Goal: Task Accomplishment & Management: Use online tool/utility

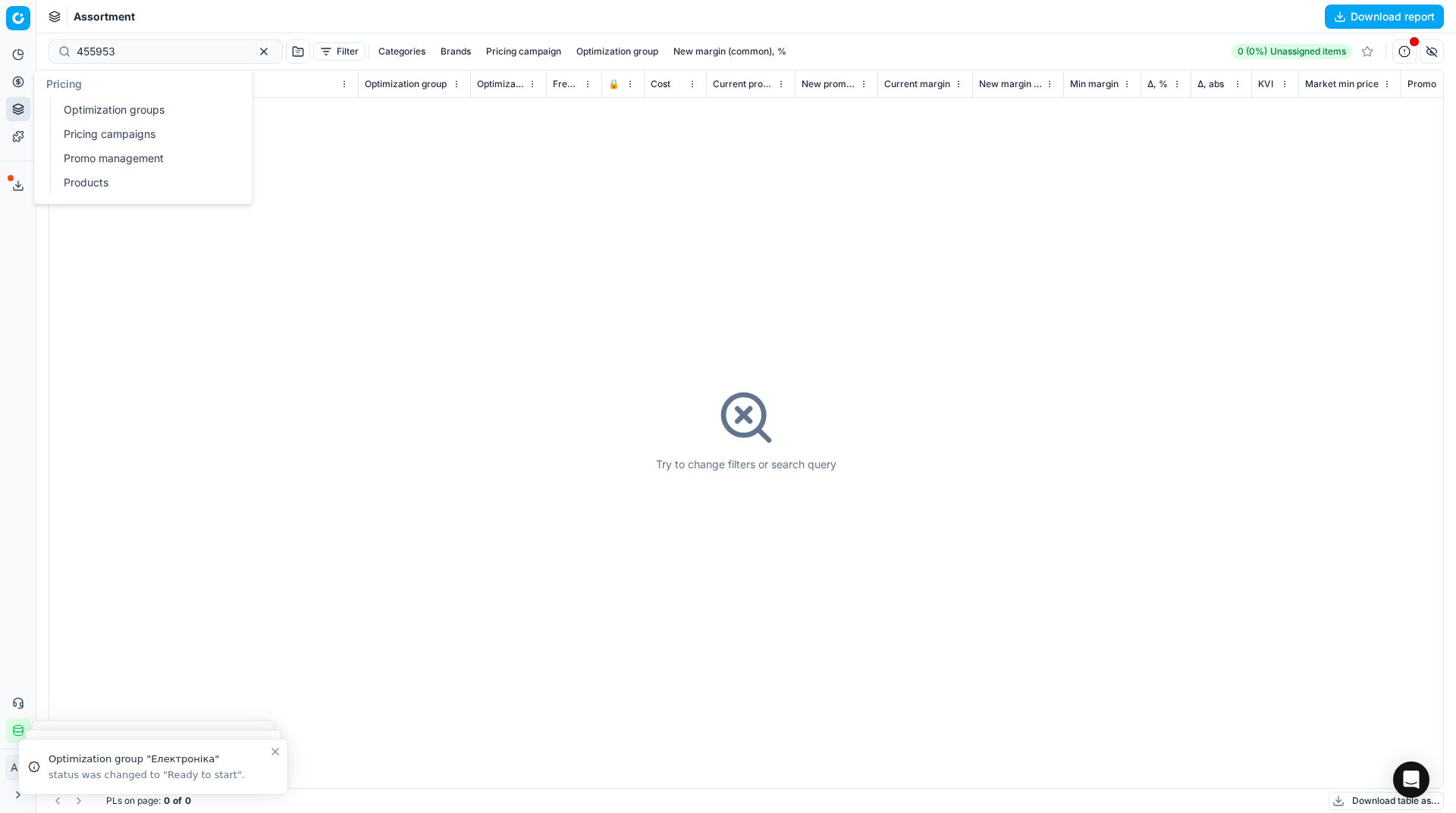
click at [22, 81] on icon at bounding box center [18, 82] width 12 height 12
click at [77, 105] on link "Optimization groups" at bounding box center [146, 110] width 177 height 22
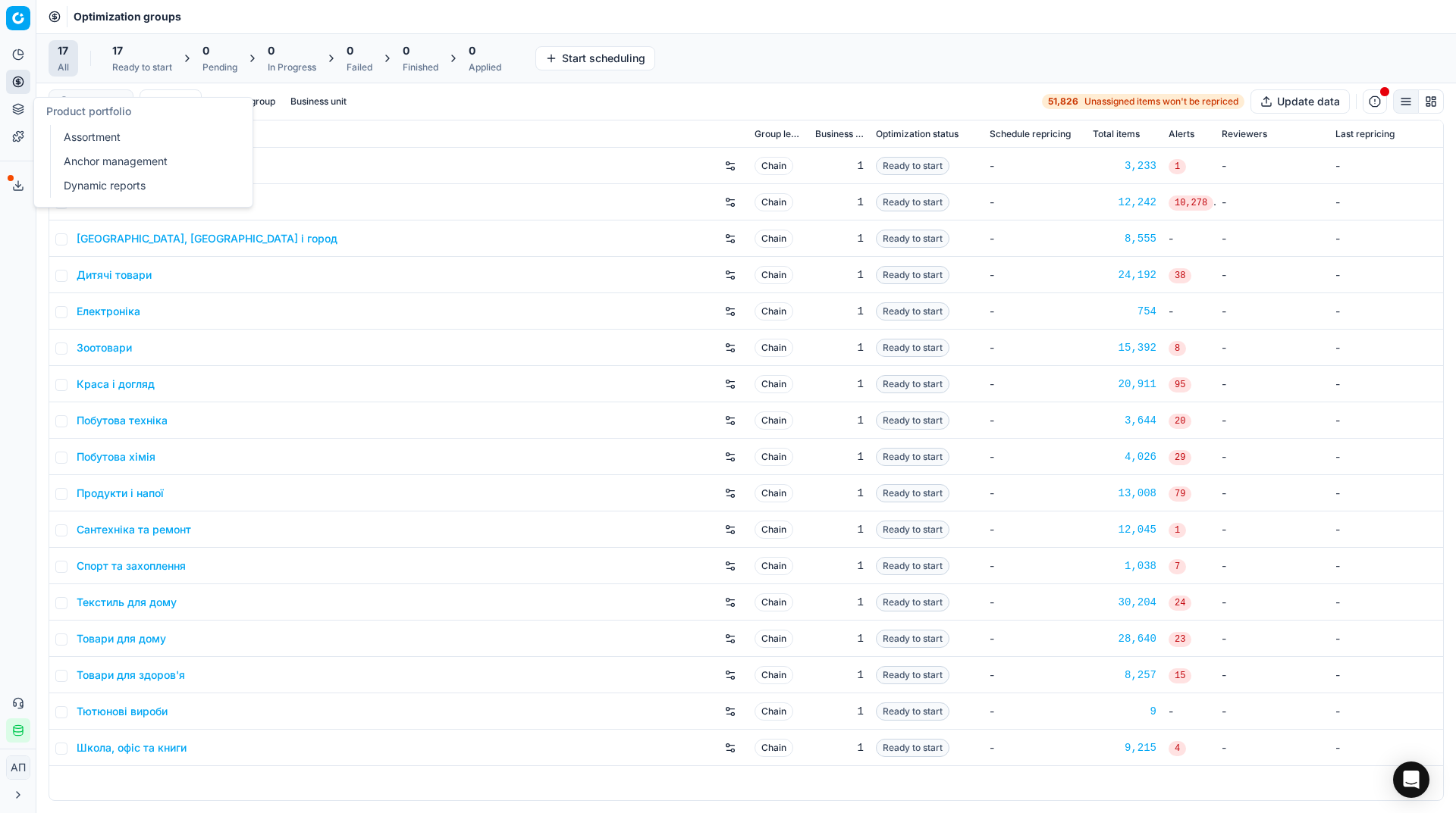
click at [65, 139] on link "Assortment" at bounding box center [146, 137] width 177 height 22
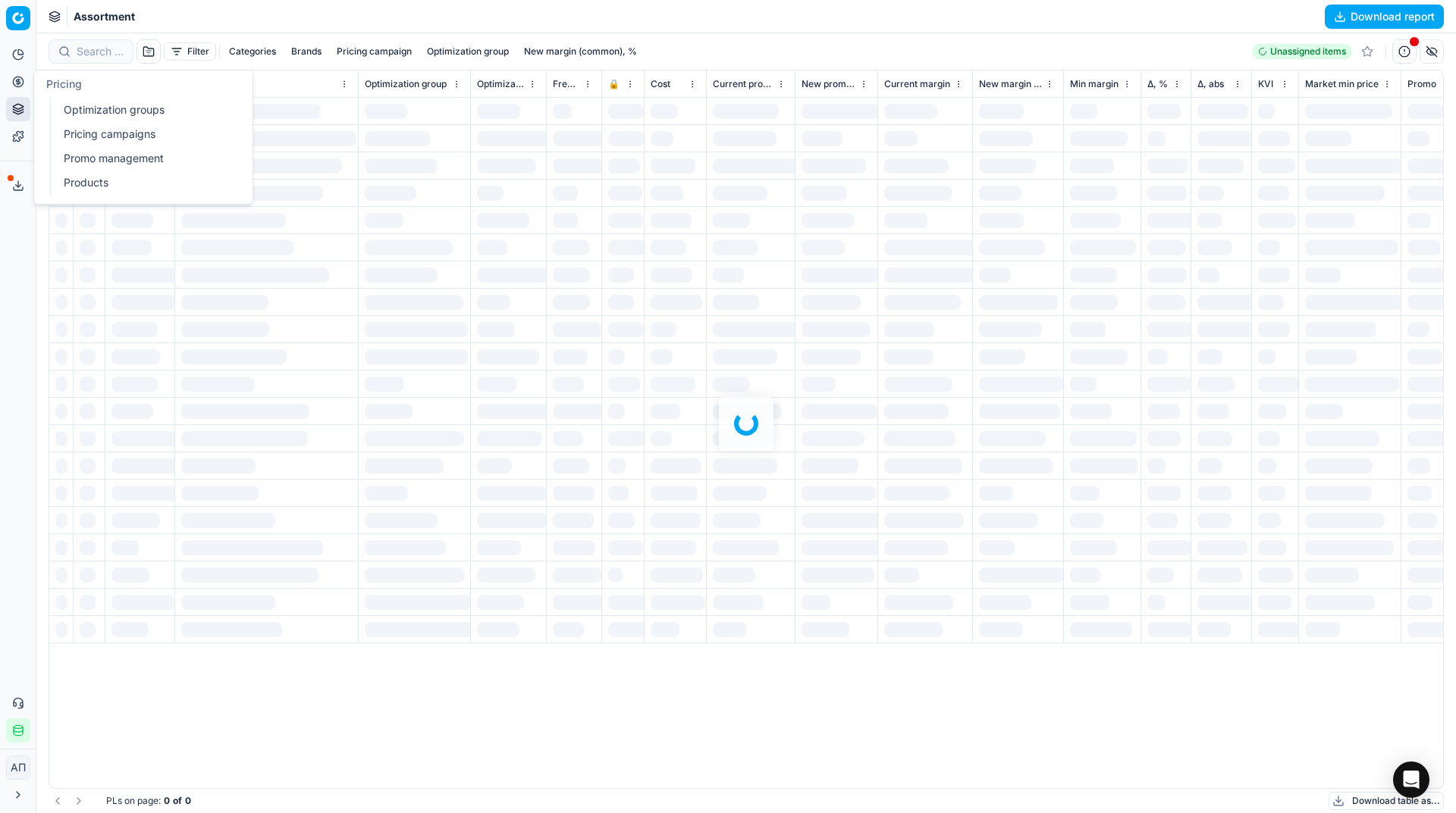
click at [57, 107] on link "Optimization groups" at bounding box center [146, 110] width 177 height 22
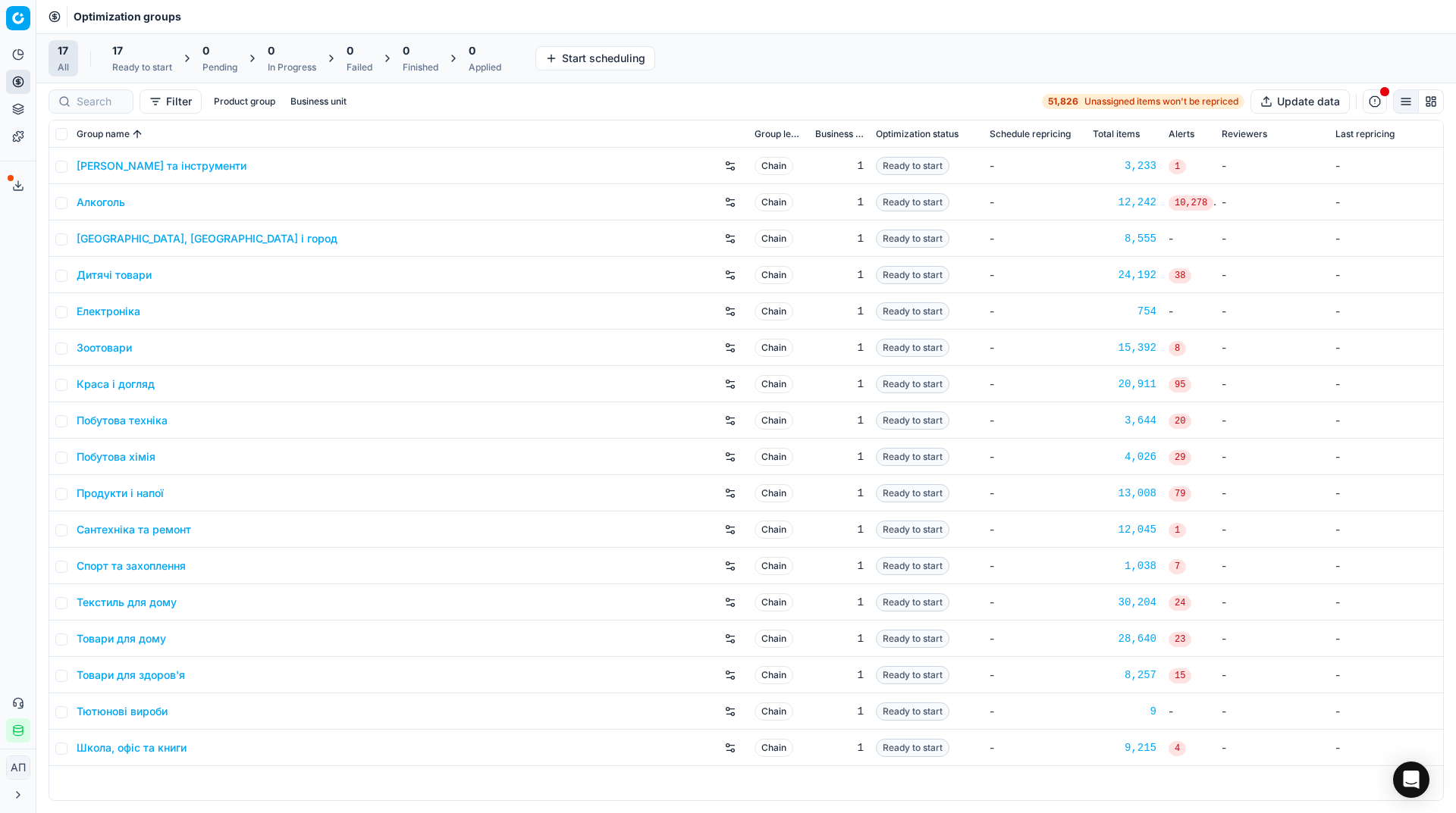
click at [129, 61] on div "17 Ready to start" at bounding box center [142, 58] width 60 height 30
click at [197, 61] on button "Start All" at bounding box center [208, 58] width 59 height 24
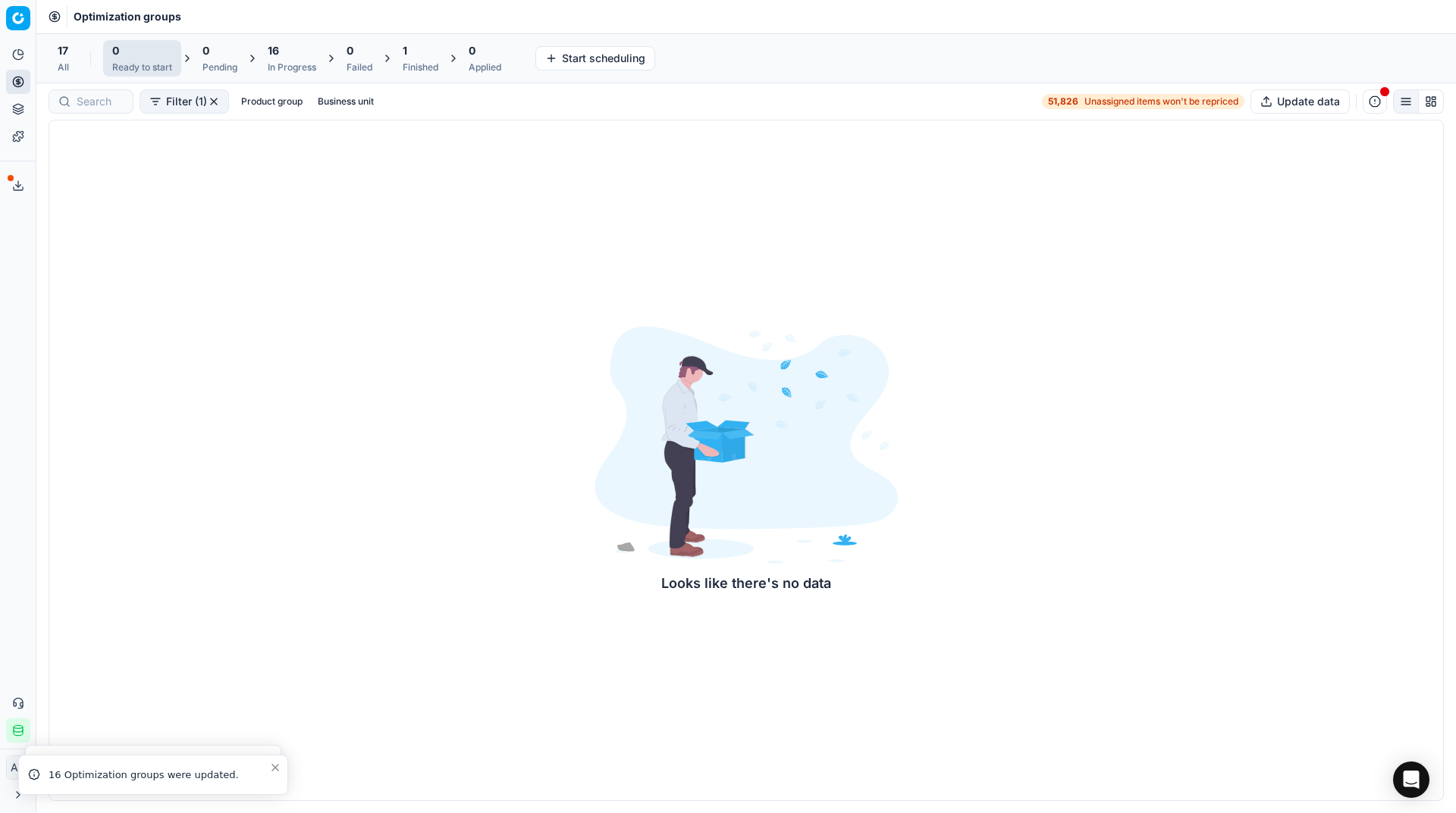
click at [60, 68] on div "All" at bounding box center [63, 67] width 11 height 12
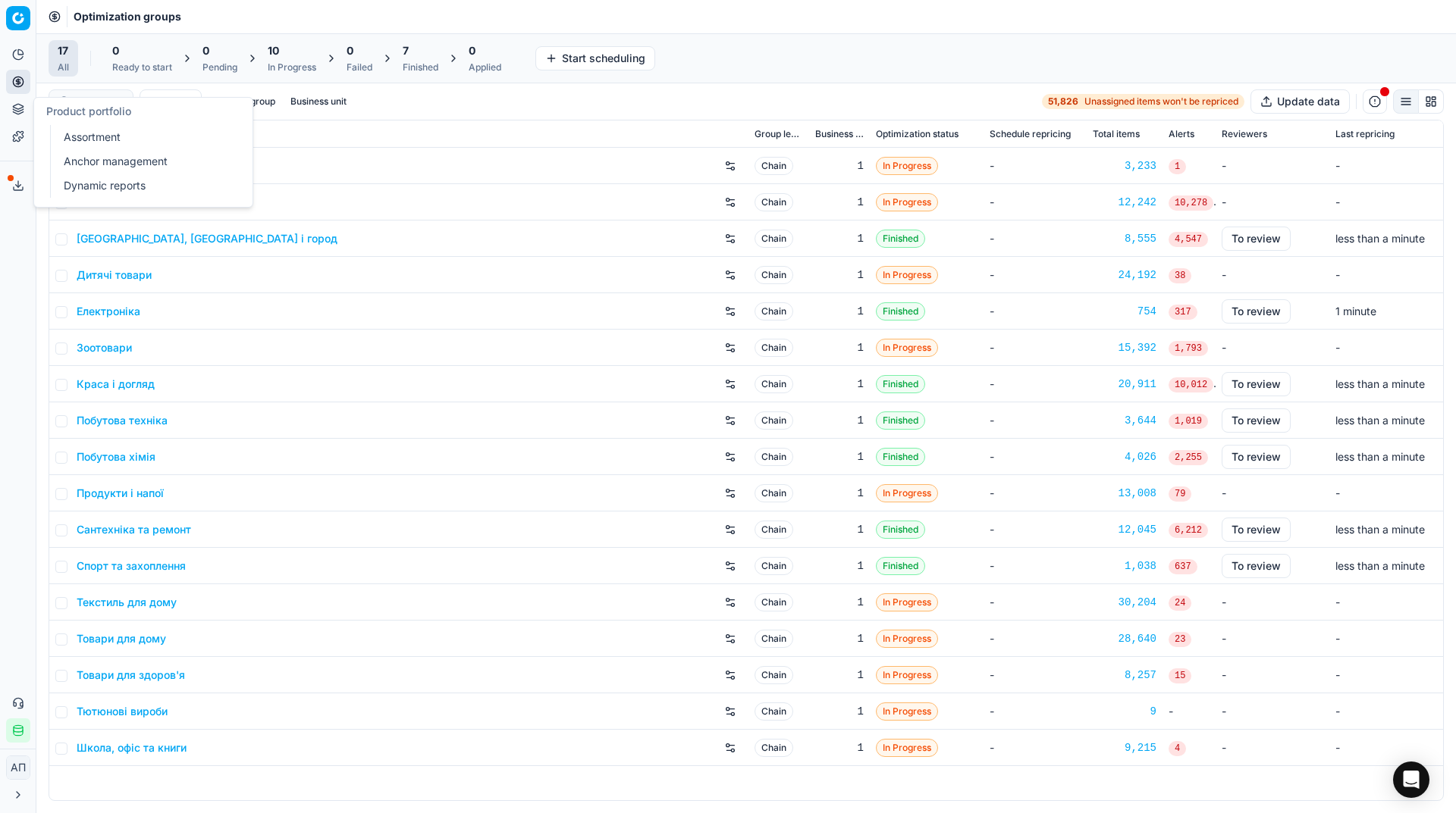
click at [67, 140] on link "Assortment" at bounding box center [146, 137] width 177 height 22
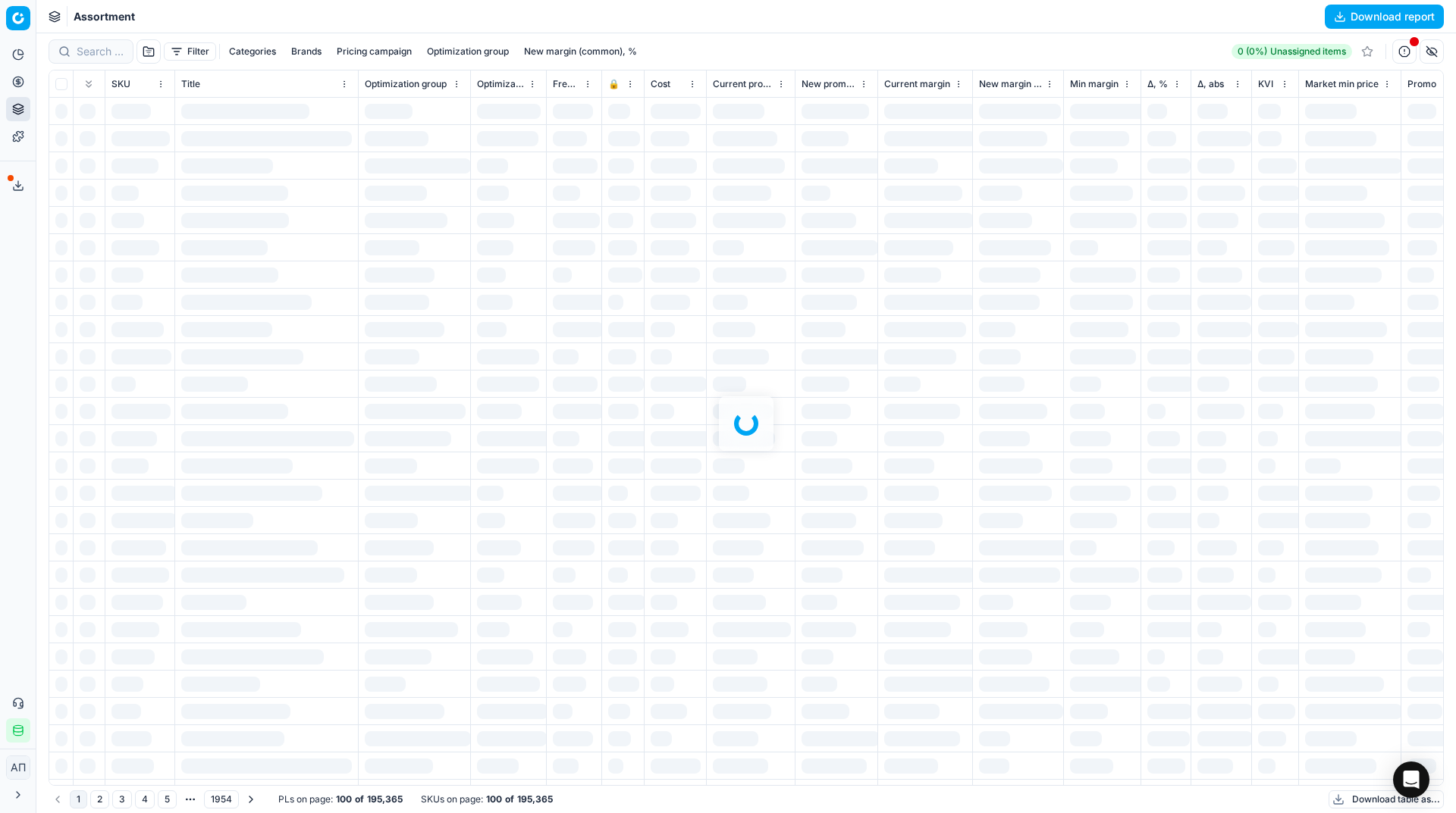
click at [91, 51] on div at bounding box center [746, 423] width 1419 height 780
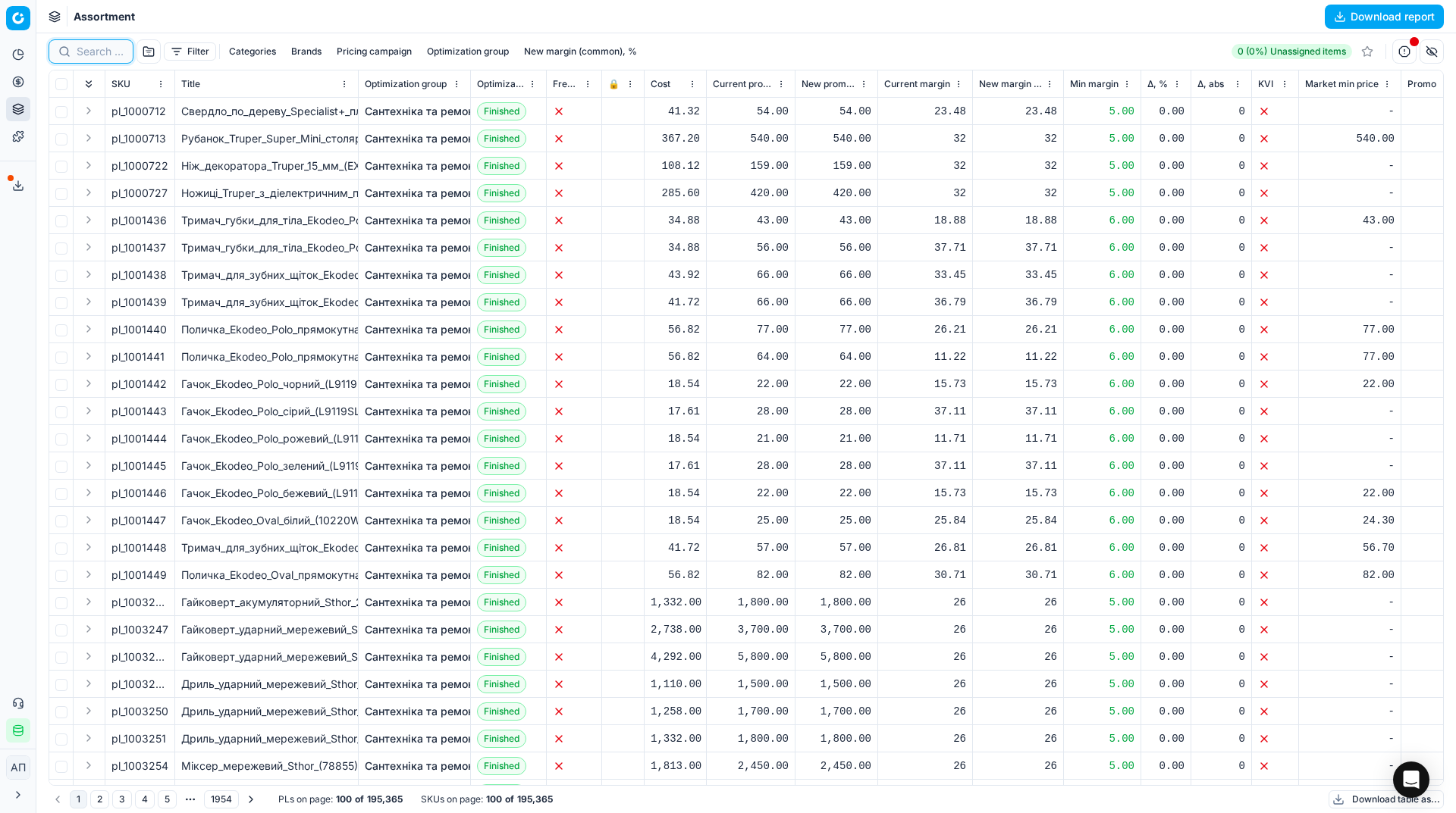
click at [91, 51] on input at bounding box center [101, 52] width 47 height 15
paste input "458465"
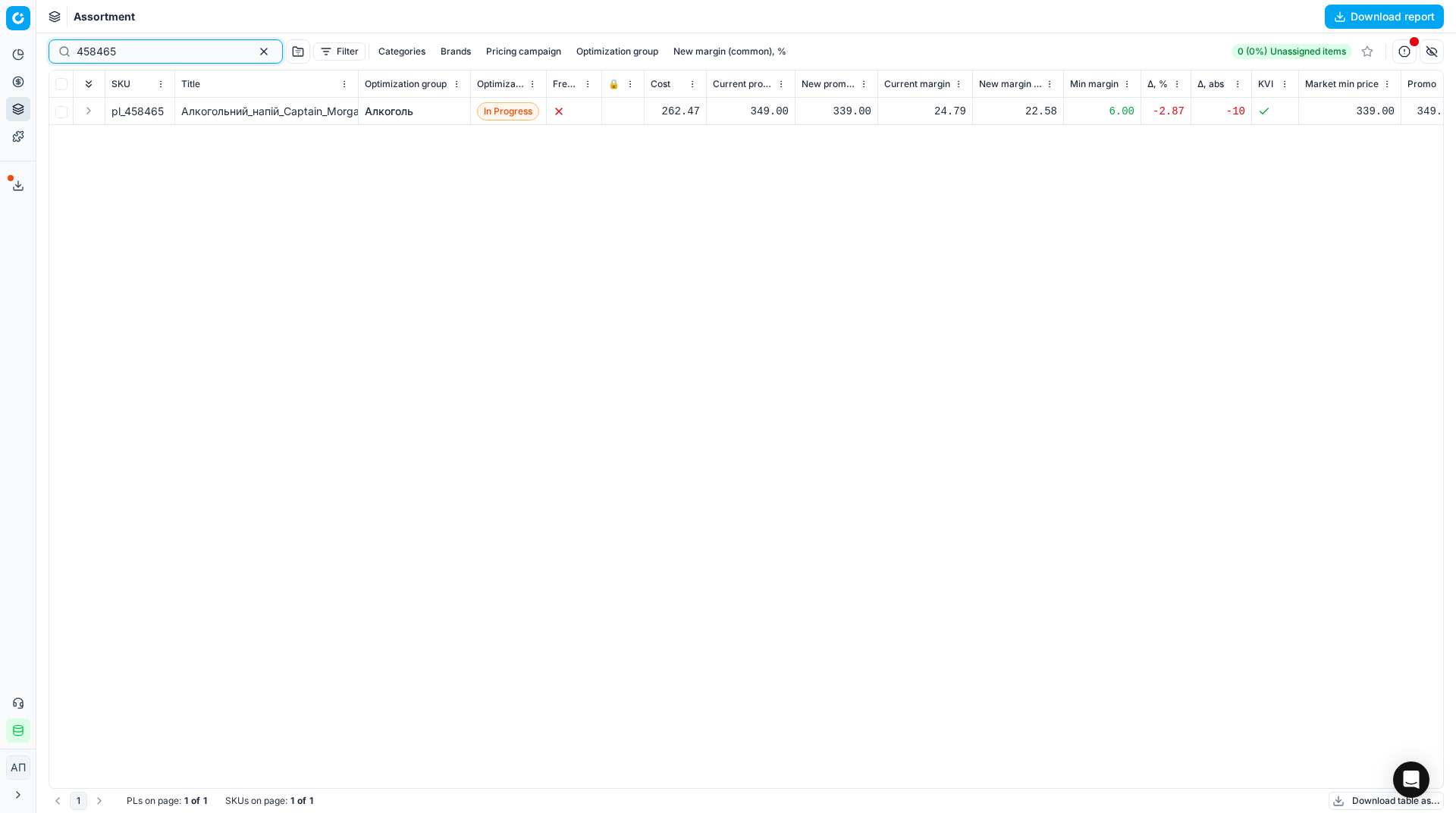
type input "458465"
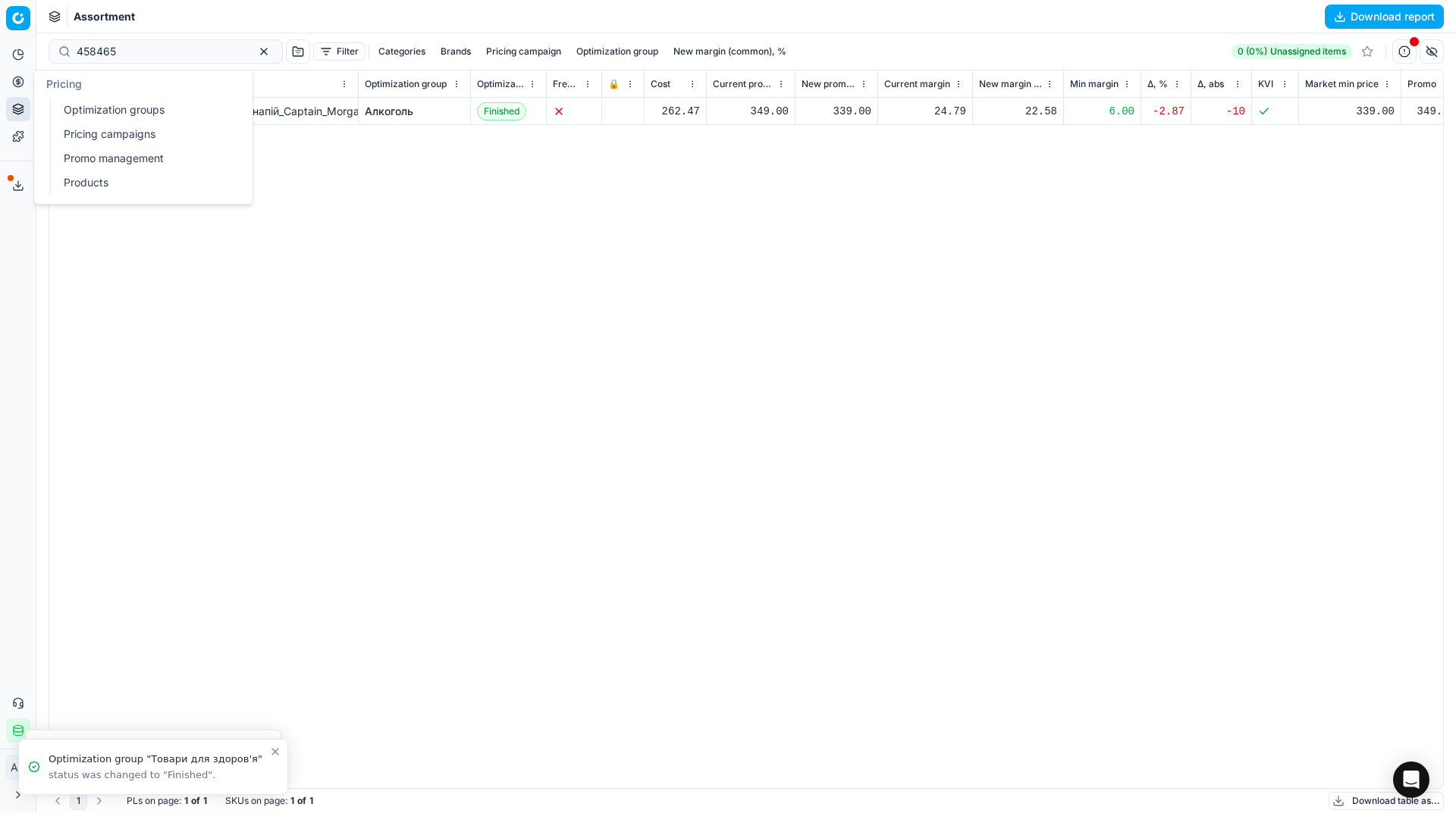
click at [70, 108] on link "Optimization groups" at bounding box center [146, 110] width 177 height 22
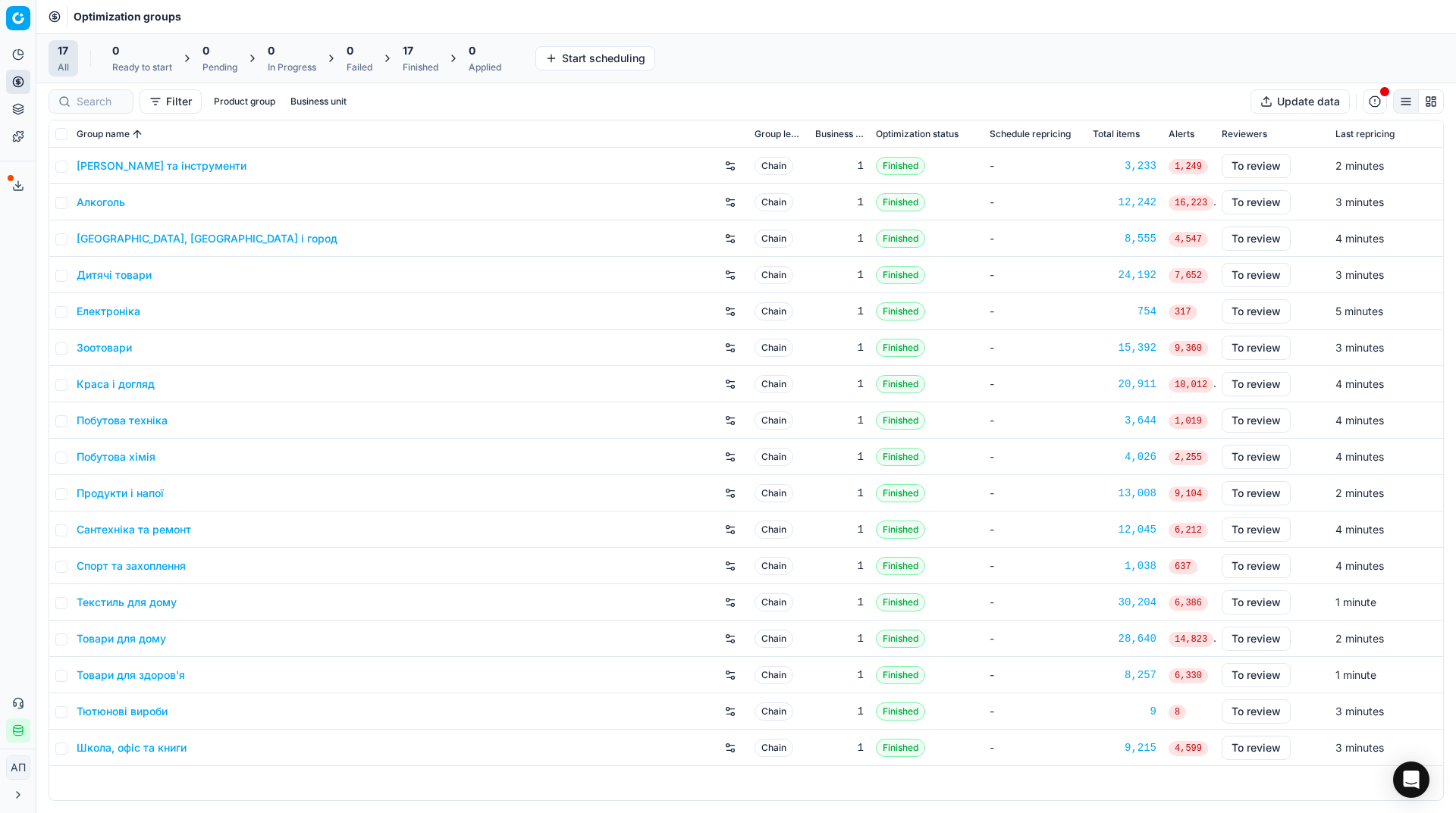
click at [9, 266] on div "Analytics Pricing Product portfolio Templates Export service 25 Contact support…" at bounding box center [18, 392] width 36 height 713
click at [73, 142] on link "Assortment" at bounding box center [146, 137] width 177 height 22
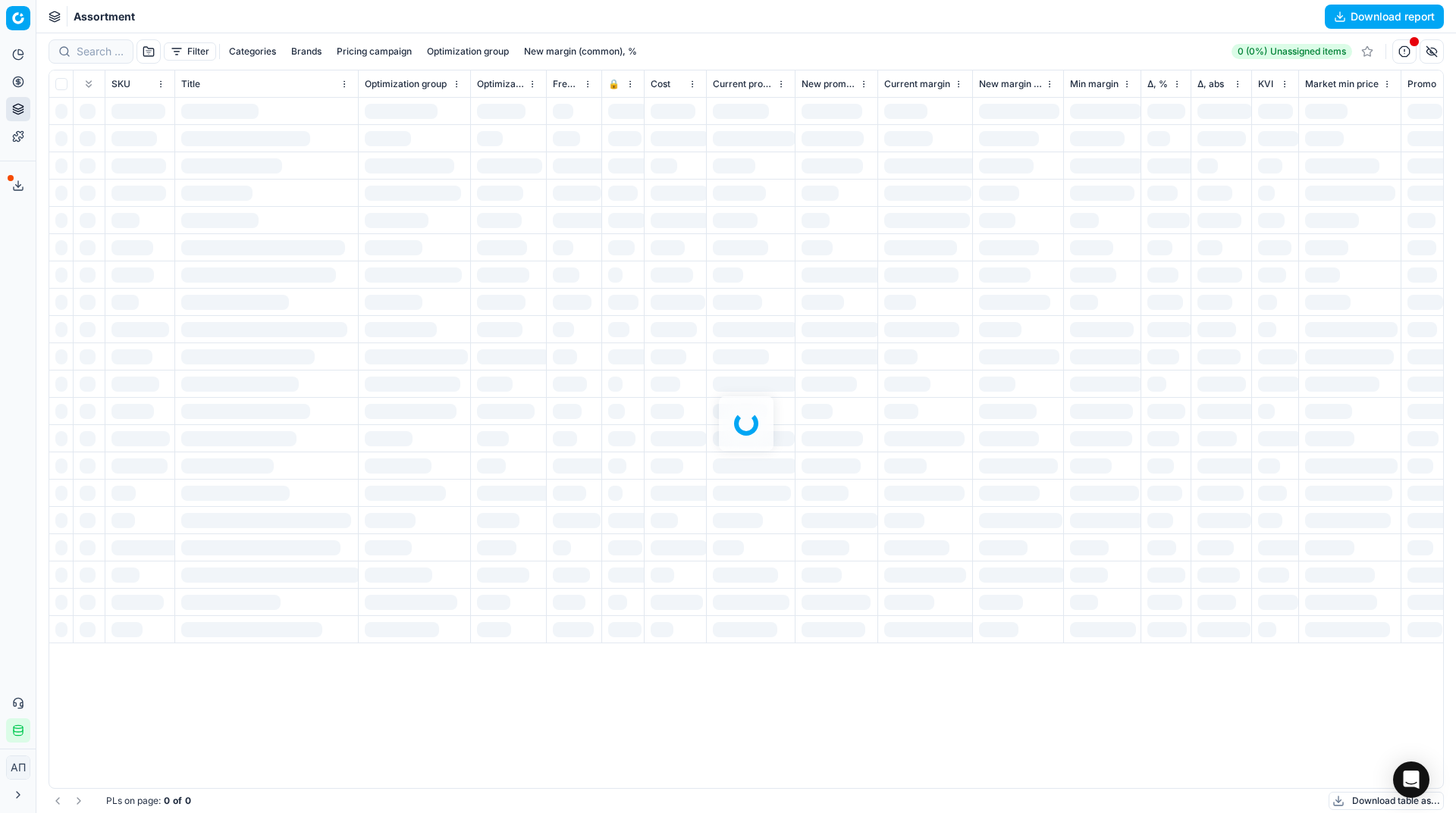
click at [12, 246] on div "Analytics Pricing Product portfolio Templates Export service 25 Contact support…" at bounding box center [18, 392] width 36 height 713
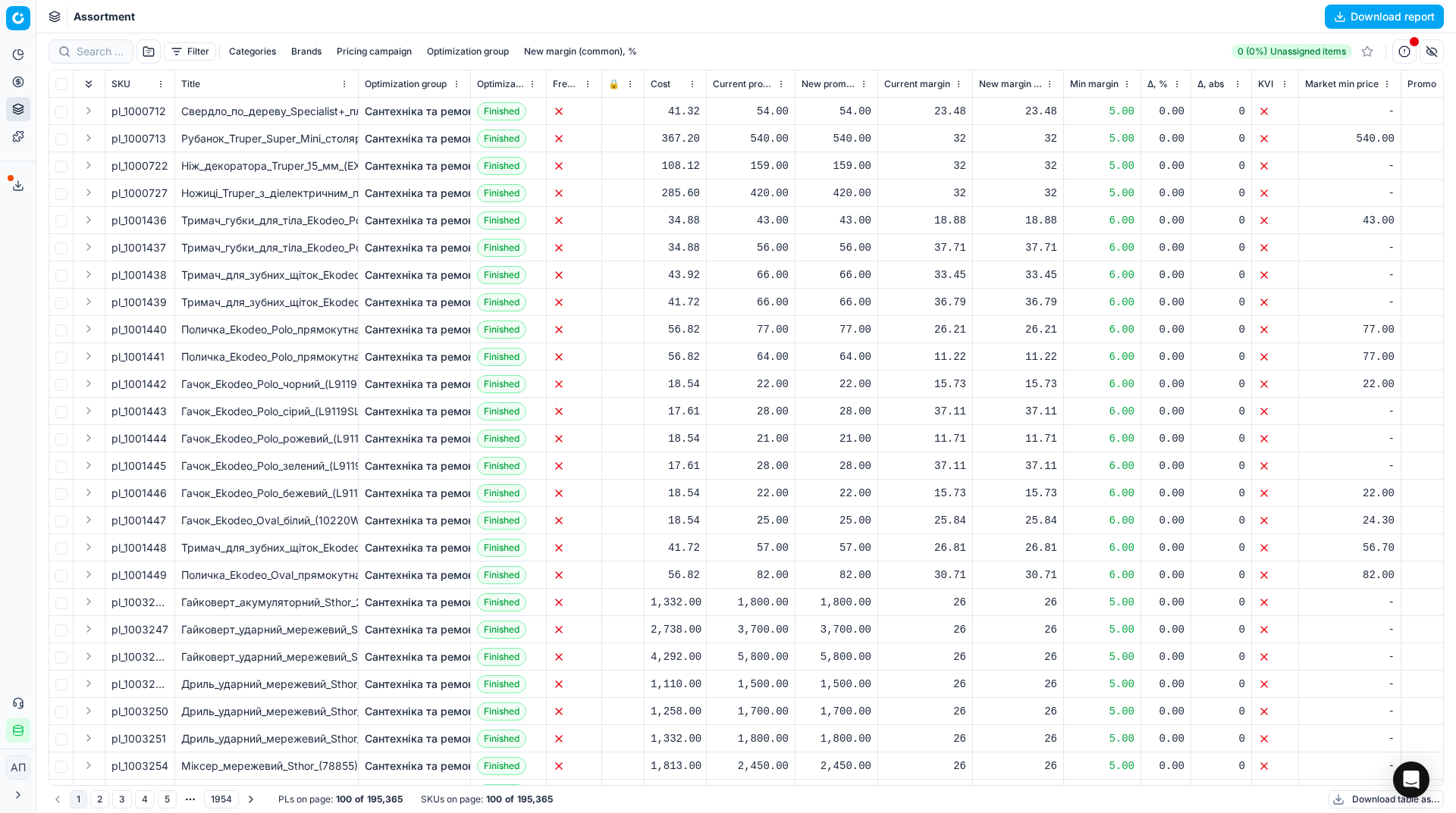
click at [175, 60] on button "Filter" at bounding box center [190, 51] width 53 height 18
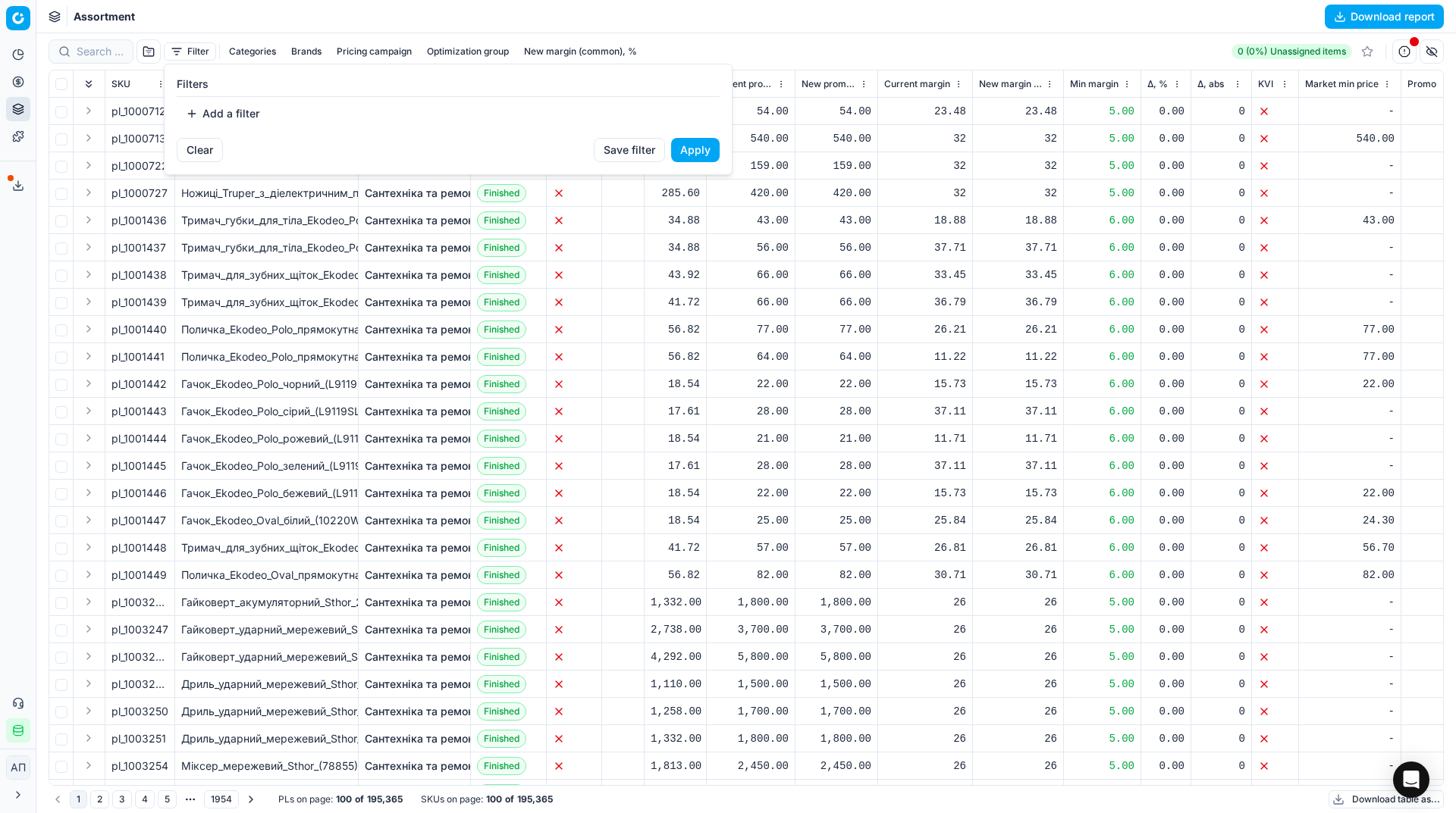
click at [197, 117] on button "Add a filter" at bounding box center [223, 114] width 92 height 24
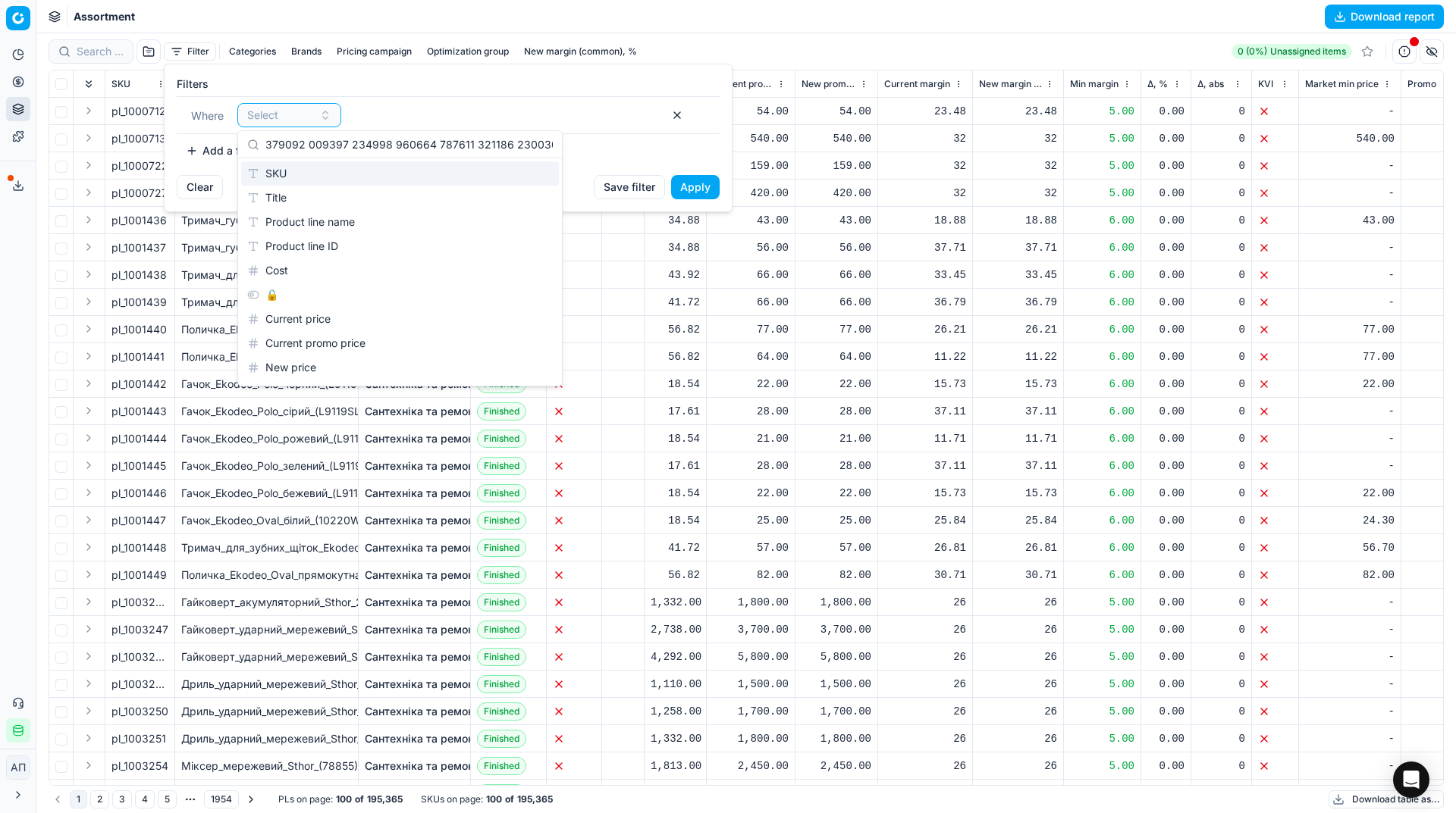
scroll to position [0, 8326]
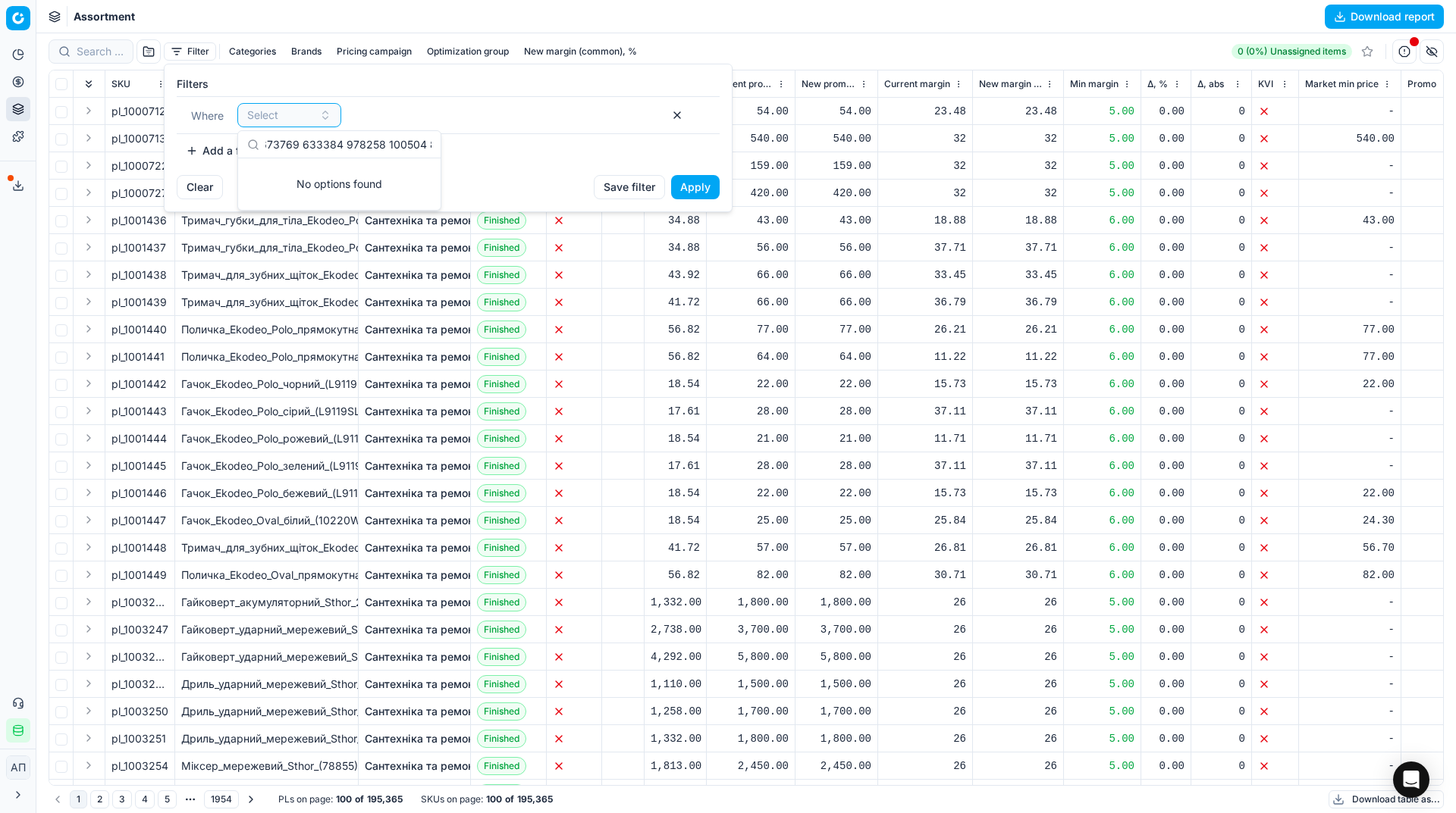
type input "643212 643211 629802 277108 159104 120060 399310 81127 505875 505877 438225 120…"
click at [362, 114] on div "Select" at bounding box center [450, 115] width 425 height 24
click at [289, 119] on div "Select" at bounding box center [280, 115] width 66 height 15
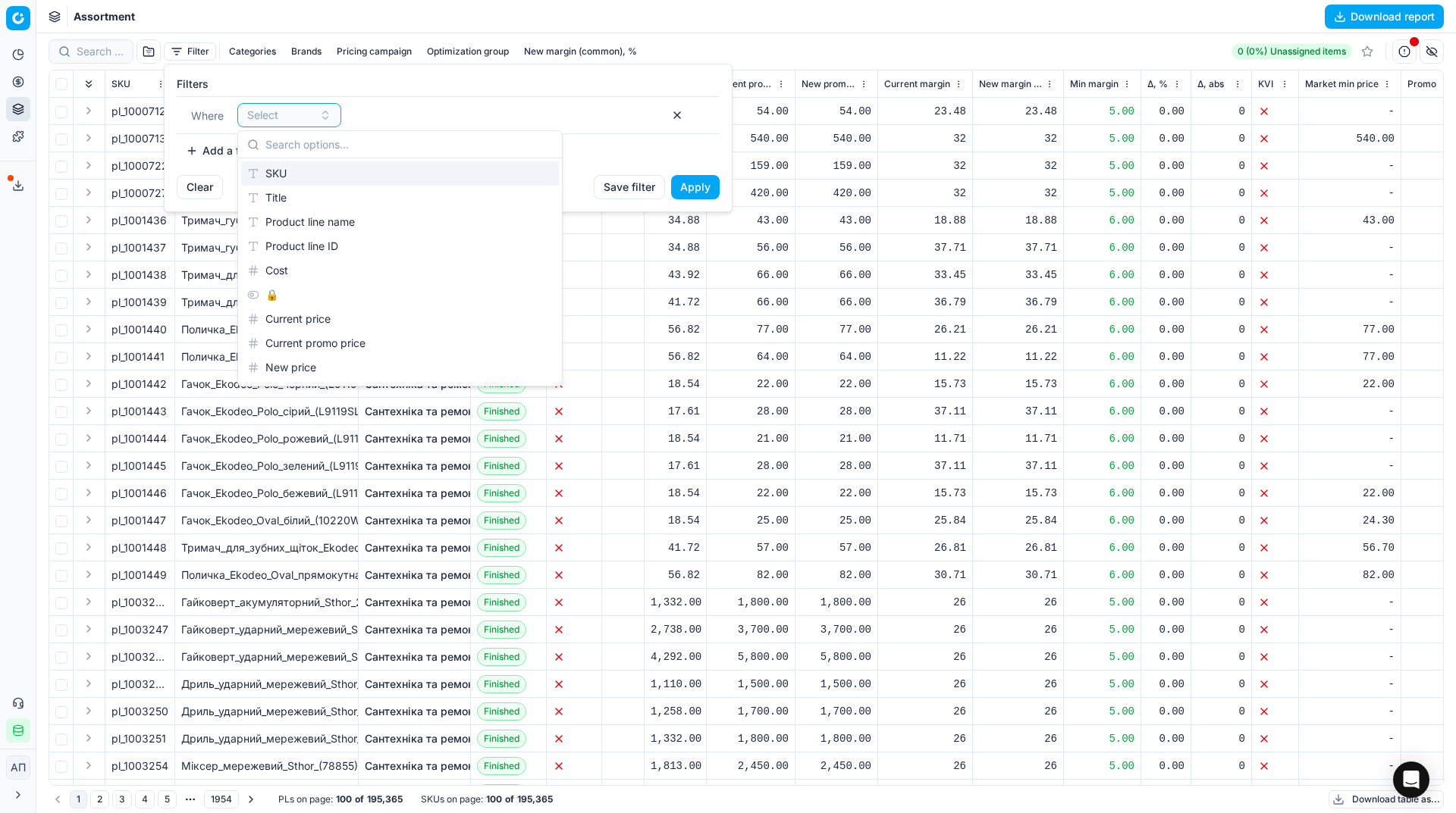
click at [287, 175] on div "SKU" at bounding box center [400, 174] width 318 height 24
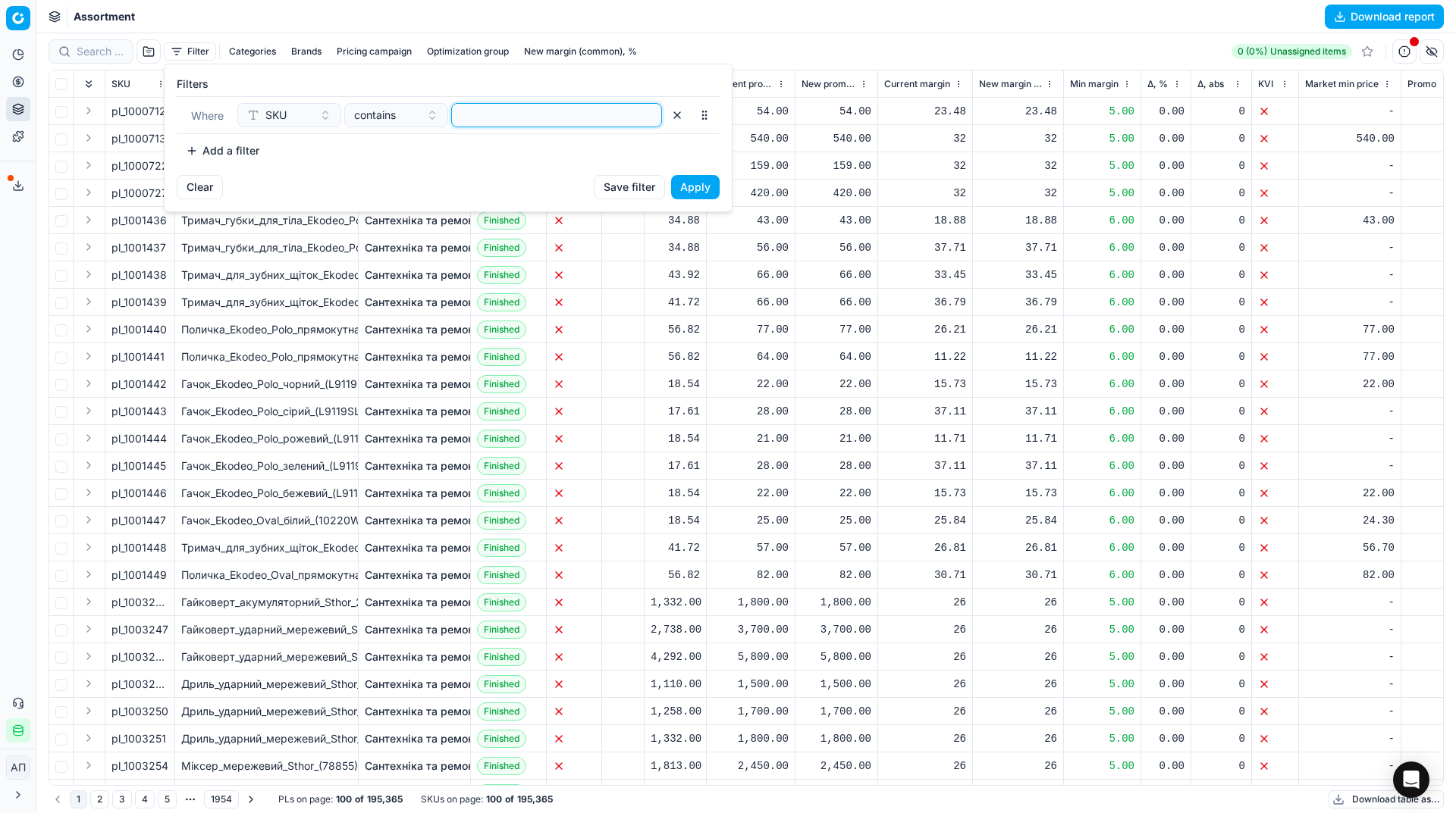
click at [458, 118] on input at bounding box center [557, 115] width 197 height 23
click at [683, 182] on button "Apply" at bounding box center [695, 187] width 49 height 24
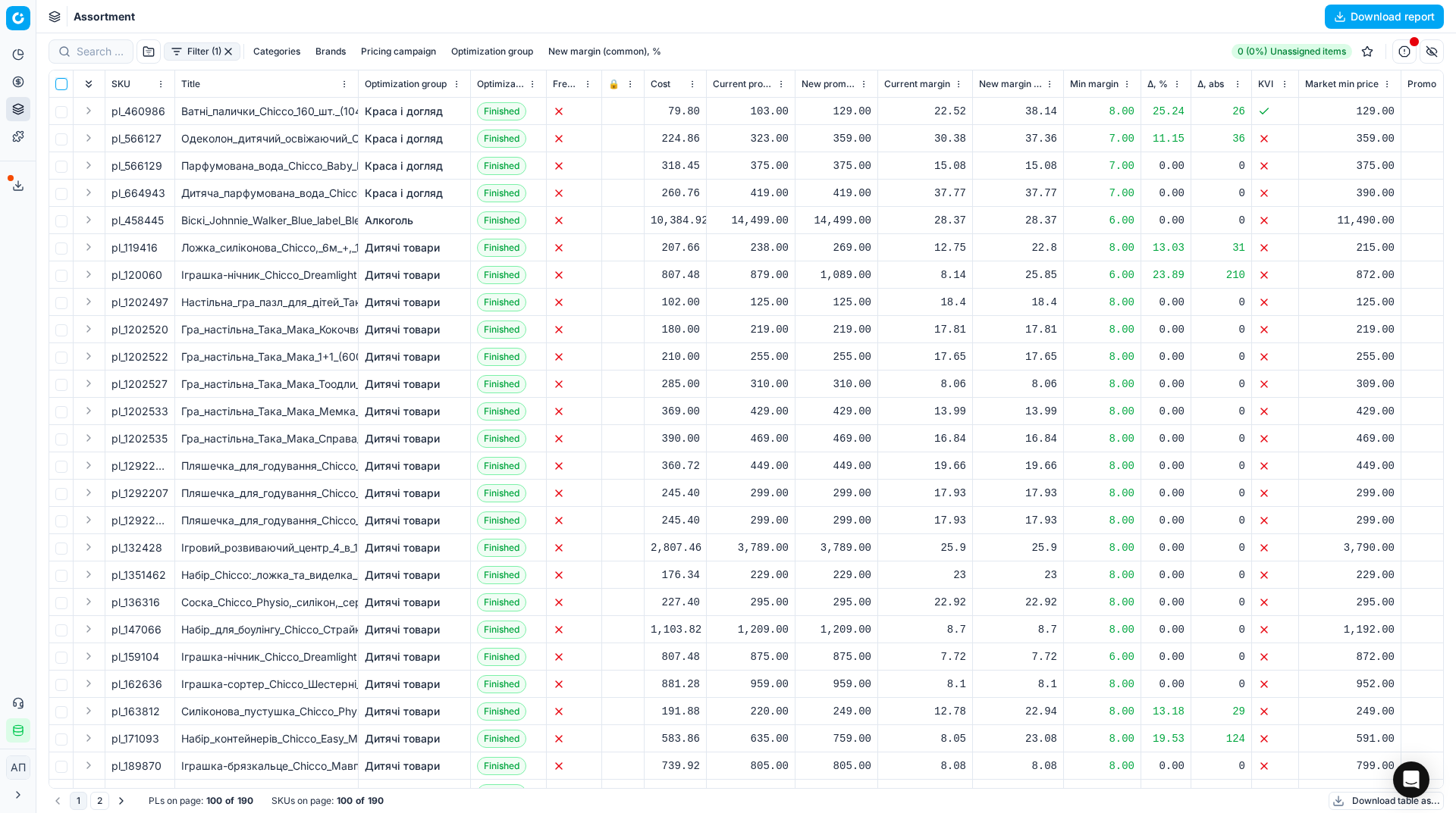
click at [60, 79] on input "checkbox" at bounding box center [61, 84] width 12 height 12
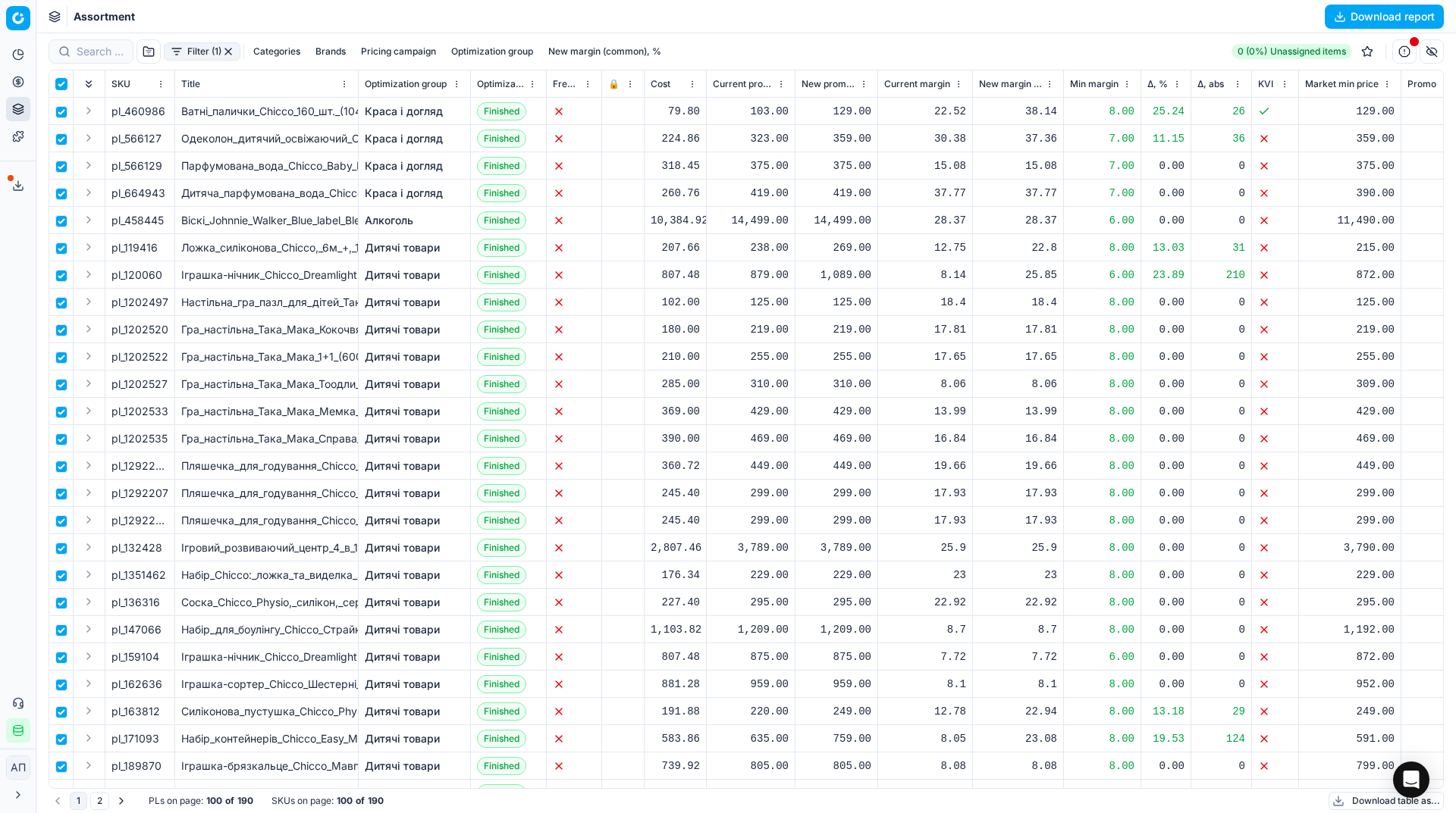
checkbox input "true"
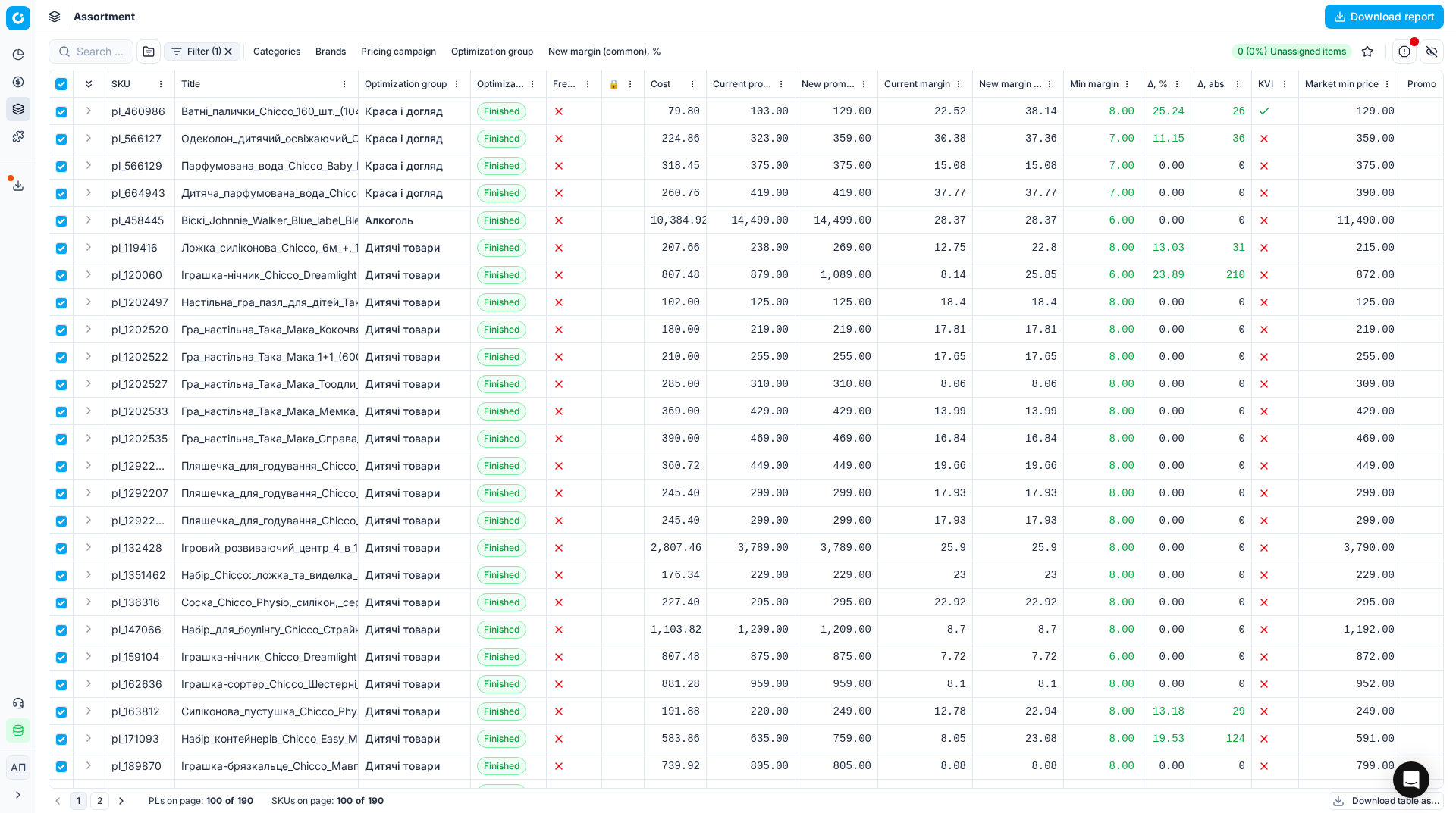
checkbox input "true"
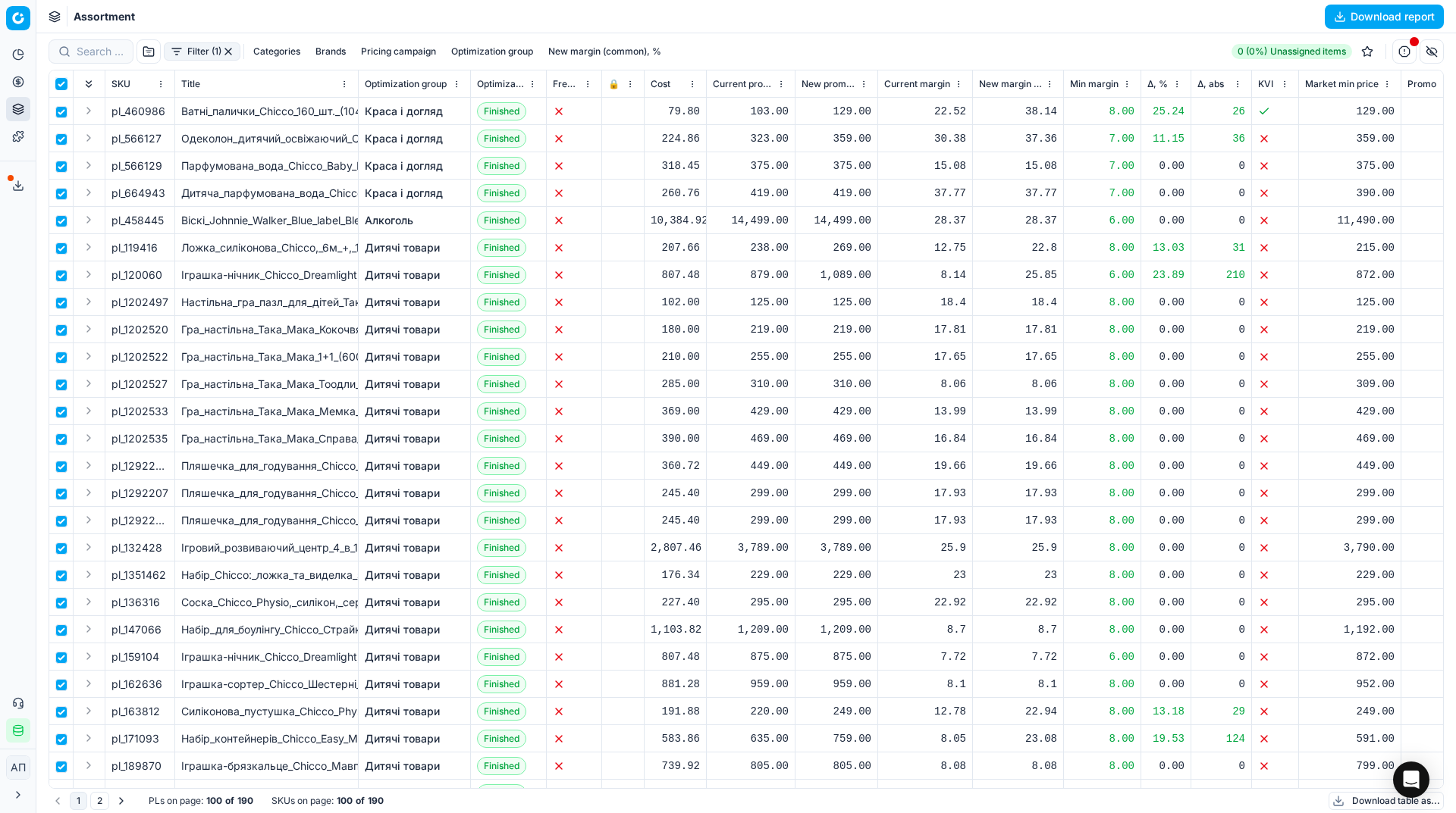
checkbox input "true"
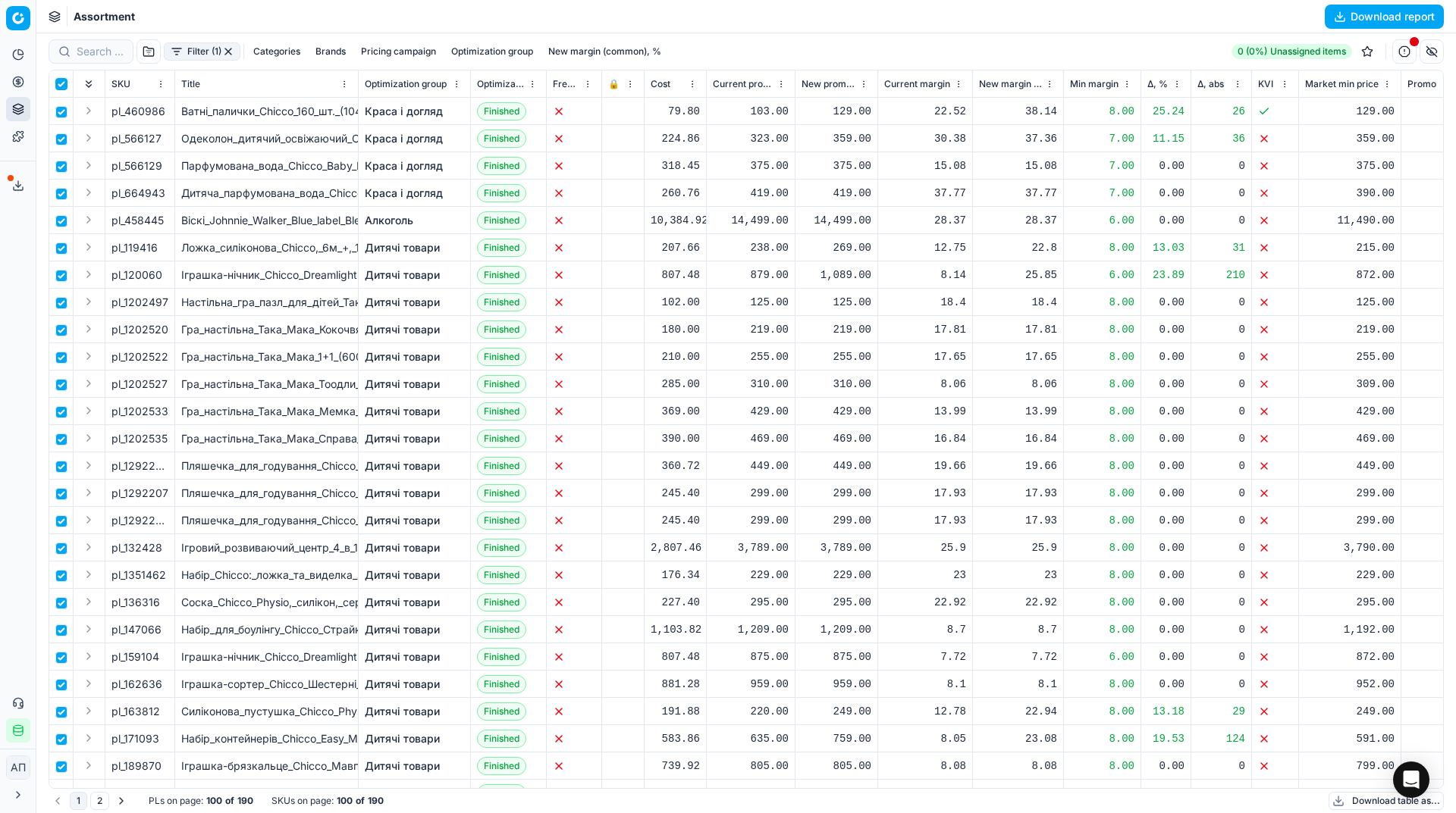
checkbox input "true"
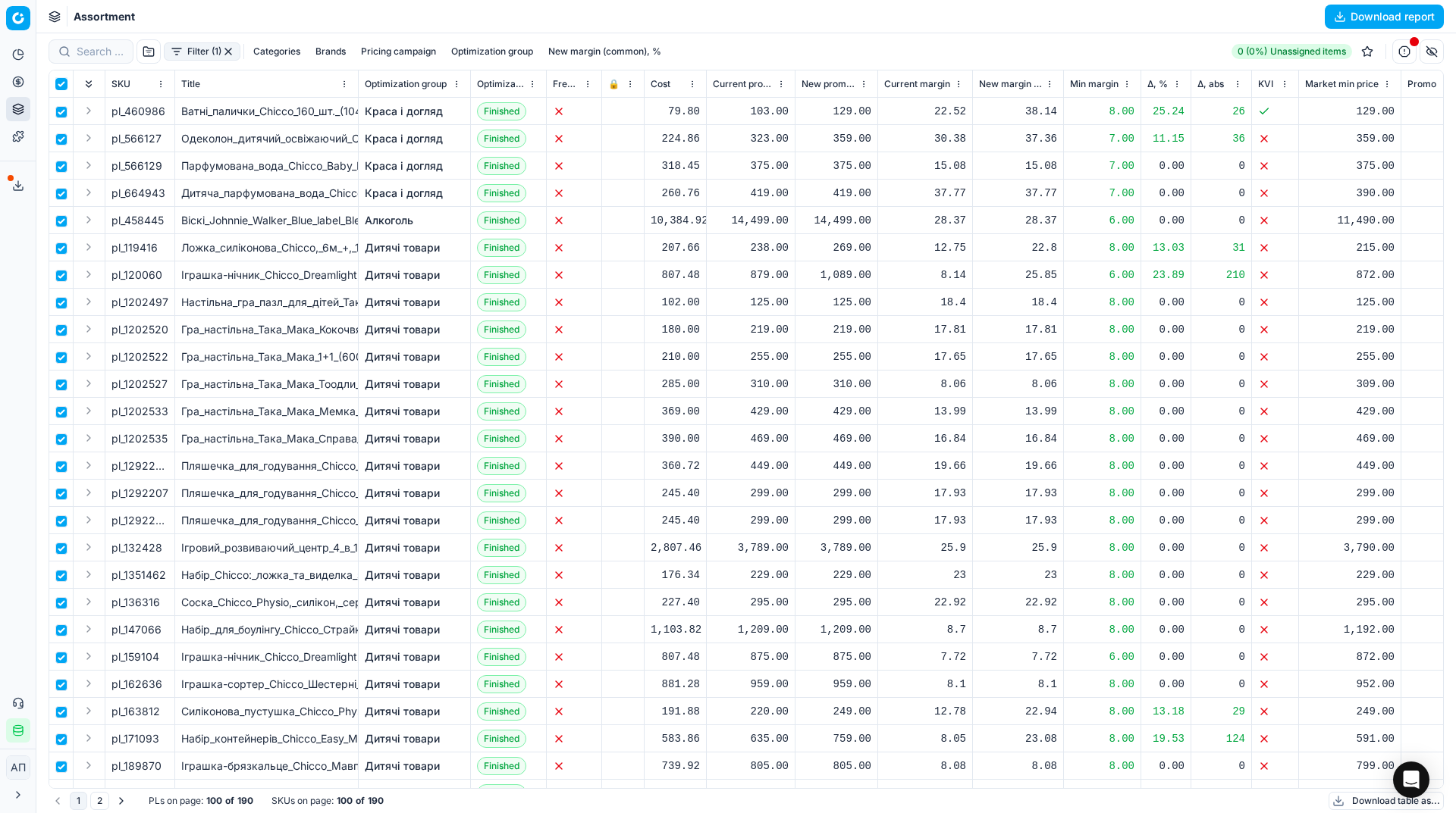
checkbox input "true"
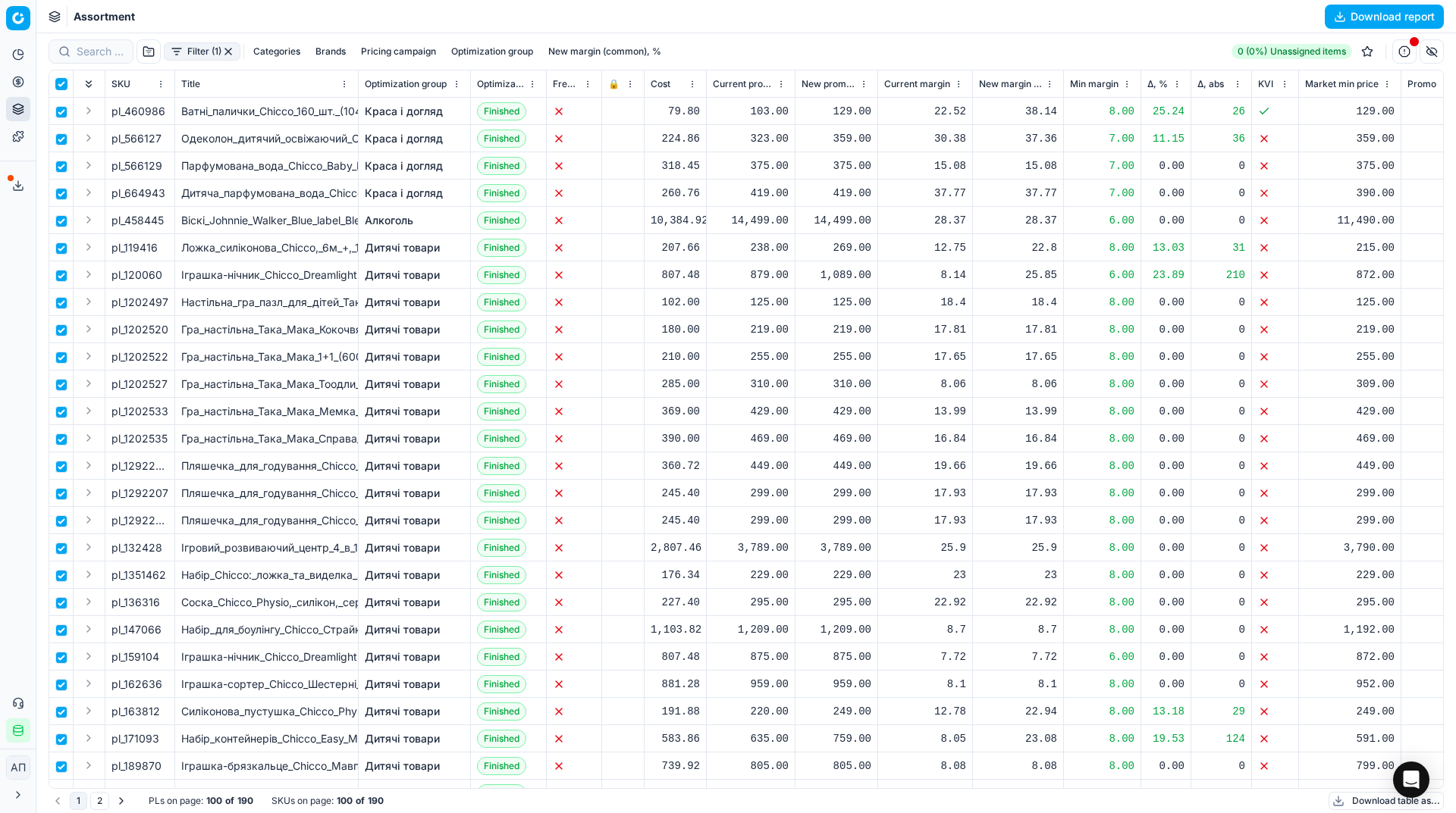
checkbox input "true"
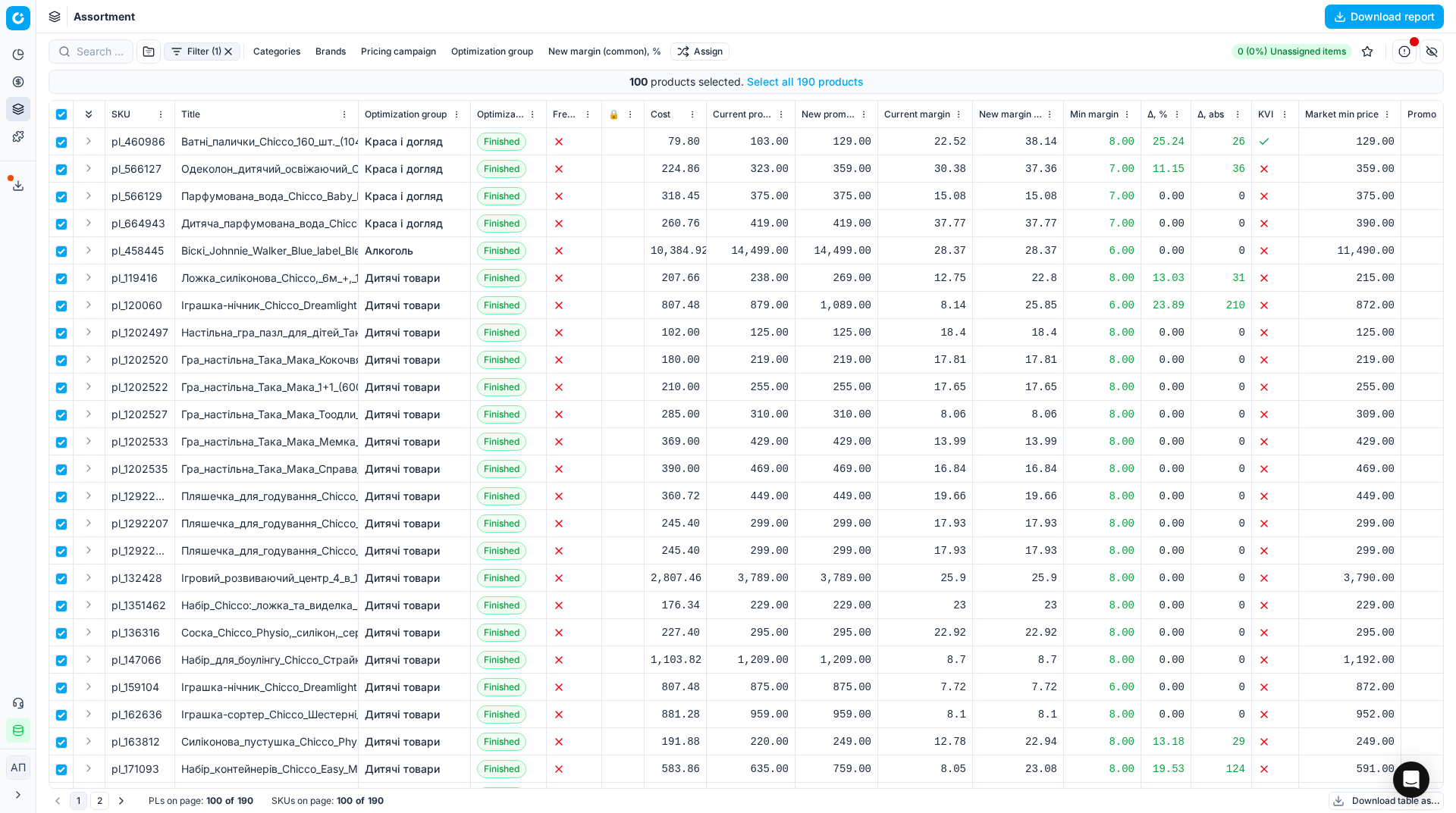
click at [800, 76] on button "Select all 190 products" at bounding box center [805, 82] width 116 height 15
click at [718, 54] on html "Pricing platform Analytics Pricing Product portfolio Templates Export service 2…" at bounding box center [728, 406] width 1456 height 813
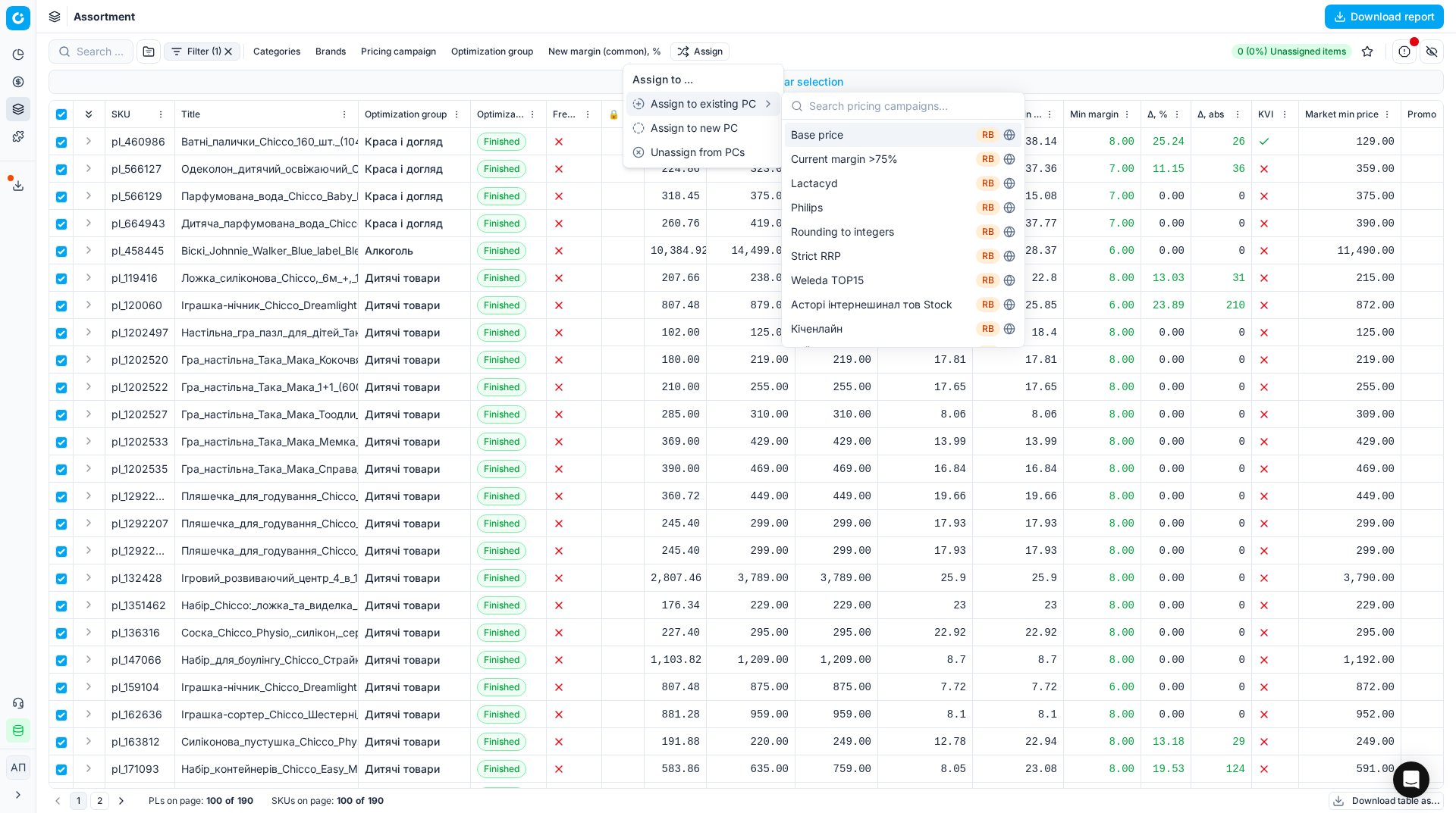
click at [828, 140] on div "Base price RB" at bounding box center [904, 135] width 237 height 24
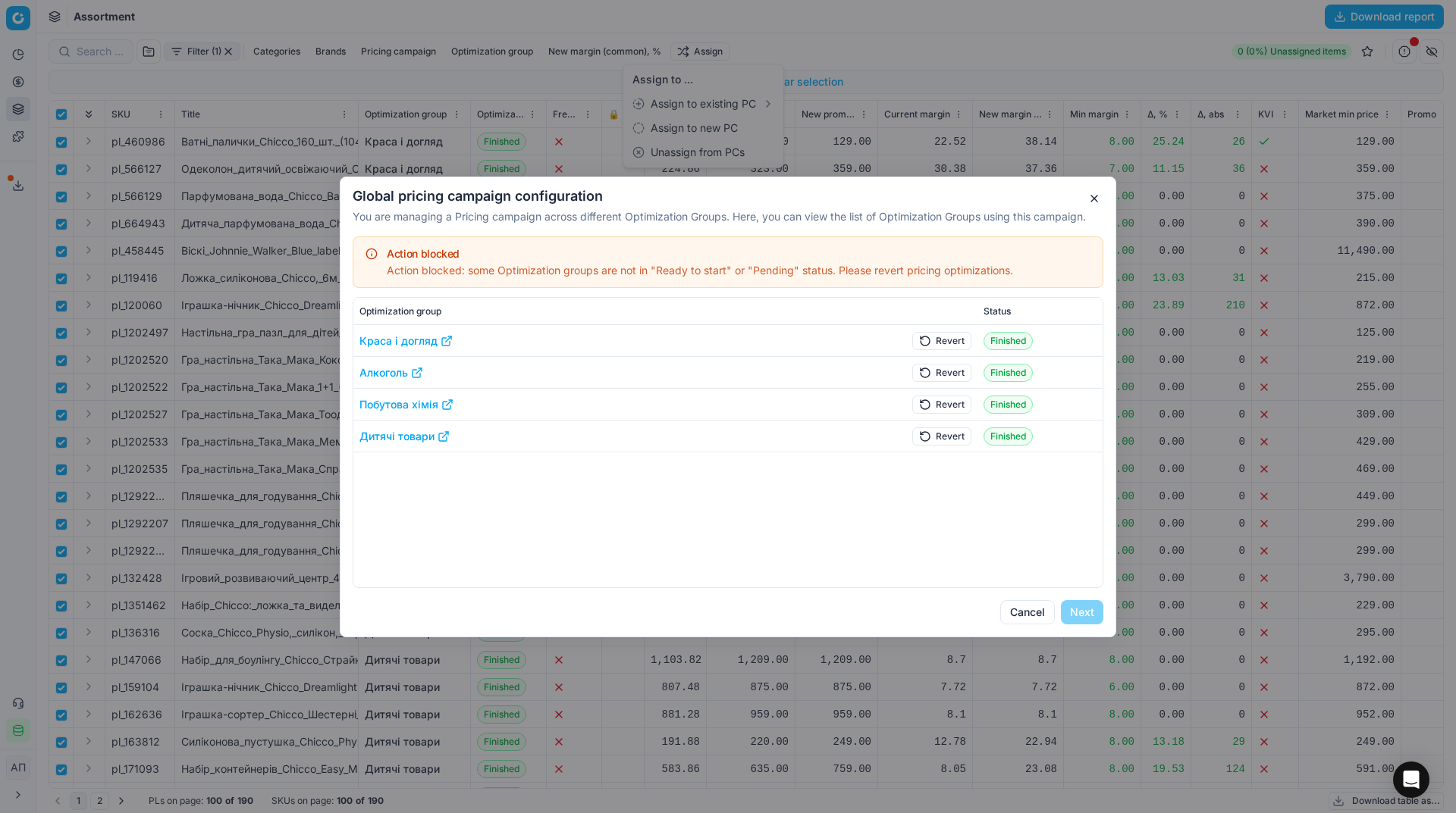
click at [960, 347] on button "Revert" at bounding box center [941, 340] width 59 height 18
click at [955, 375] on button "Revert" at bounding box center [941, 372] width 59 height 18
click at [957, 406] on button "Revert" at bounding box center [941, 404] width 59 height 18
click at [958, 435] on button "Revert" at bounding box center [941, 436] width 59 height 18
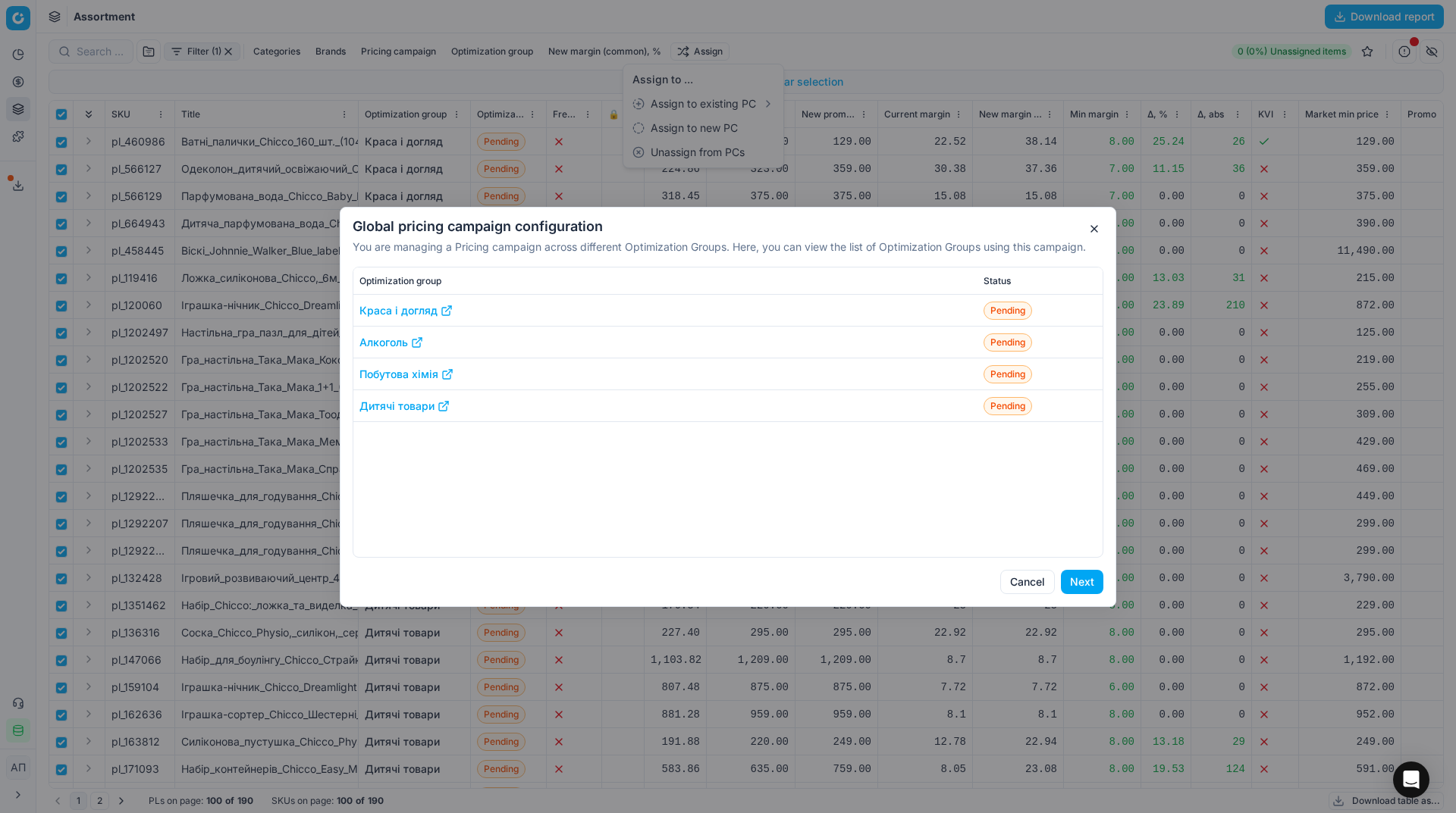
click at [1080, 605] on div "Global pricing campaign configuration You are managing a Pricing campaign acros…" at bounding box center [728, 406] width 777 height 400
click at [1081, 587] on button "Next" at bounding box center [1081, 582] width 42 height 24
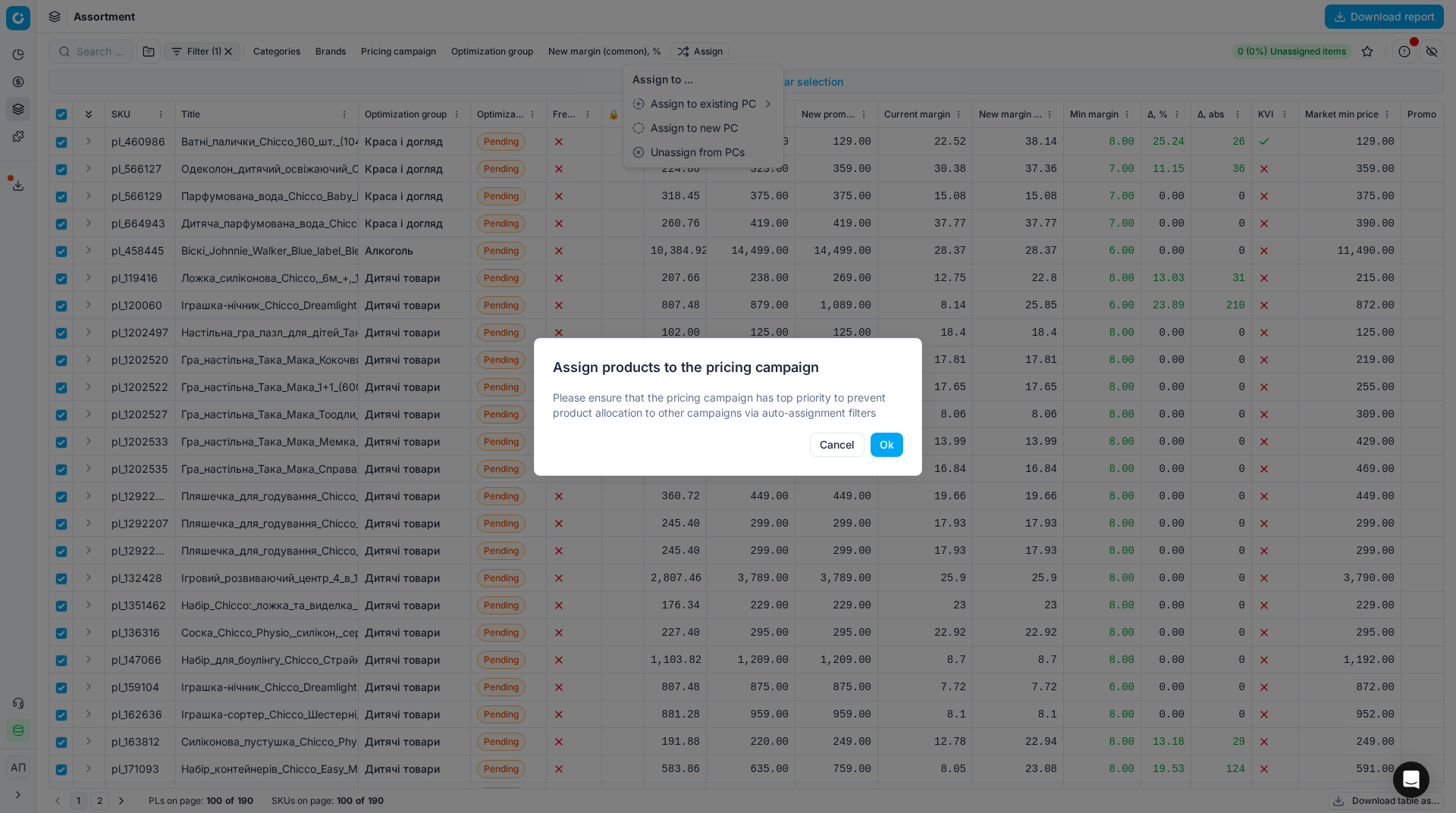
click at [885, 454] on button "Ok" at bounding box center [887, 445] width 33 height 24
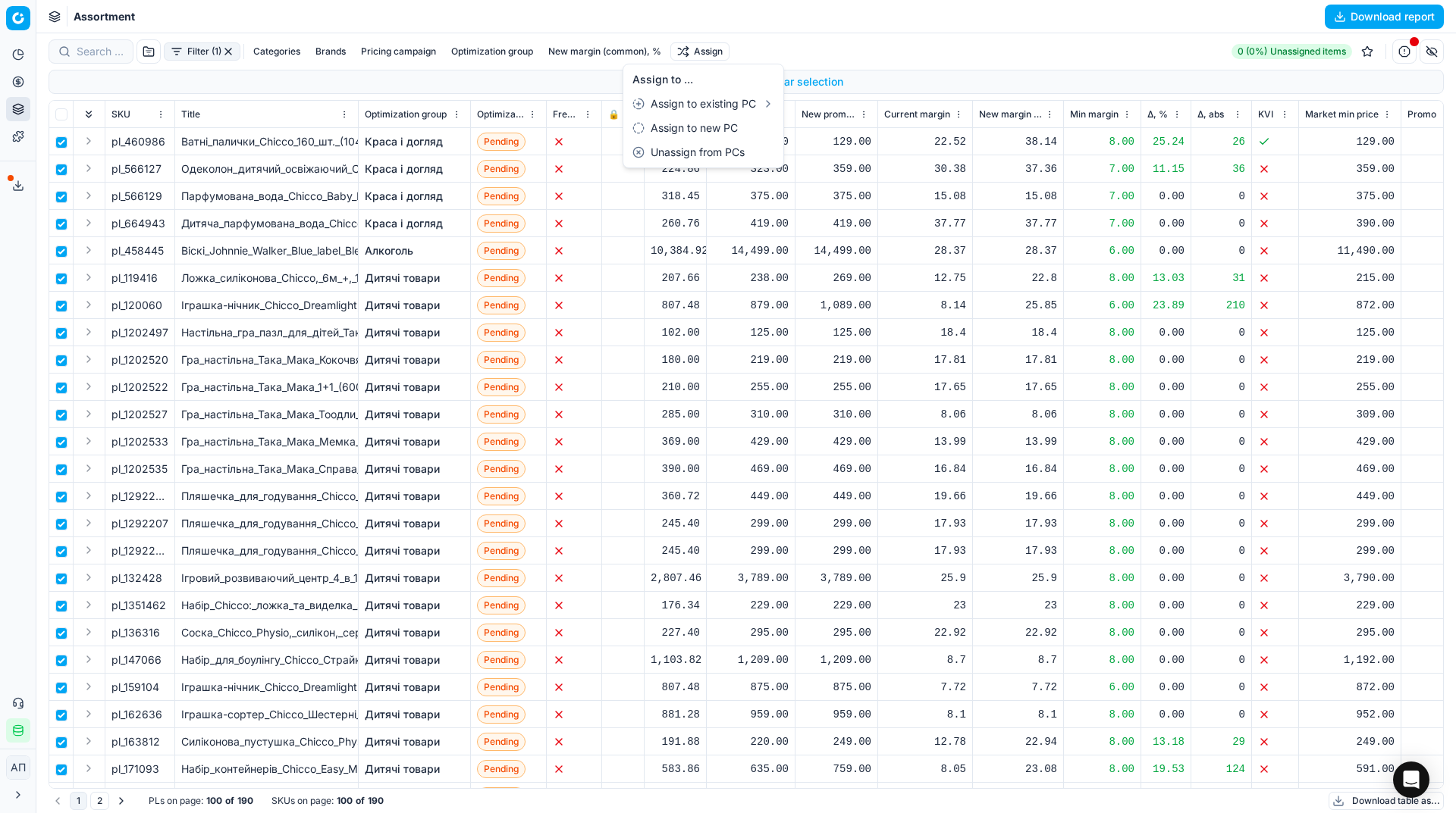
checkbox input "false"
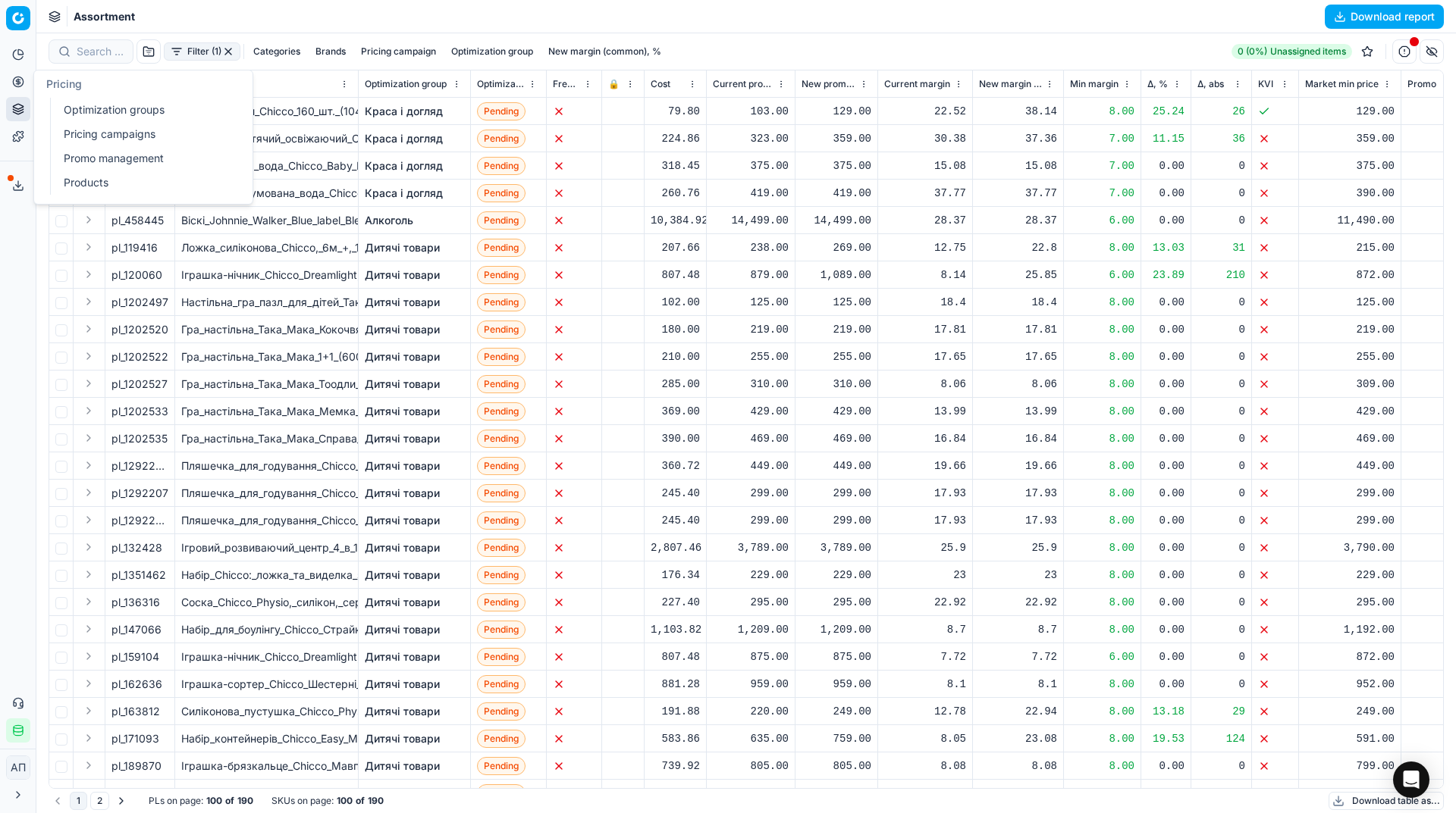
click at [84, 109] on link "Optimization groups" at bounding box center [146, 110] width 177 height 22
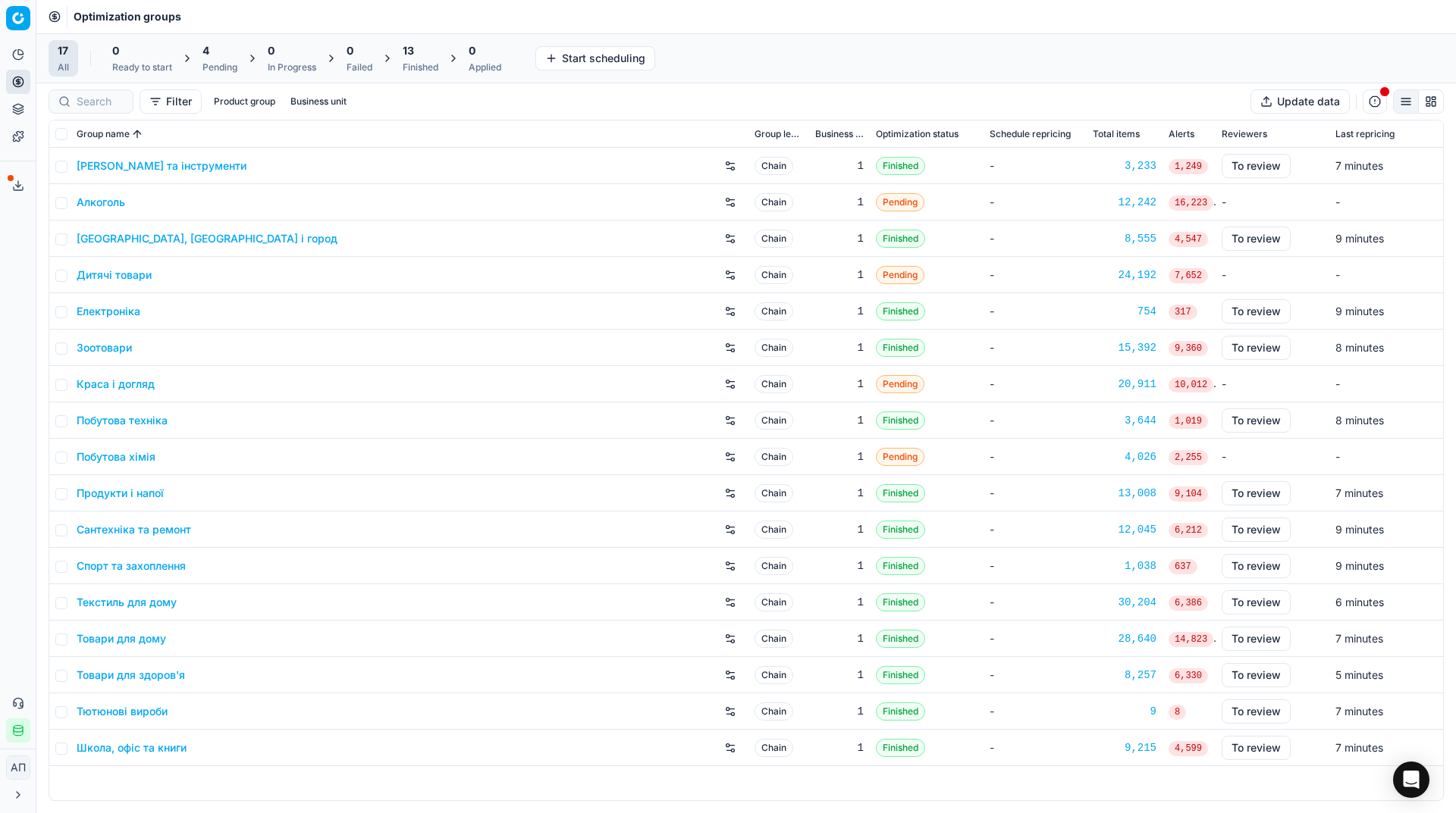
click at [239, 58] on div "4 Pending" at bounding box center [220, 58] width 54 height 37
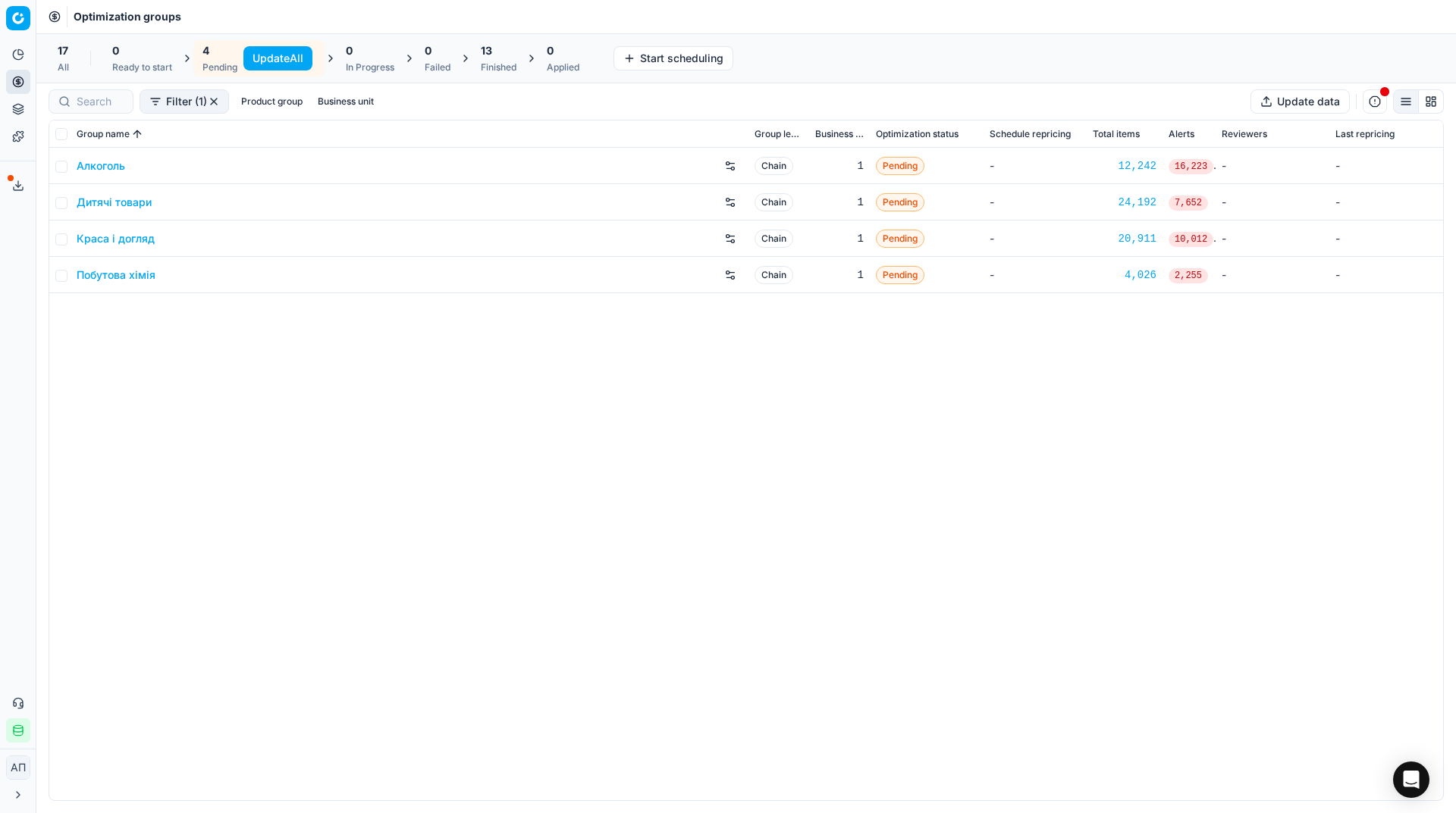
click at [256, 57] on button "Update All" at bounding box center [277, 58] width 69 height 24
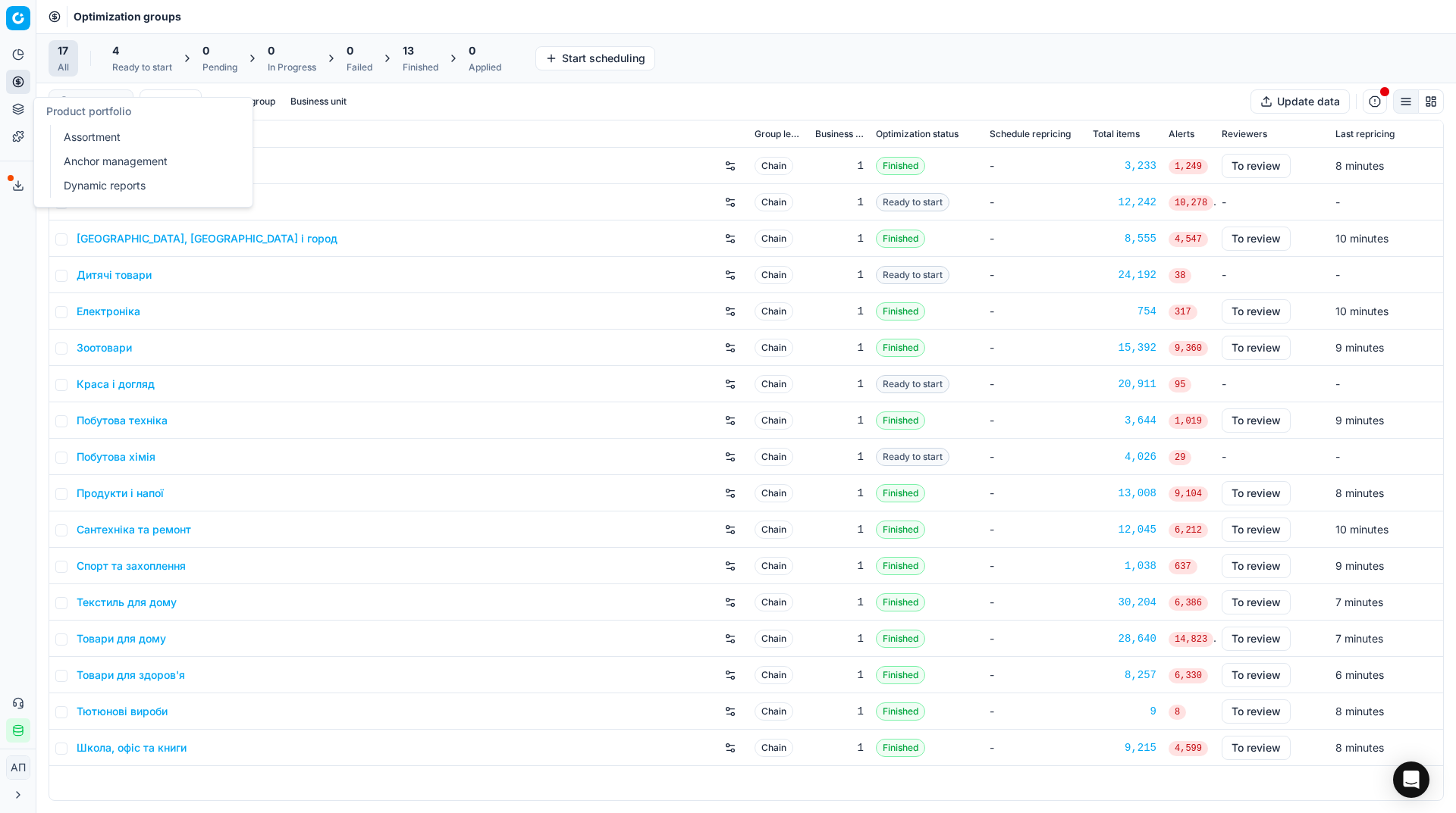
click at [79, 132] on link "Assortment" at bounding box center [146, 137] width 177 height 22
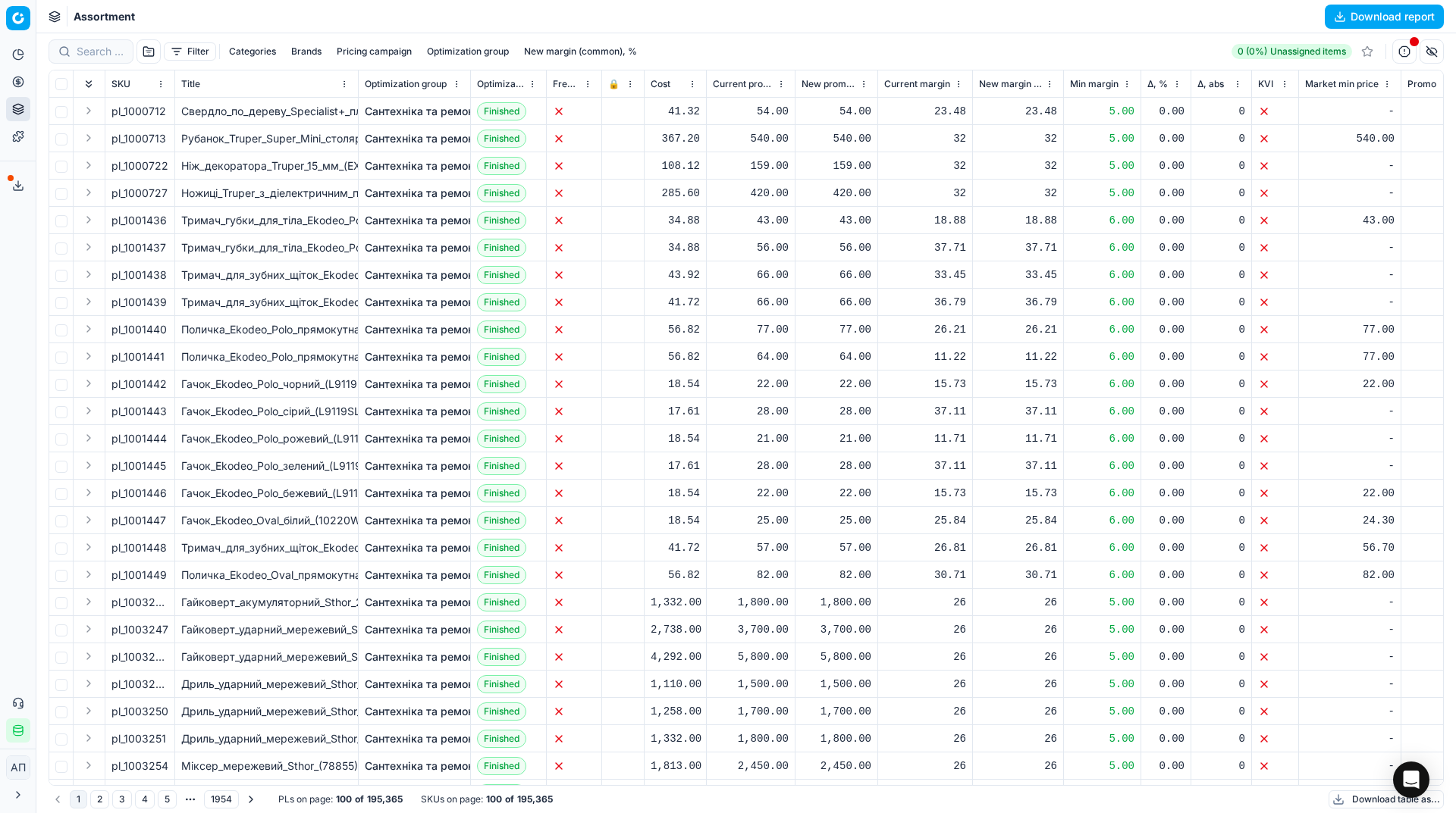
click at [25, 277] on div "Analytics Pricing Product portfolio Templates Export service 25 Contact support…" at bounding box center [18, 392] width 36 height 713
click at [153, 57] on button "button" at bounding box center [148, 52] width 24 height 24
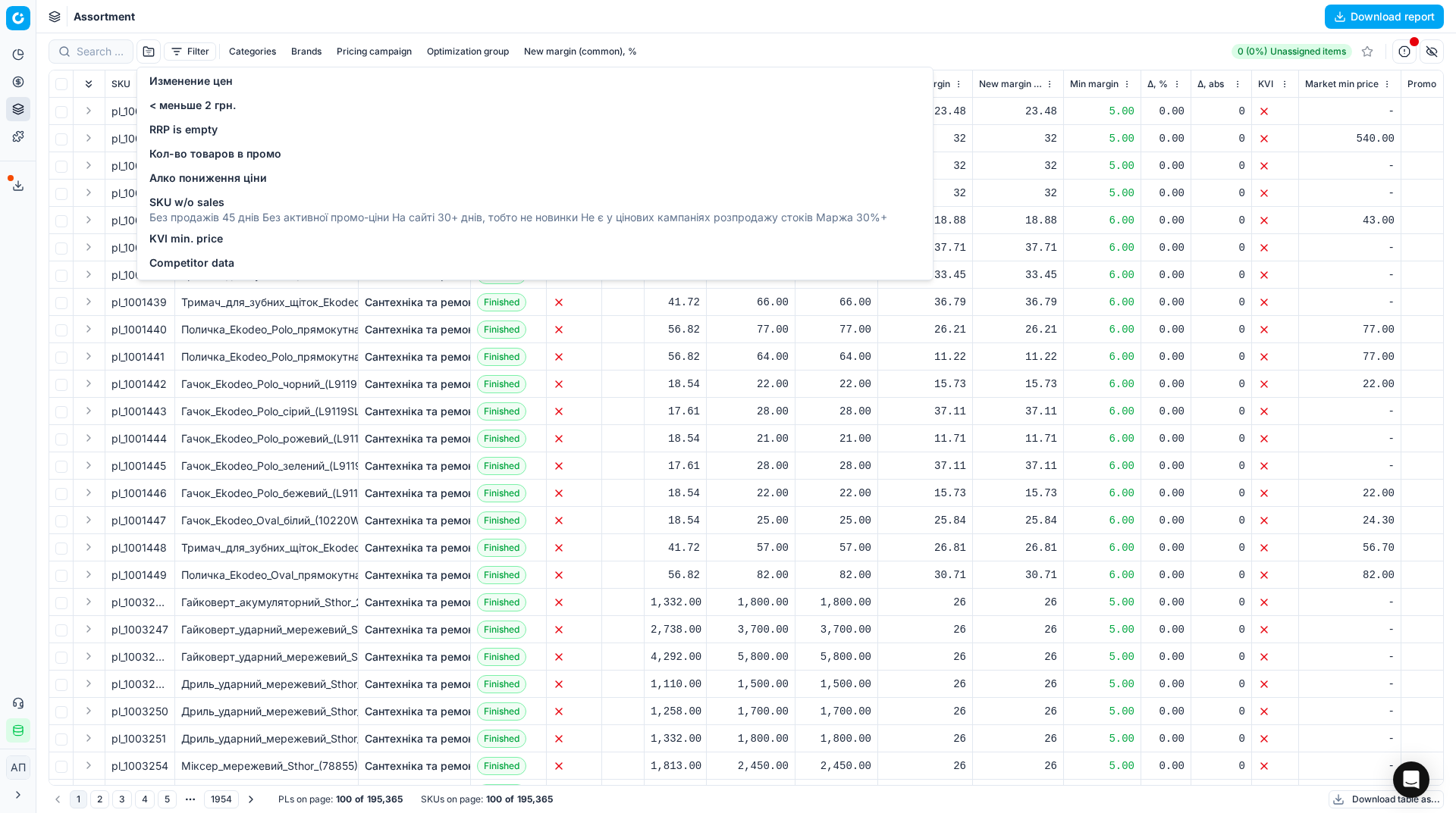
click at [206, 61] on div "Filter Categories Brands Pricing campaign Optimization group New margin (common…" at bounding box center [346, 52] width 595 height 24
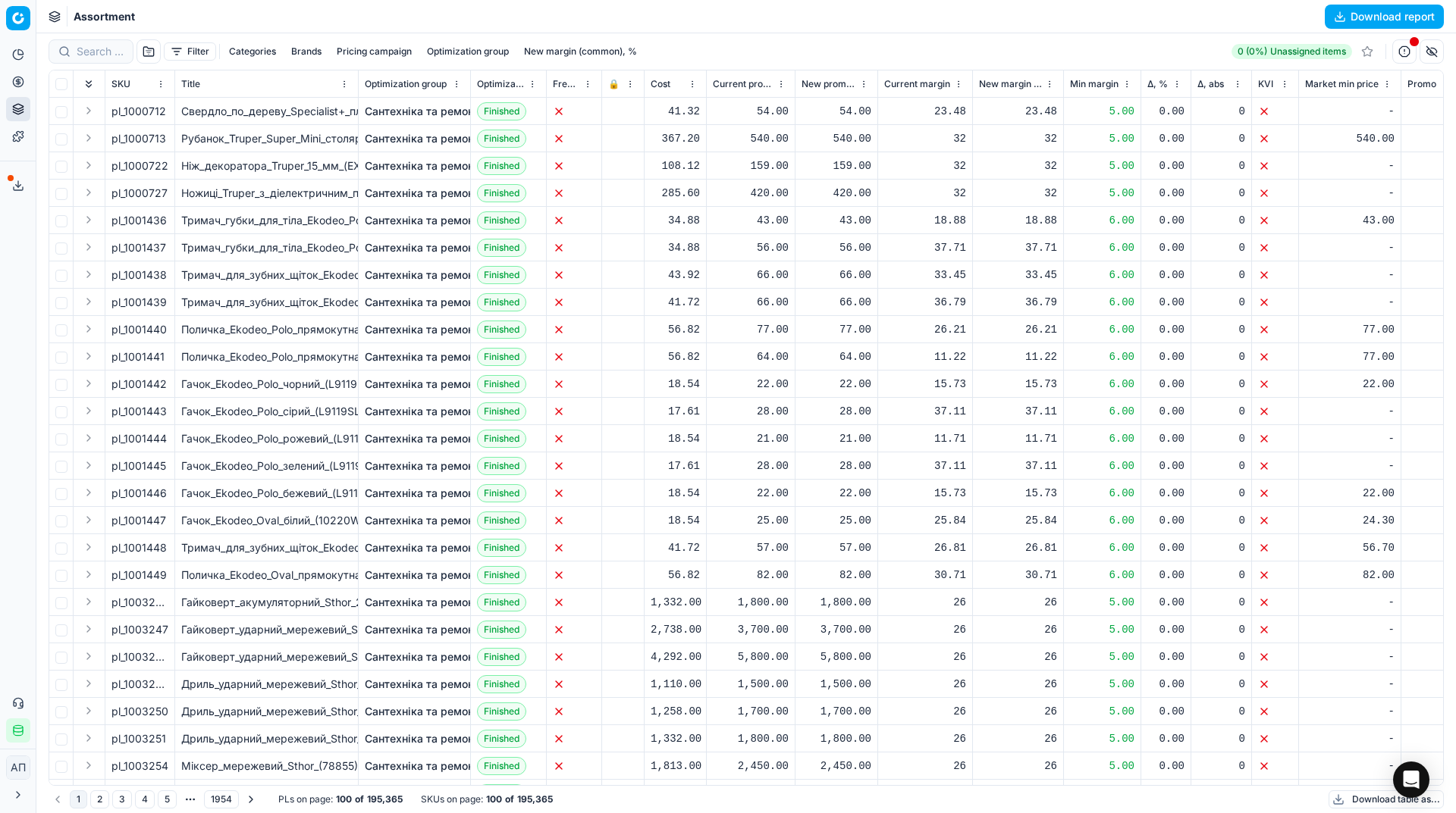
click at [200, 55] on button "Filter" at bounding box center [190, 51] width 53 height 18
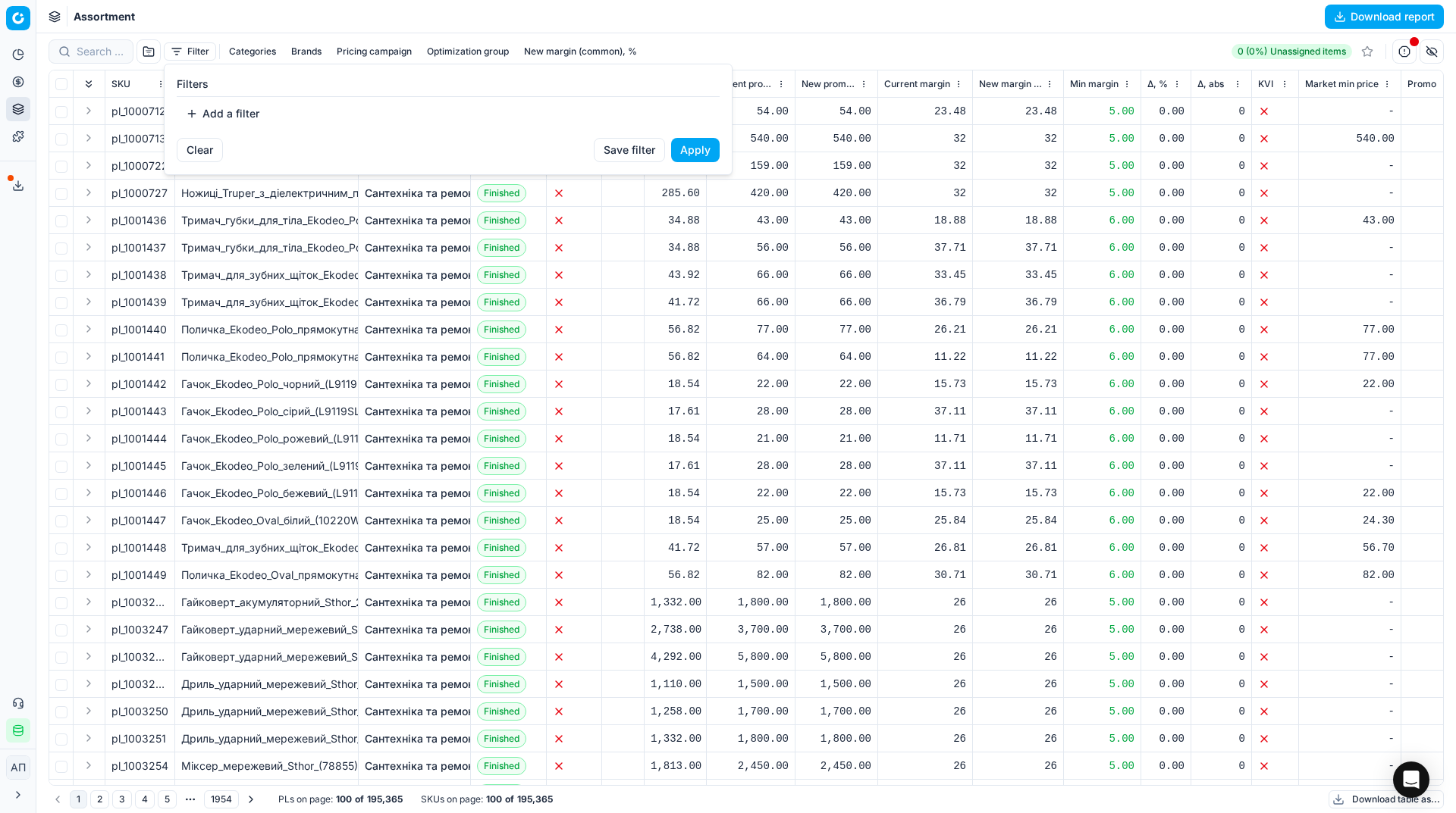
click at [210, 115] on button "Add a filter" at bounding box center [223, 114] width 92 height 24
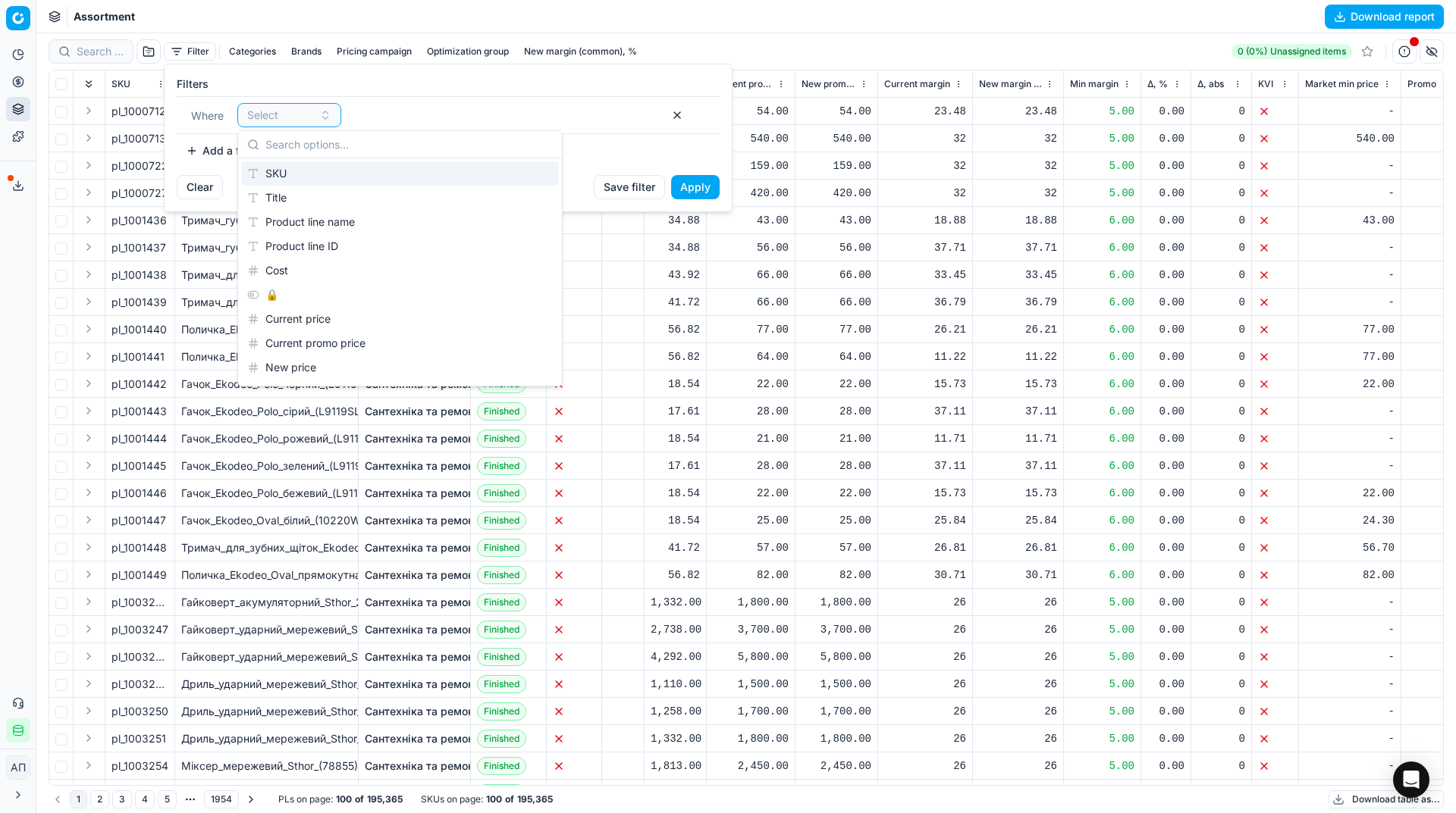
click at [300, 178] on div "SKU" at bounding box center [400, 174] width 318 height 24
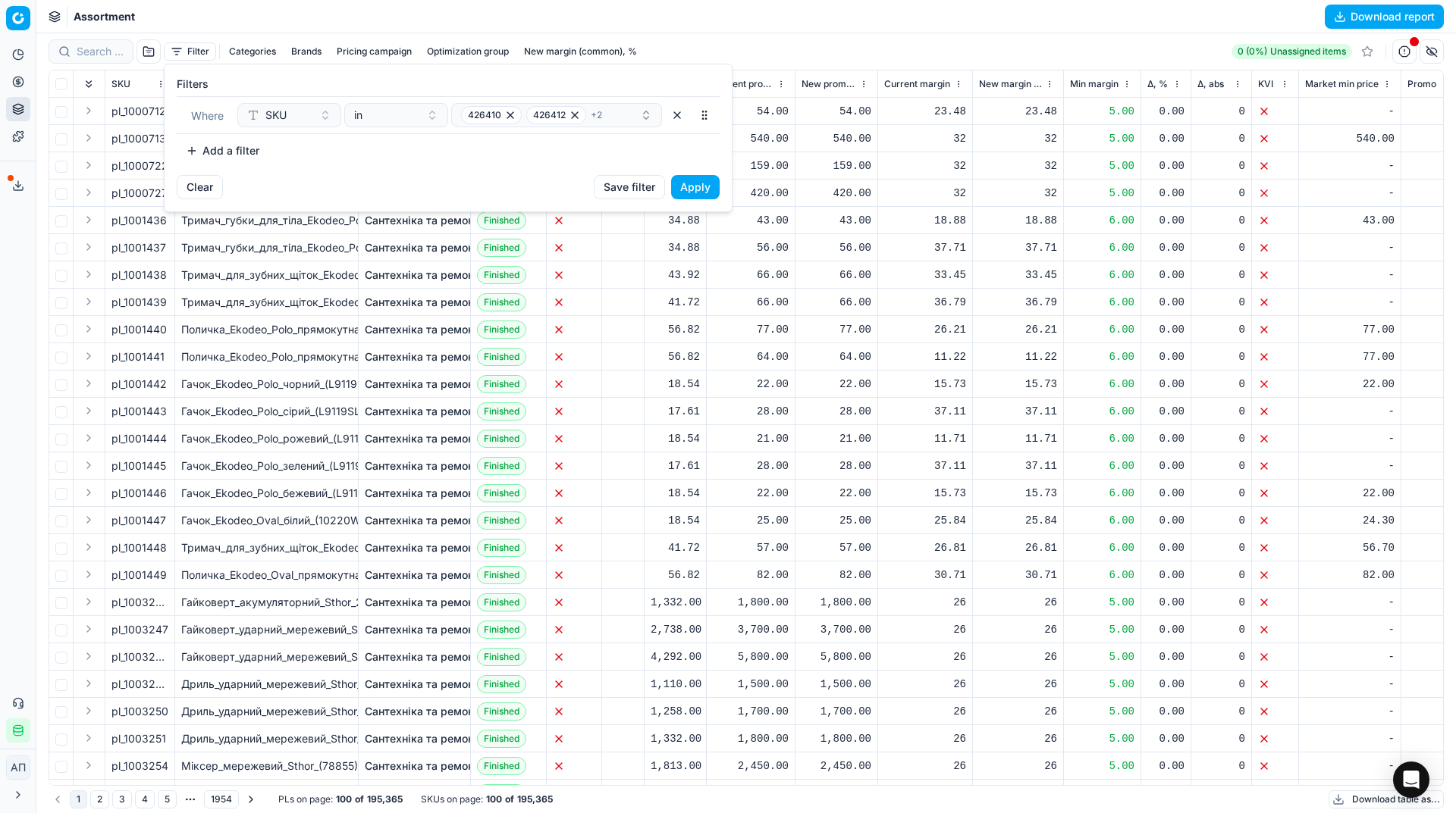
click at [691, 178] on button "Apply" at bounding box center [695, 187] width 49 height 24
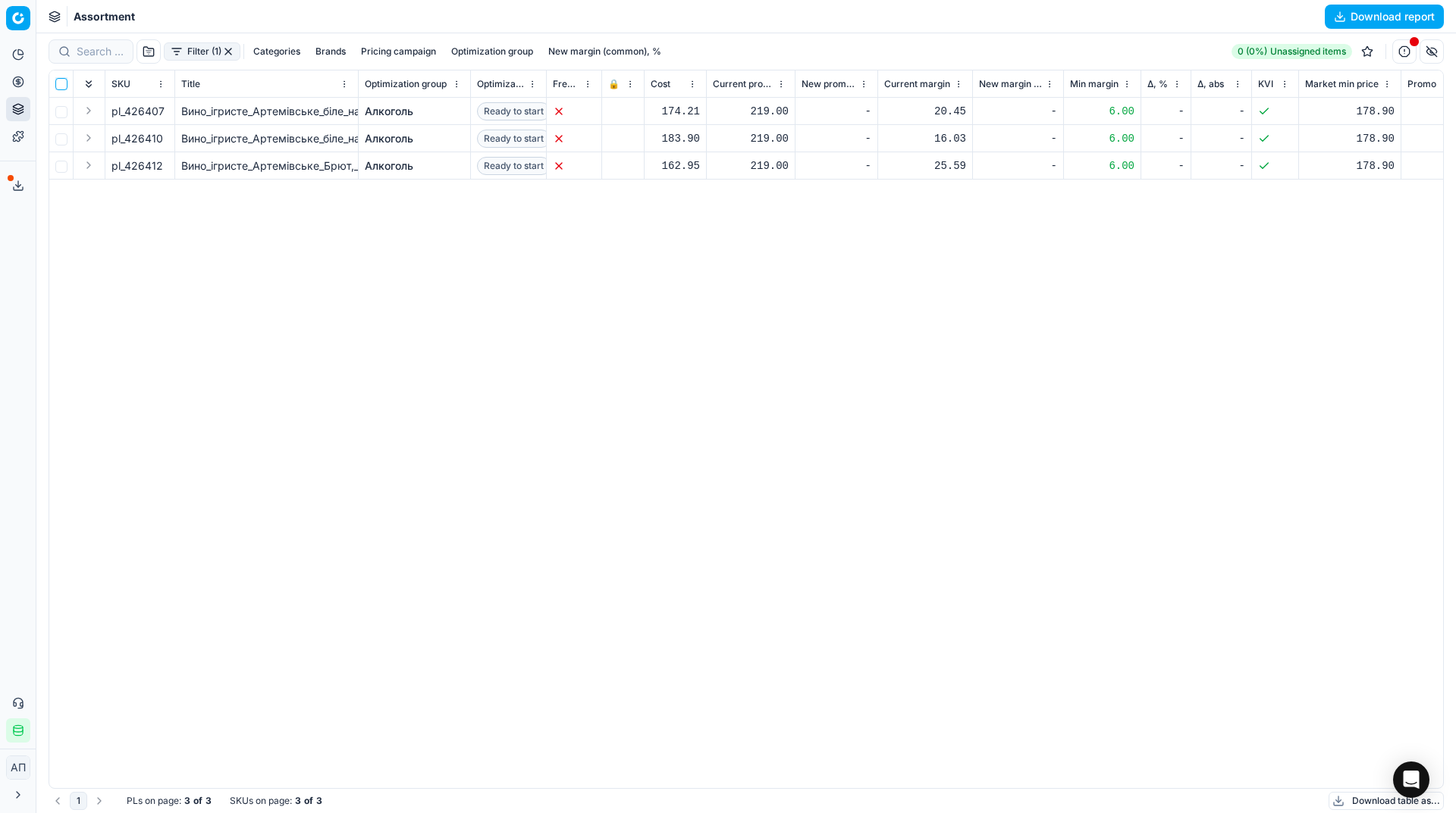
click at [61, 84] on input "checkbox" at bounding box center [61, 84] width 12 height 12
checkbox input "true"
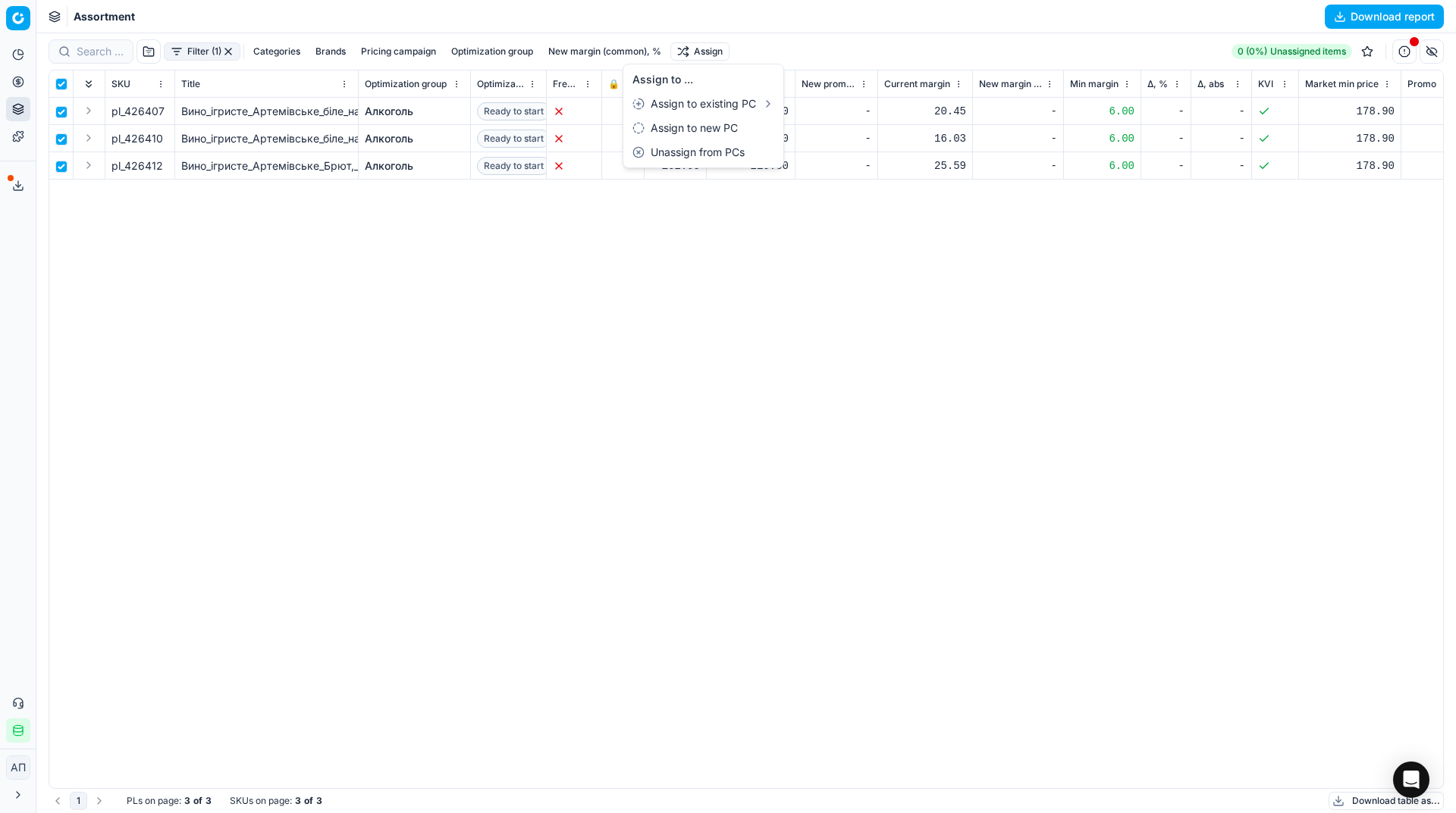
click at [706, 45] on html "Pricing platform Analytics Pricing Product portfolio Templates Export service 2…" at bounding box center [728, 406] width 1456 height 813
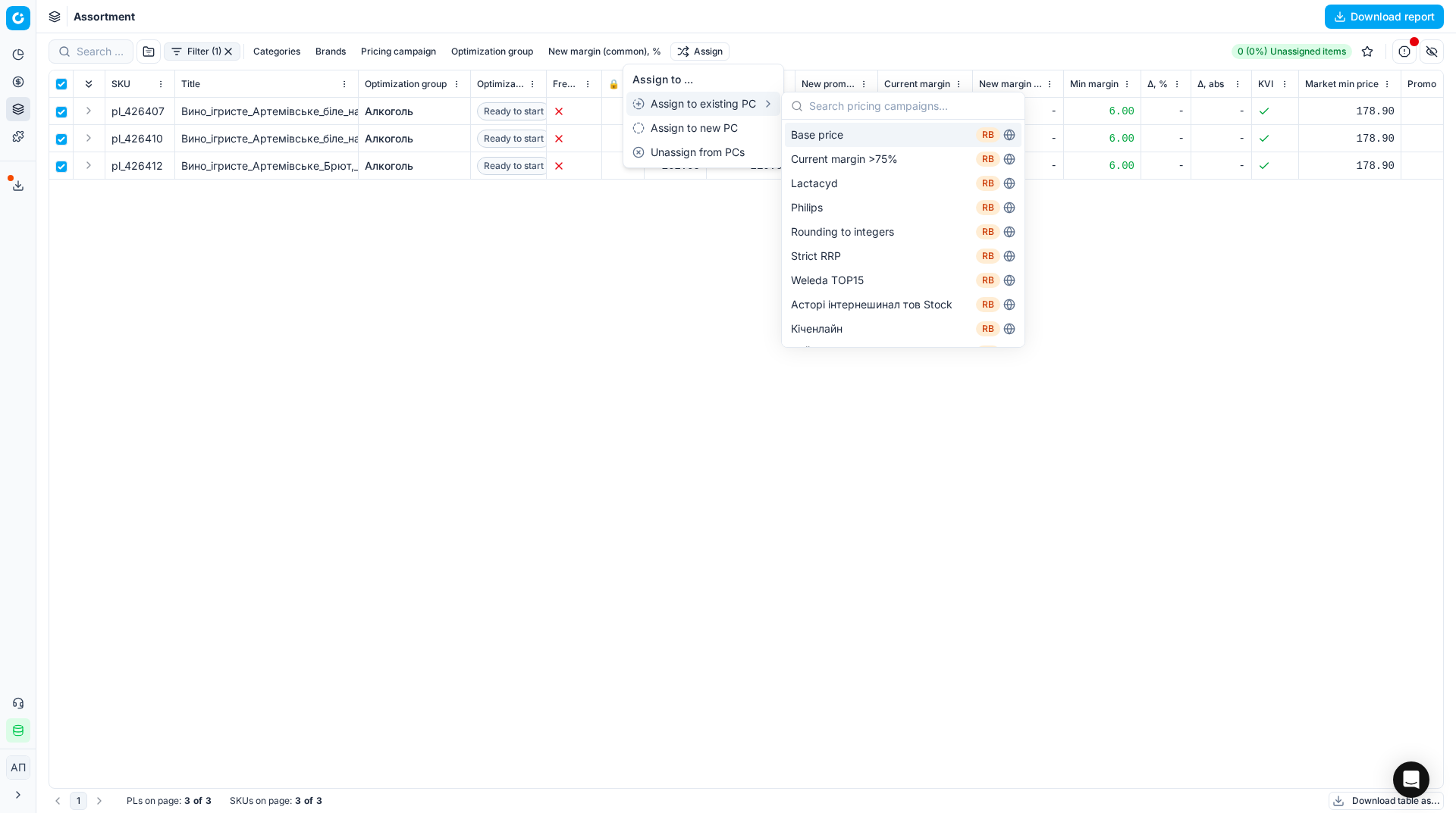
click at [840, 133] on div "Base price RB" at bounding box center [904, 135] width 237 height 24
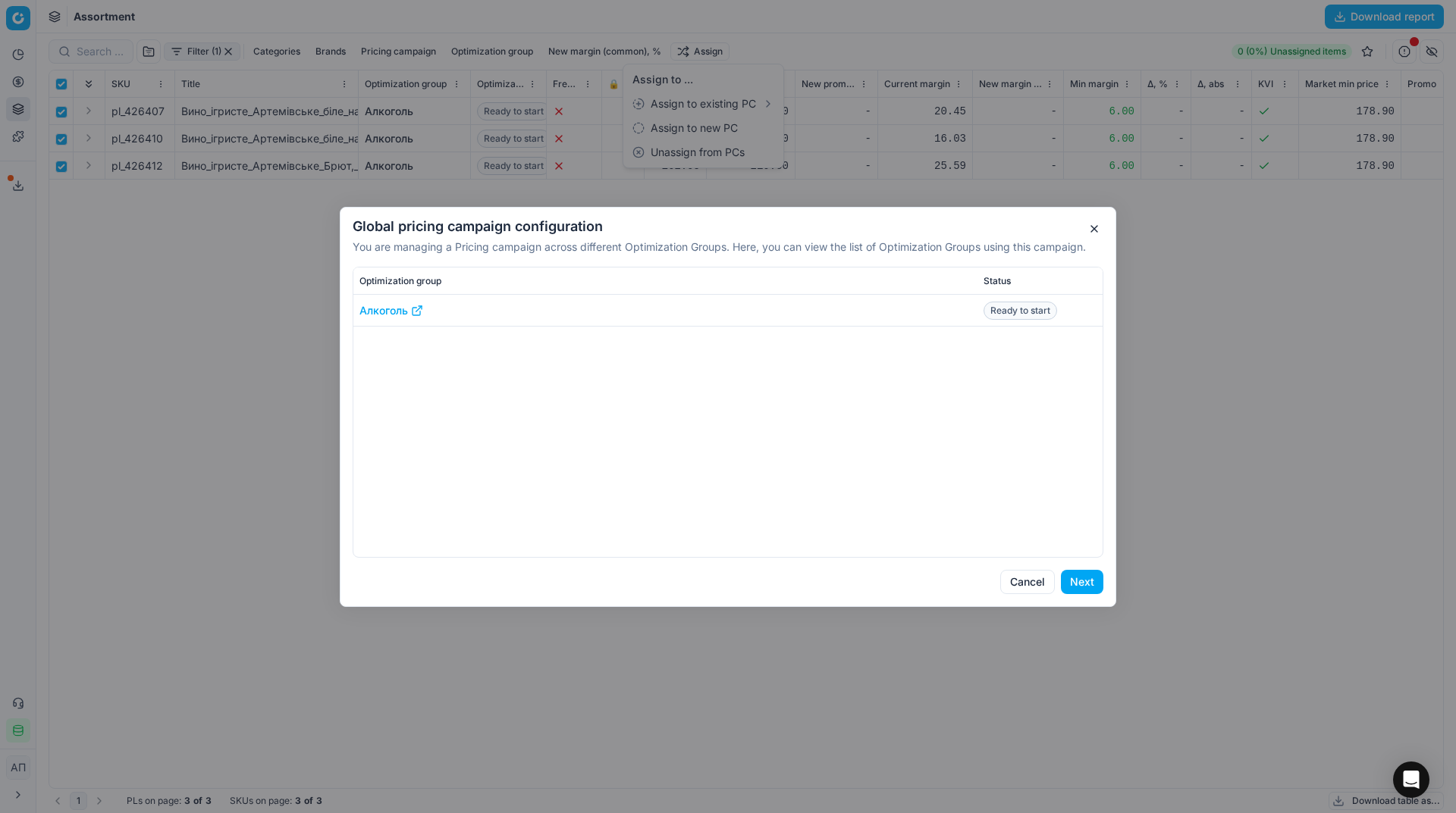
click at [1077, 582] on button "Next" at bounding box center [1081, 582] width 42 height 24
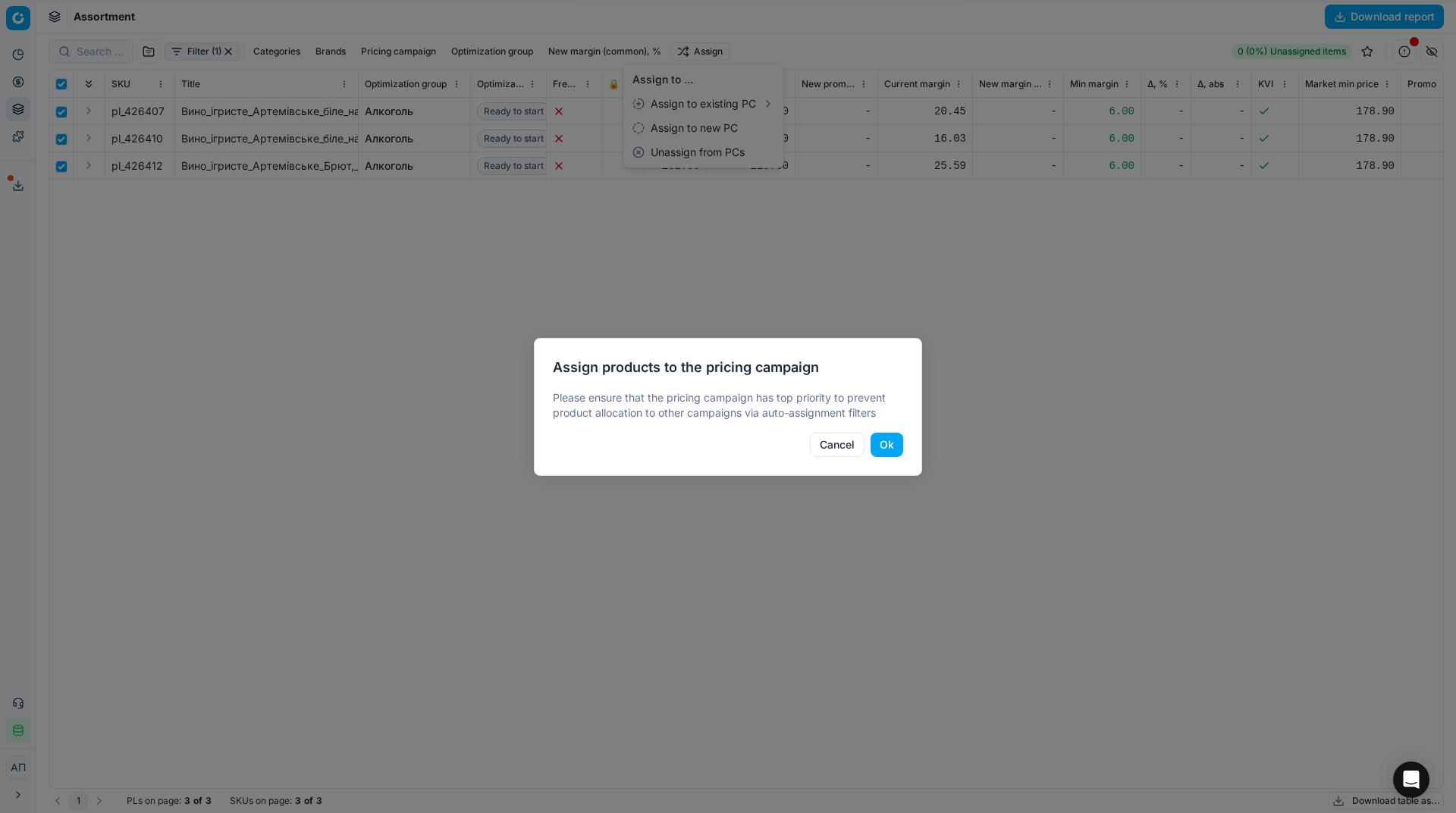
click at [891, 452] on button "Ok" at bounding box center [887, 445] width 33 height 24
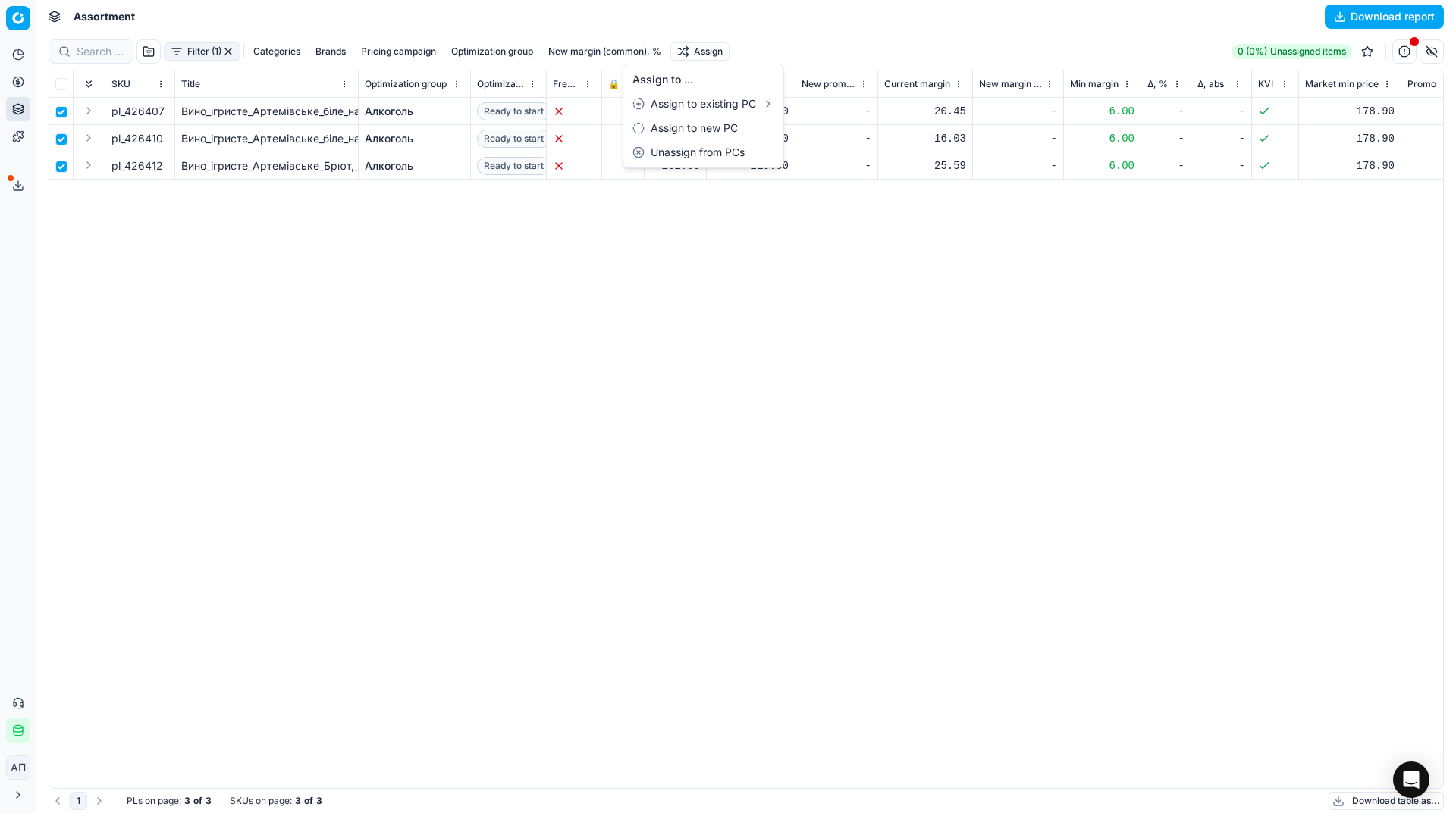
checkbox input "false"
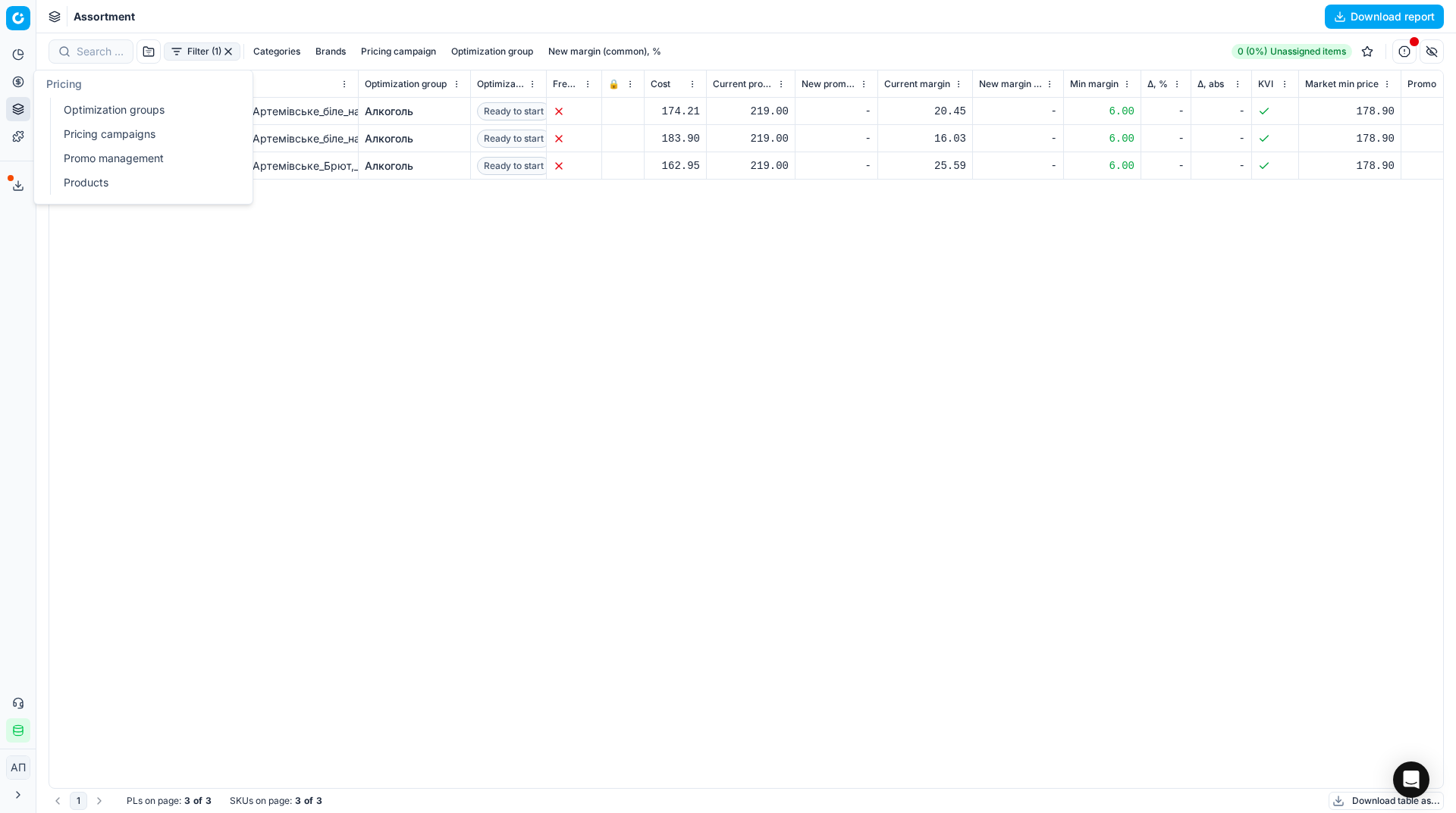
click at [97, 111] on link "Optimization groups" at bounding box center [146, 110] width 177 height 22
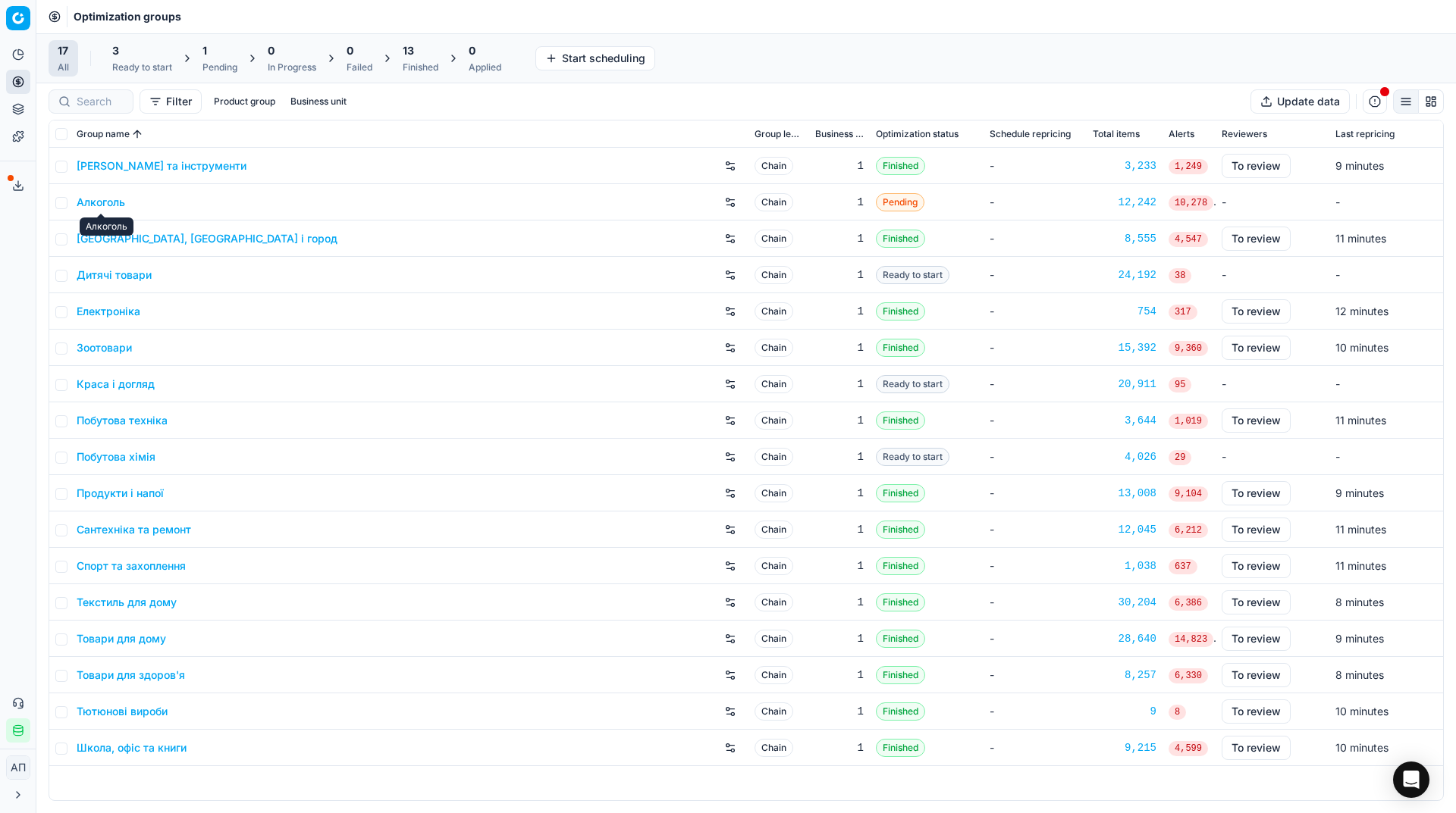
click at [91, 203] on link "Алкоголь" at bounding box center [101, 202] width 49 height 15
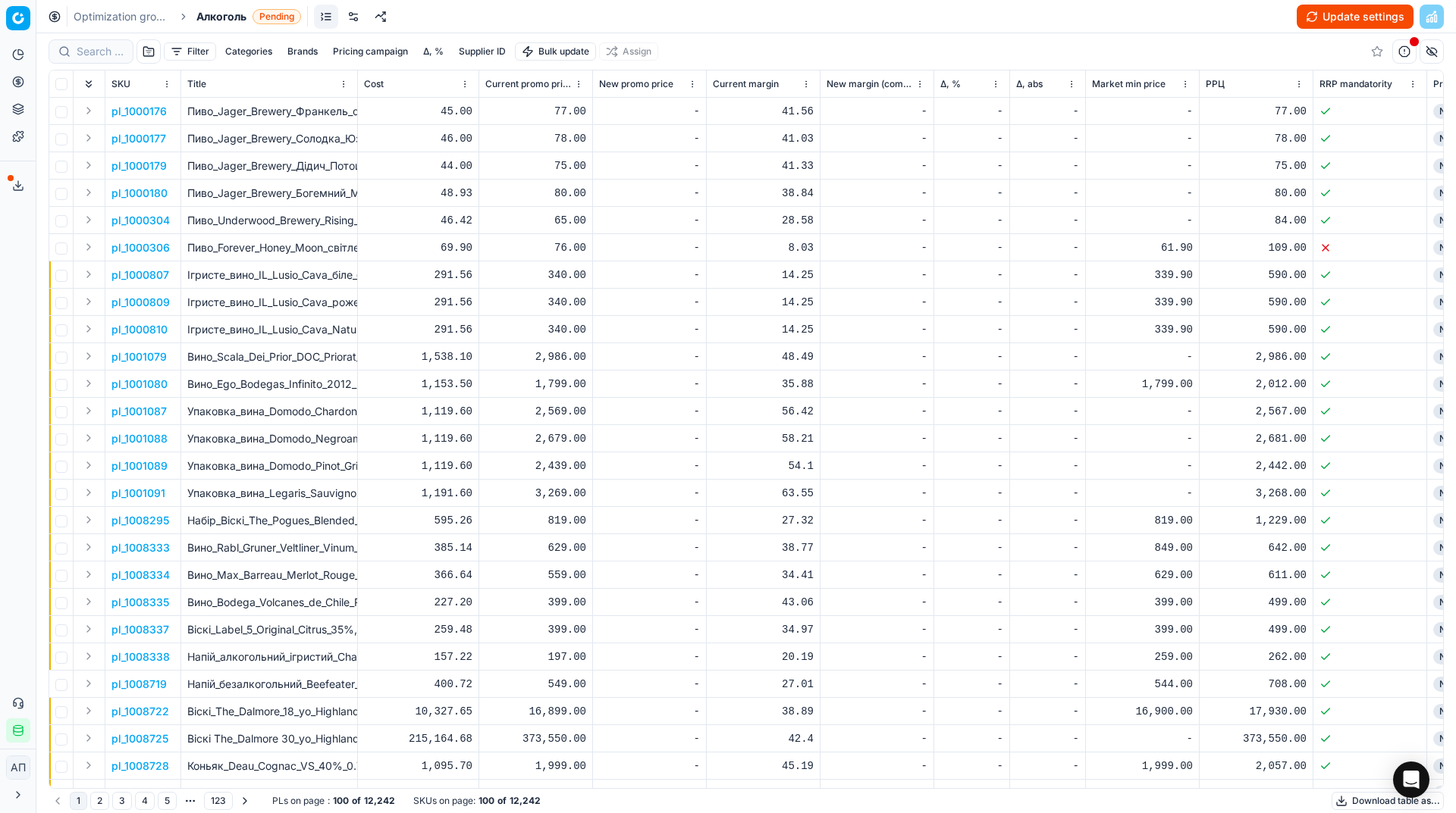
click at [1315, 25] on button "Update settings" at bounding box center [1355, 17] width 116 height 24
click at [1331, 15] on button "Update settings" at bounding box center [1355, 17] width 116 height 24
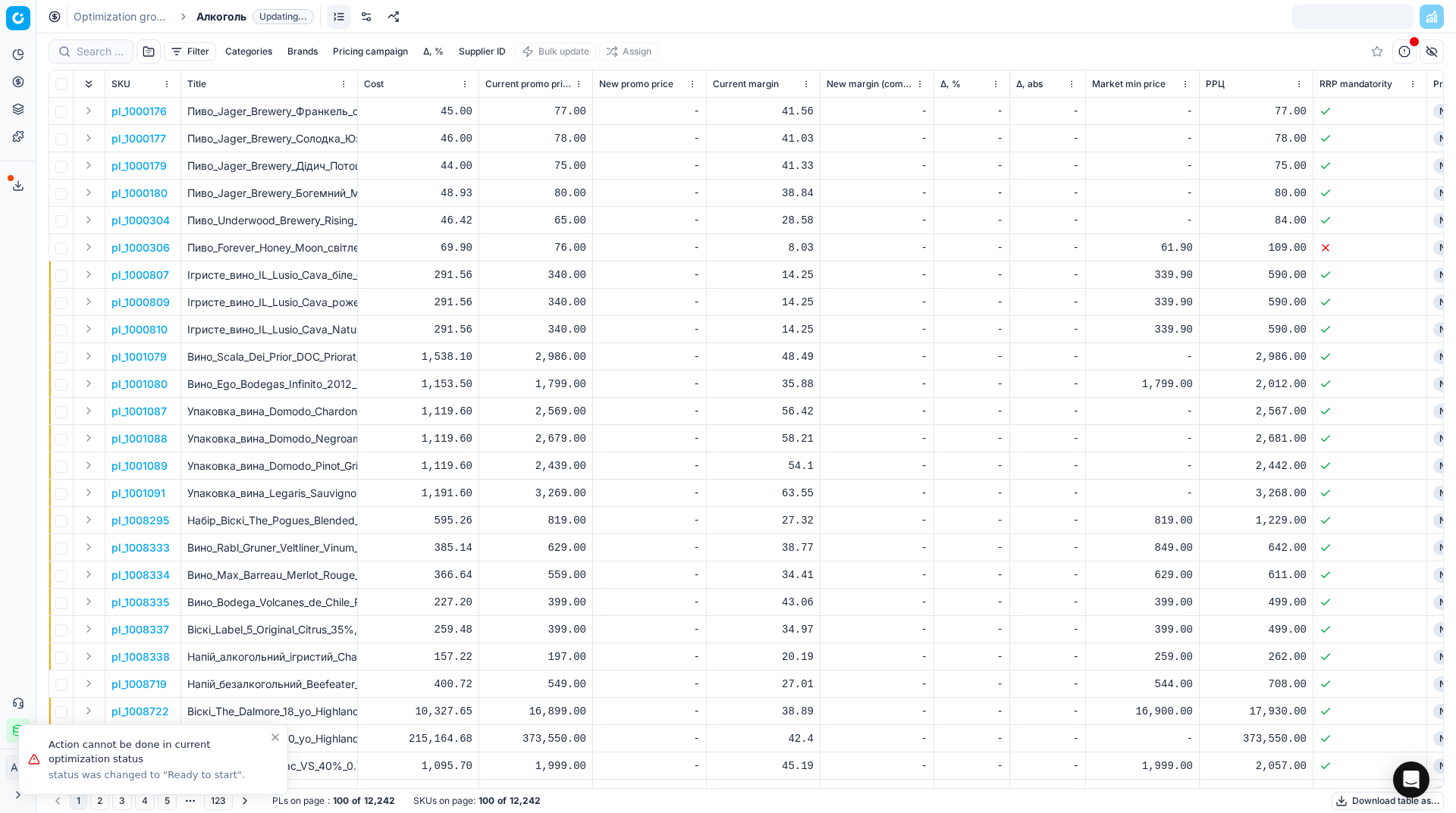
click at [120, 23] on link "Optimization groups" at bounding box center [121, 17] width 97 height 15
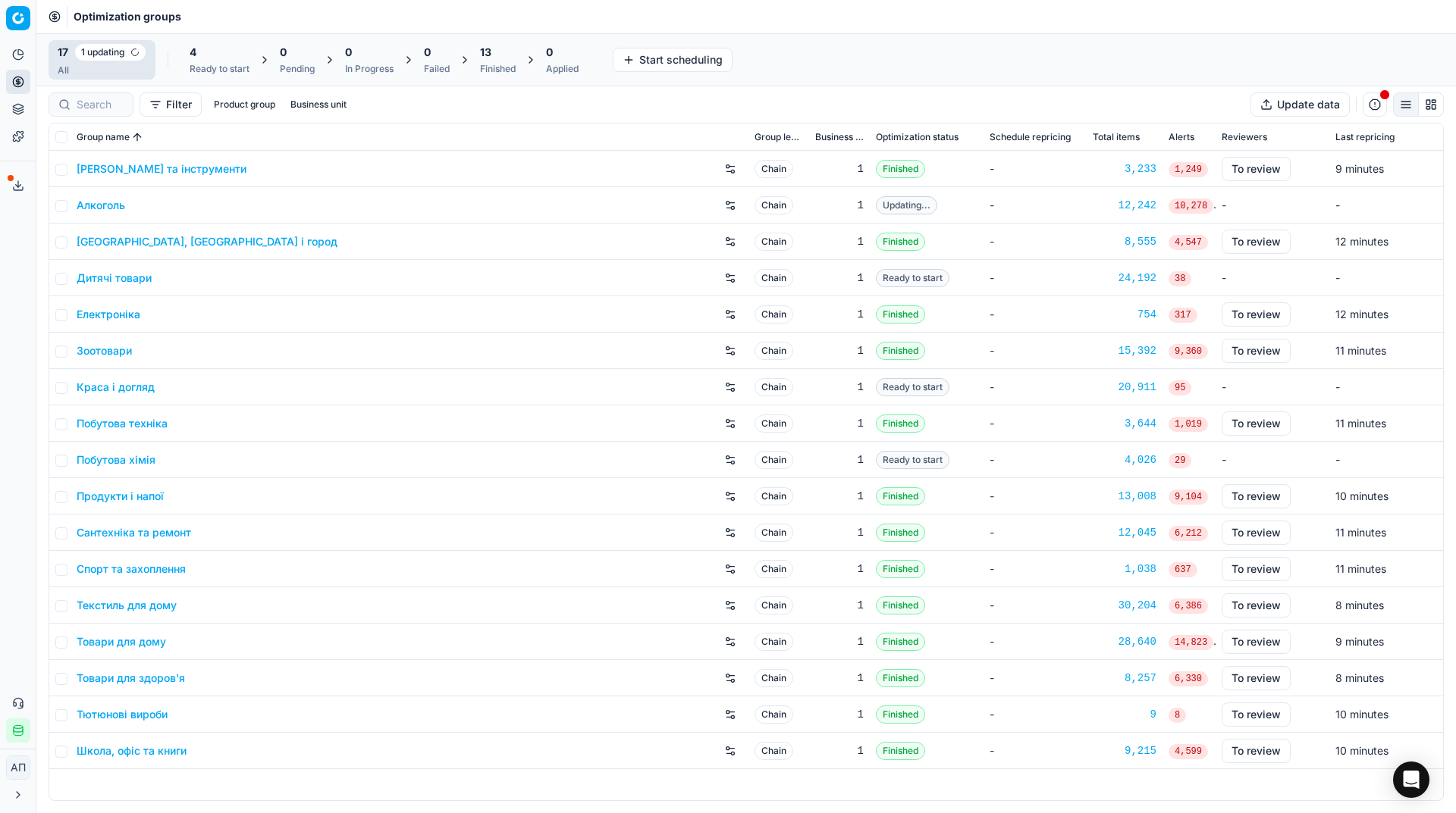
click at [225, 62] on div "4 Ready to start" at bounding box center [220, 60] width 60 height 30
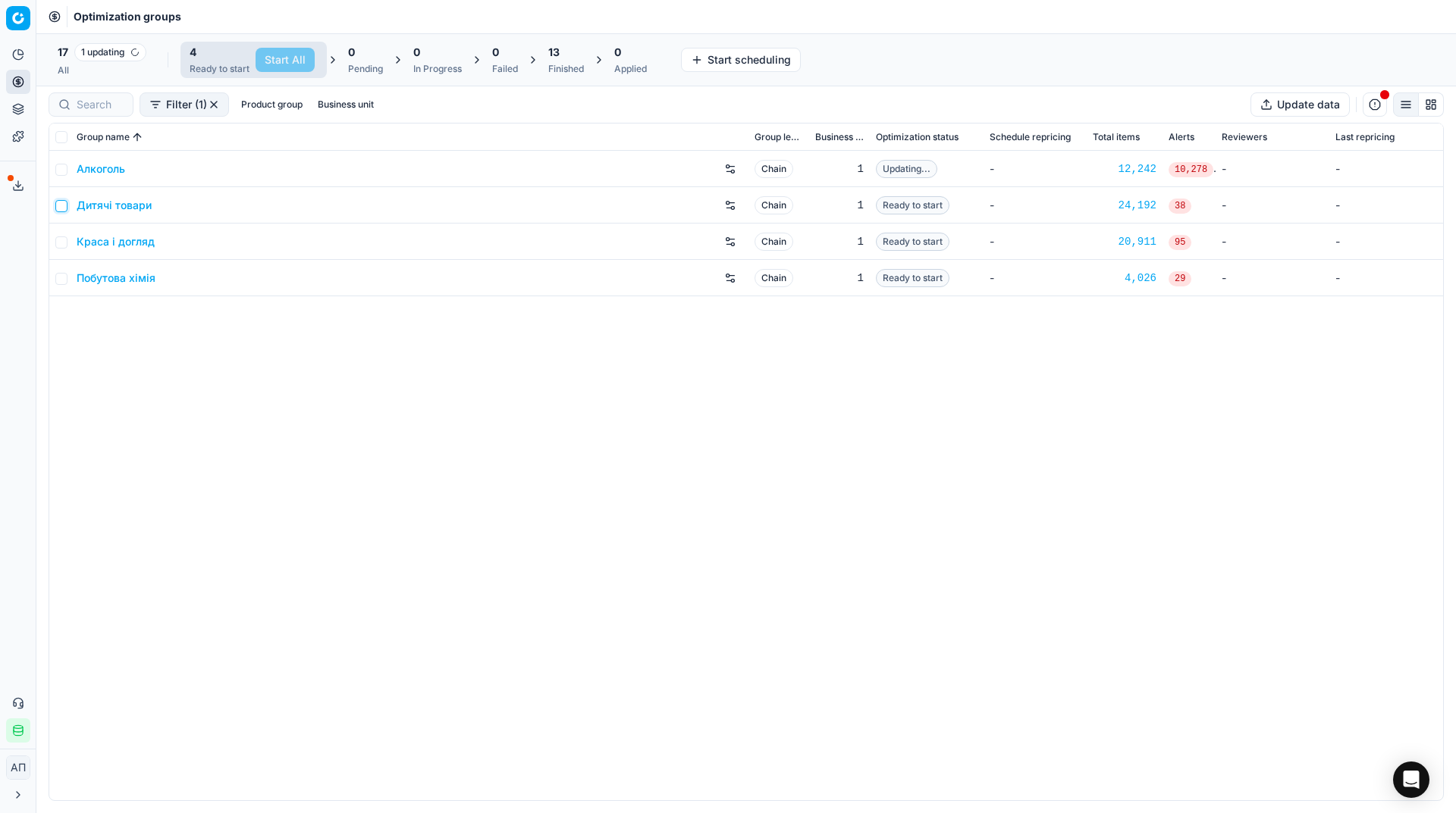
click at [61, 207] on input "checkbox" at bounding box center [61, 206] width 12 height 12
checkbox input "true"
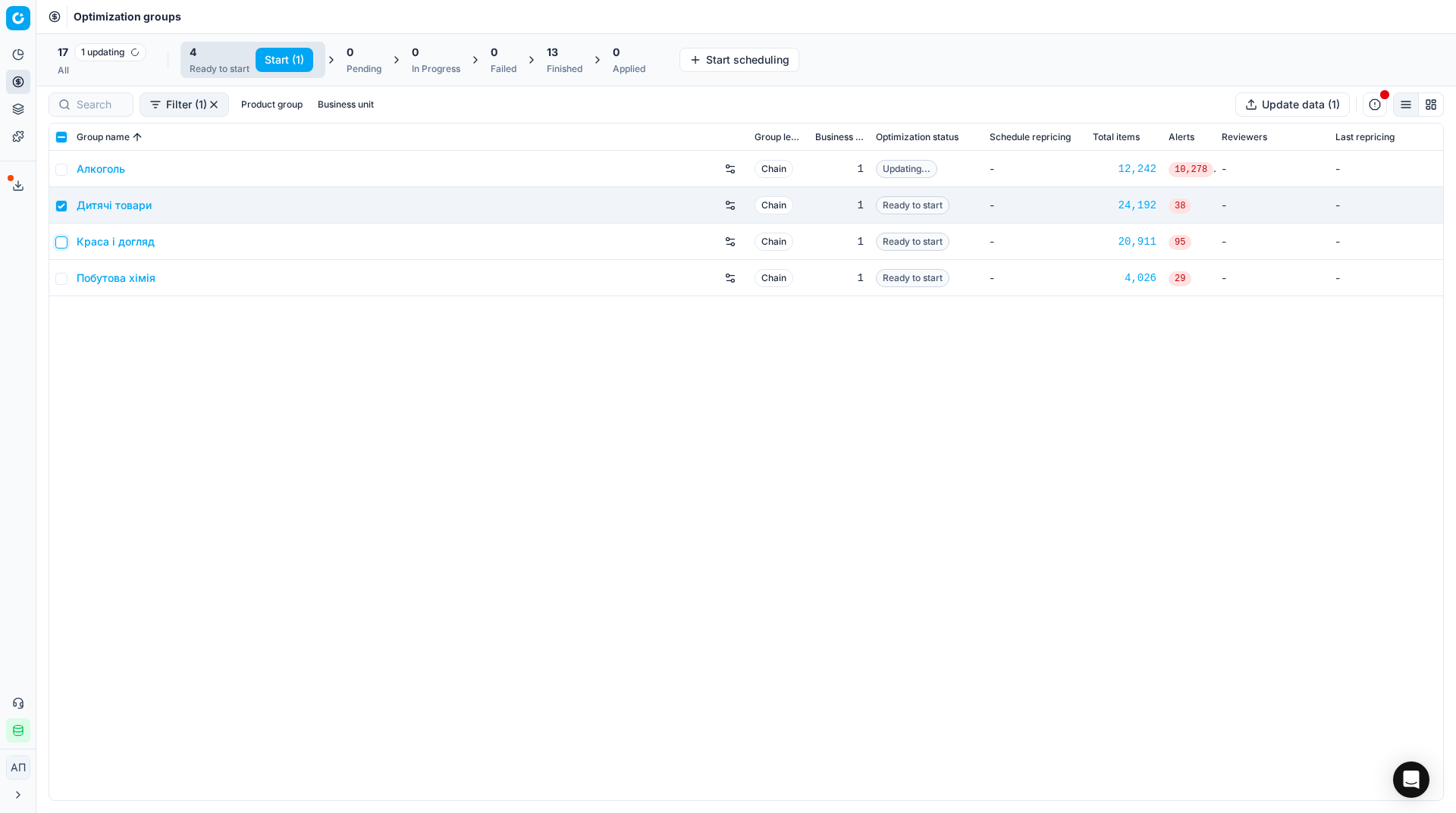
click at [61, 242] on input "checkbox" at bounding box center [61, 242] width 12 height 12
checkbox input "true"
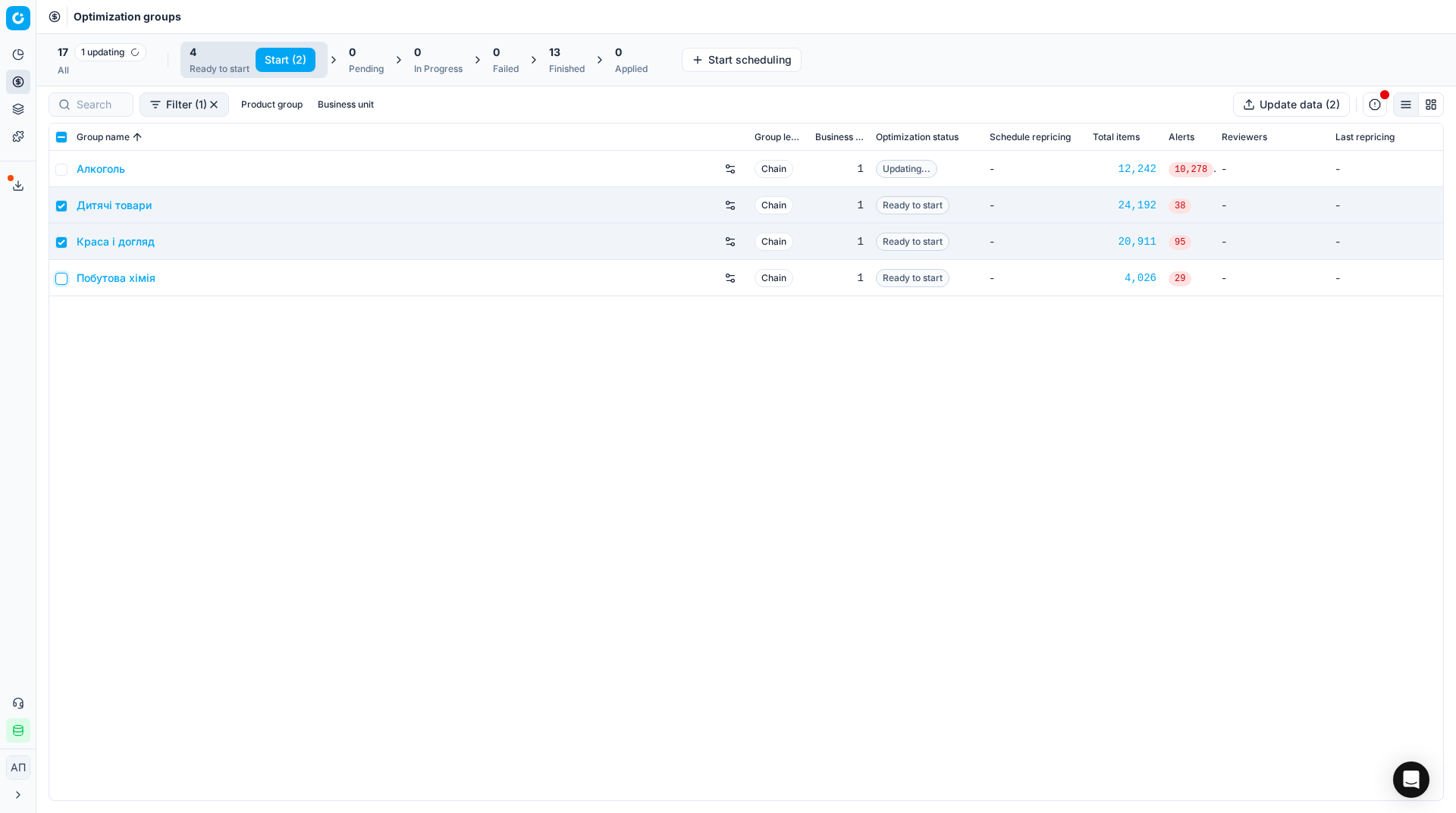
click at [61, 283] on input "checkbox" at bounding box center [61, 279] width 12 height 12
checkbox input "true"
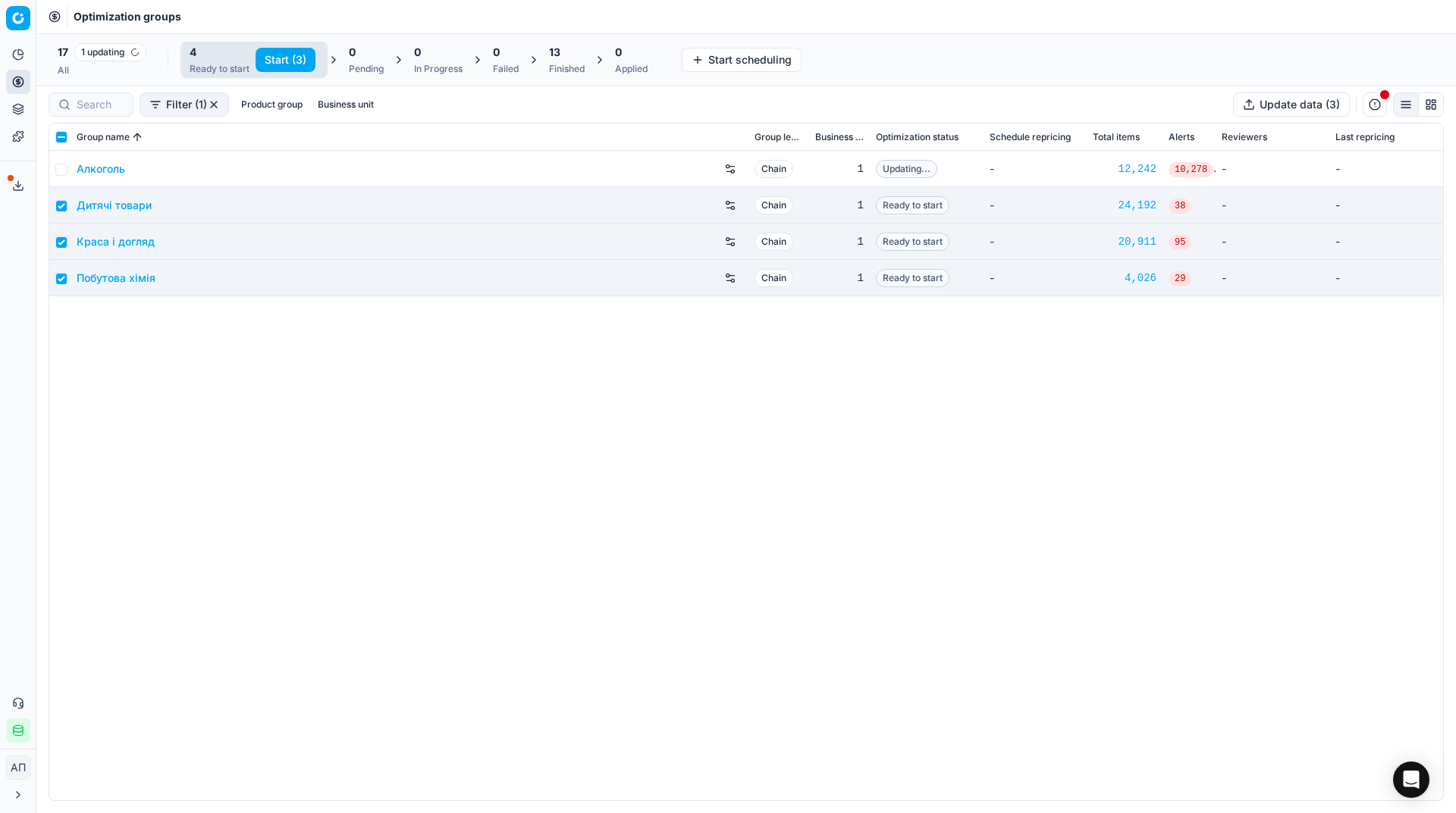
click at [297, 65] on button "Start (3)" at bounding box center [286, 60] width 60 height 24
checkbox input "false"
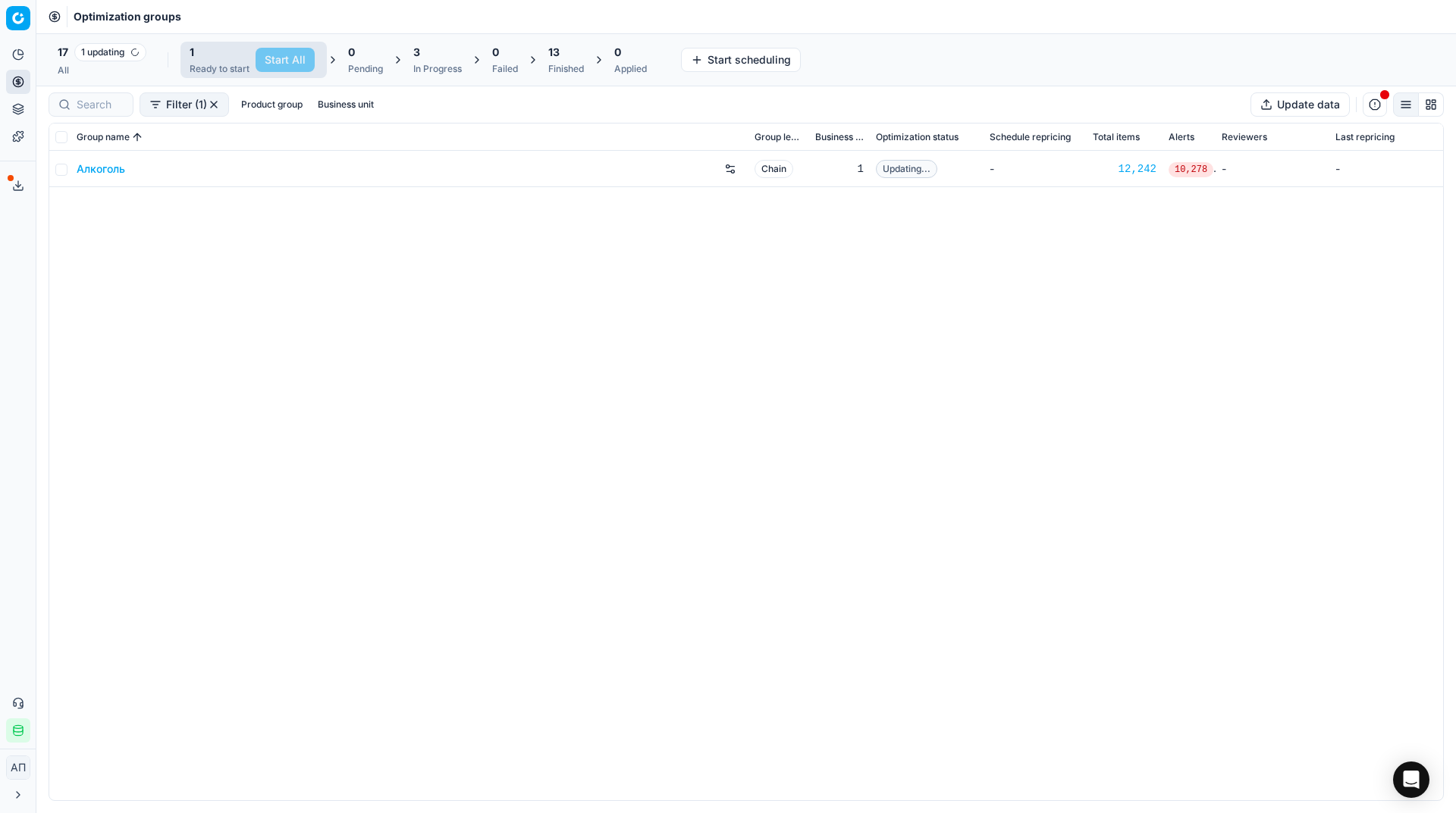
click at [120, 73] on div "All" at bounding box center [101, 70] width 88 height 12
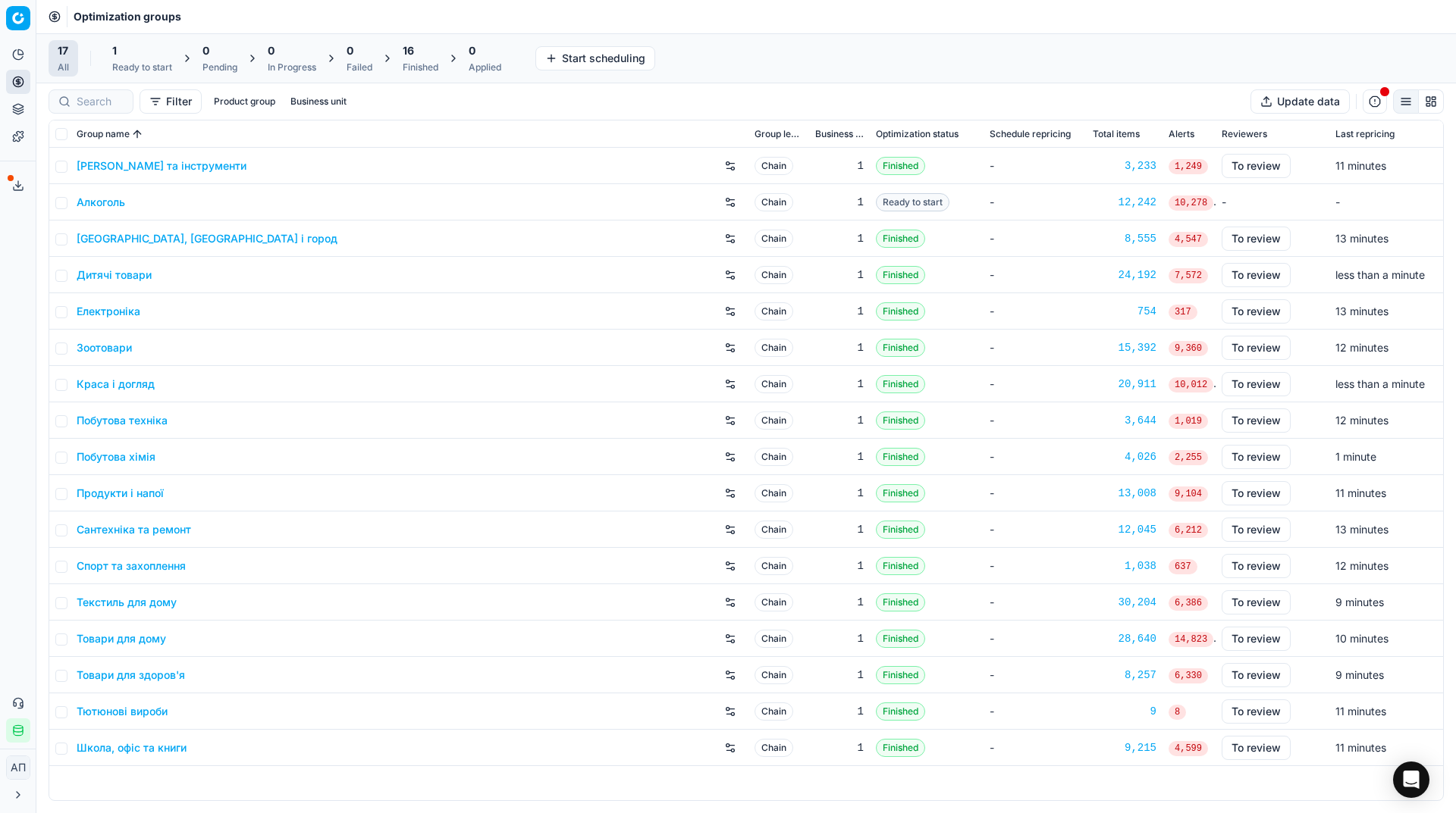
click at [120, 207] on link "Алкоголь" at bounding box center [101, 202] width 49 height 15
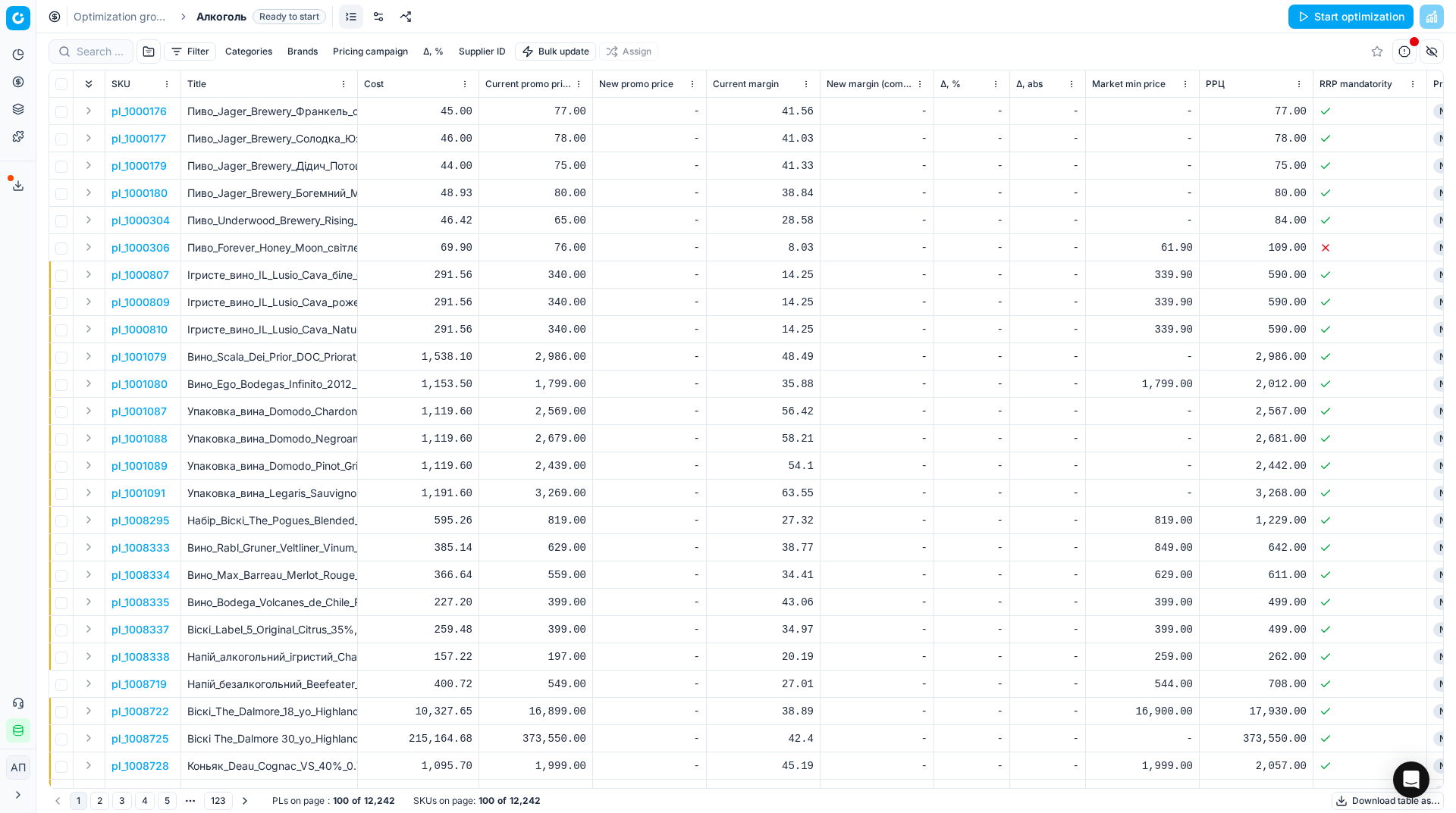
click at [1345, 26] on button "Start optimization" at bounding box center [1351, 17] width 125 height 24
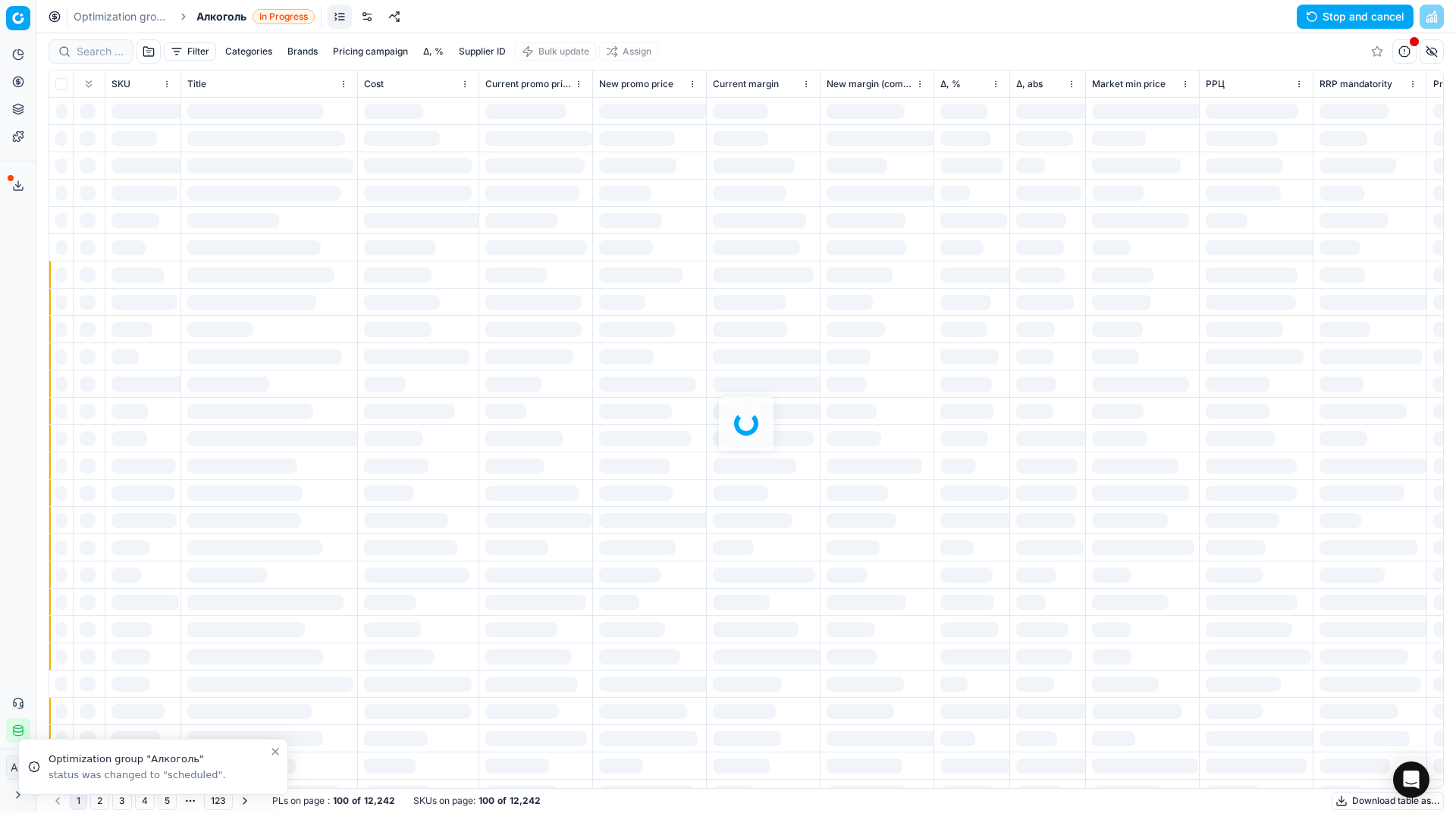
click at [125, 14] on link "Optimization groups" at bounding box center [121, 17] width 97 height 15
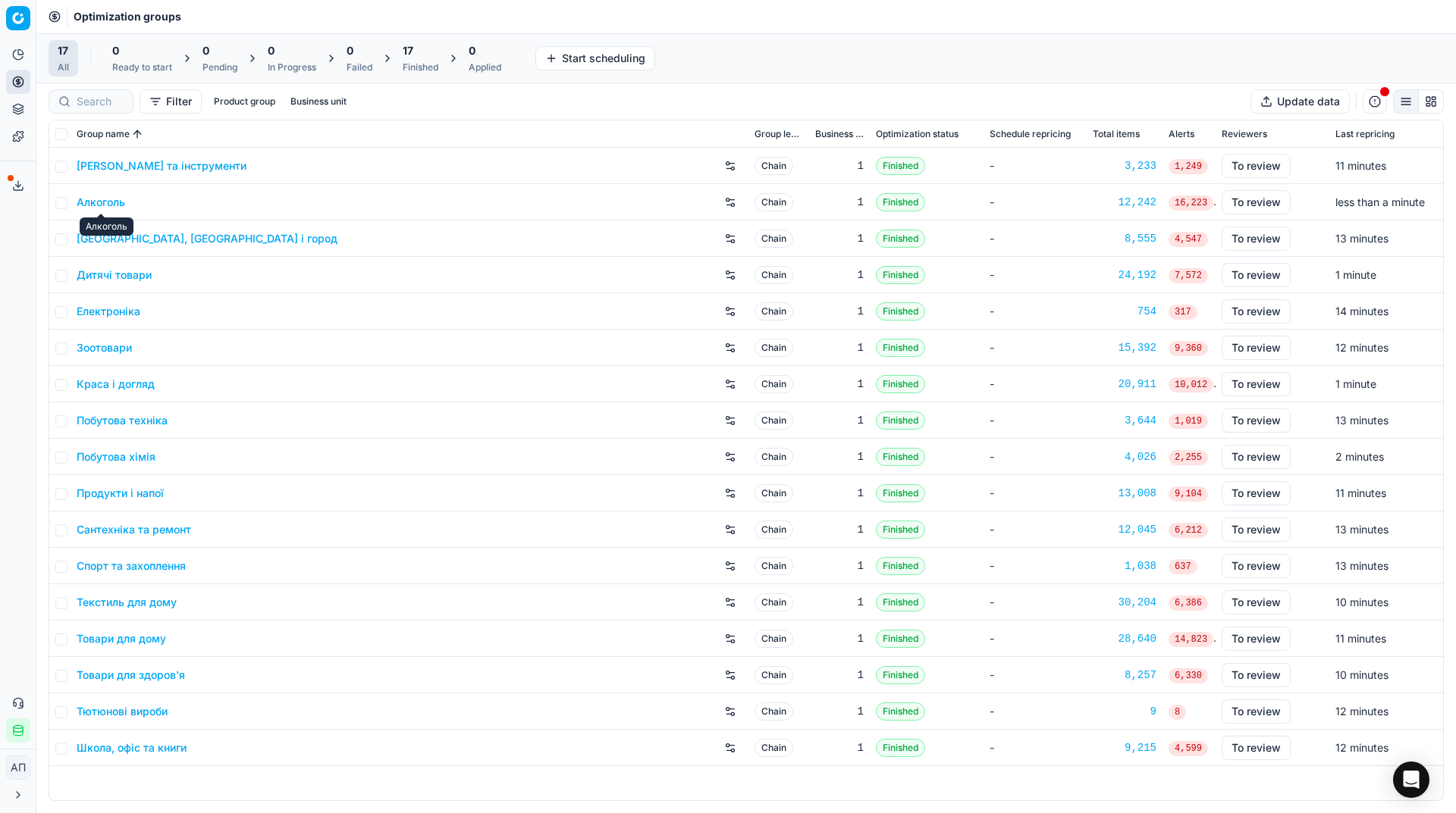
click at [108, 204] on link "Алкоголь" at bounding box center [101, 202] width 49 height 15
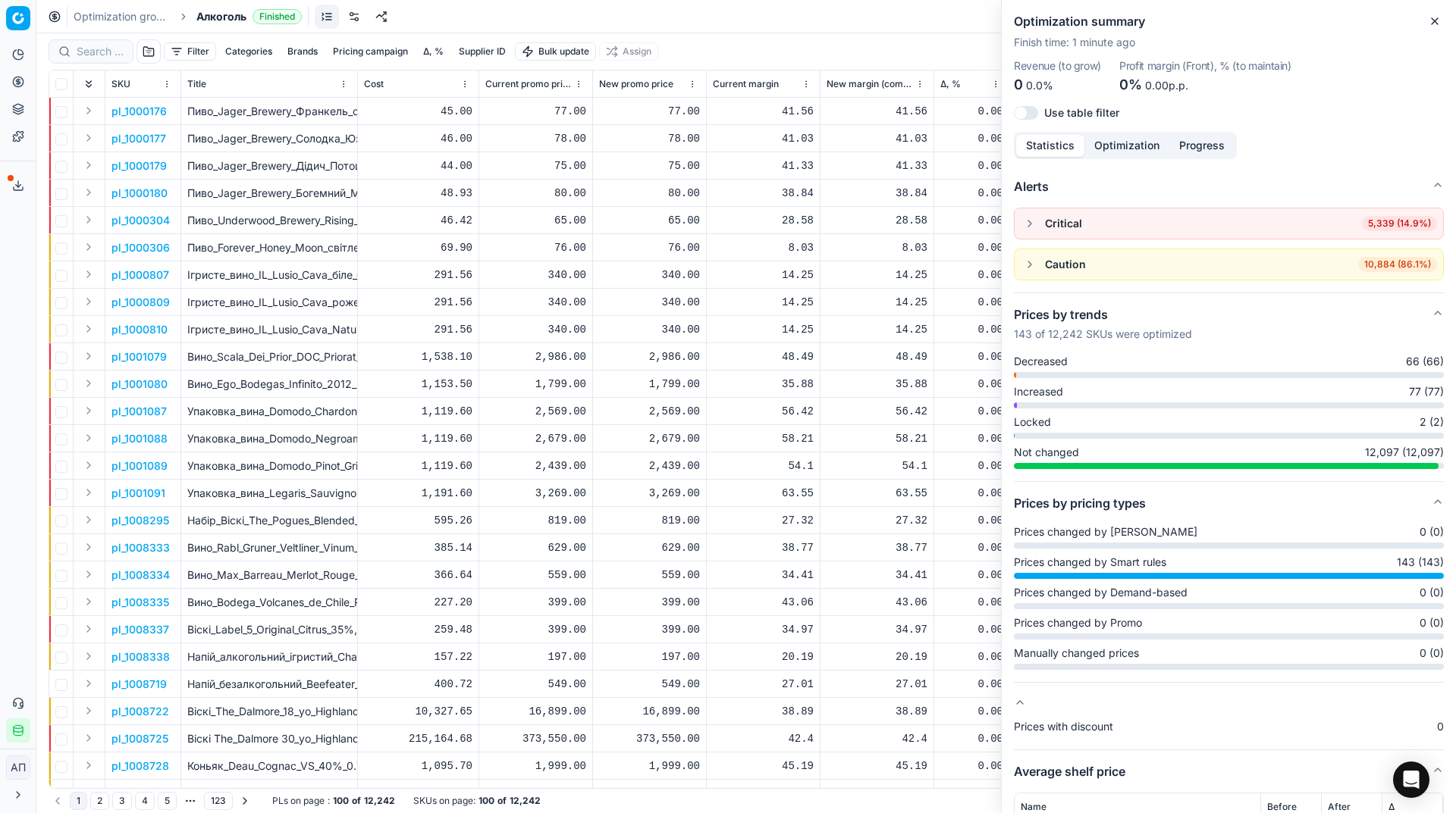
click at [96, 61] on div at bounding box center [91, 52] width 85 height 24
paste input "426410"
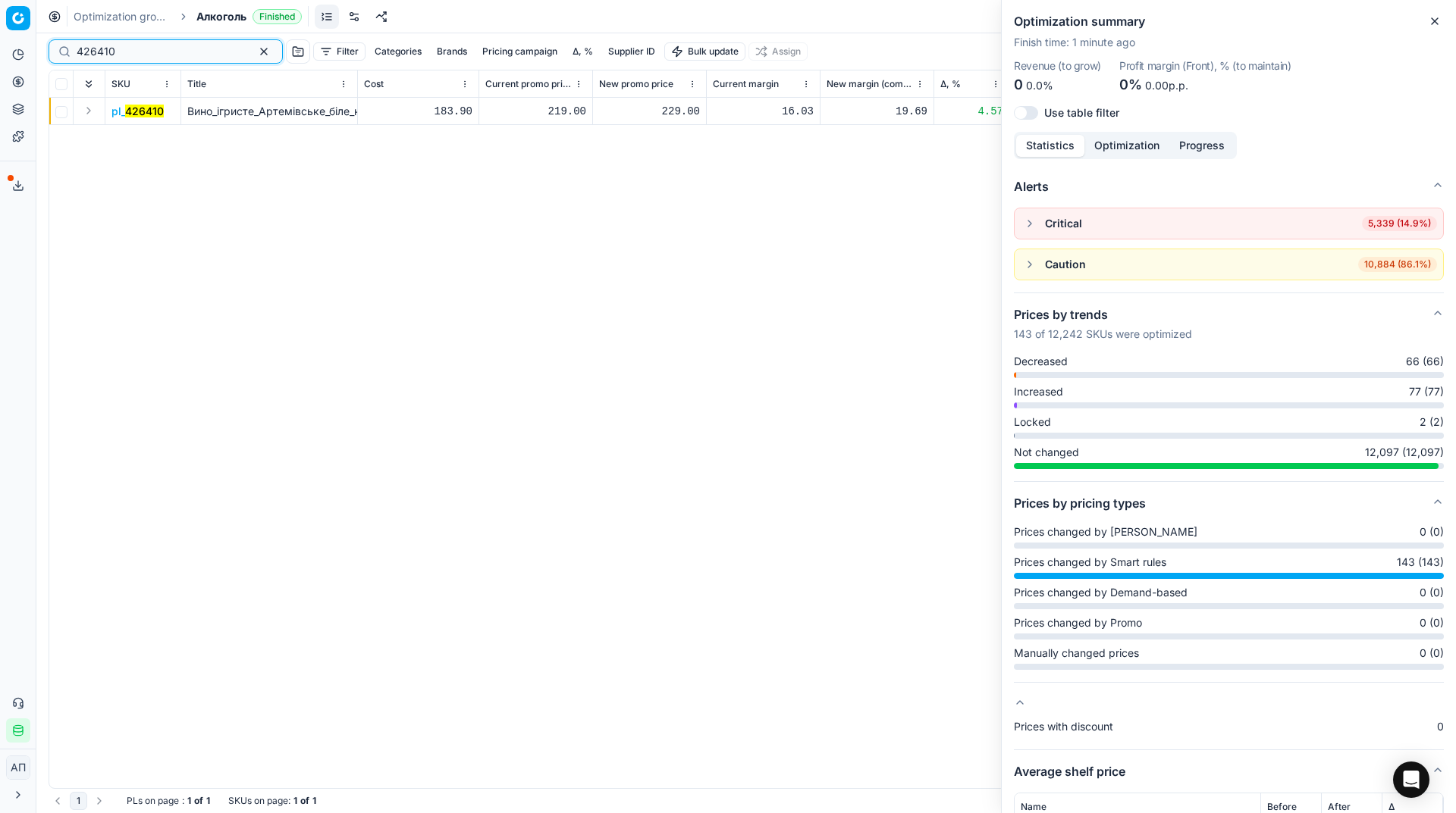
type input "426410"
click at [676, 102] on div "229.00" at bounding box center [649, 111] width 101 height 26
type input "219.00"
click at [140, 57] on input "426410" at bounding box center [160, 52] width 166 height 15
paste input "2"
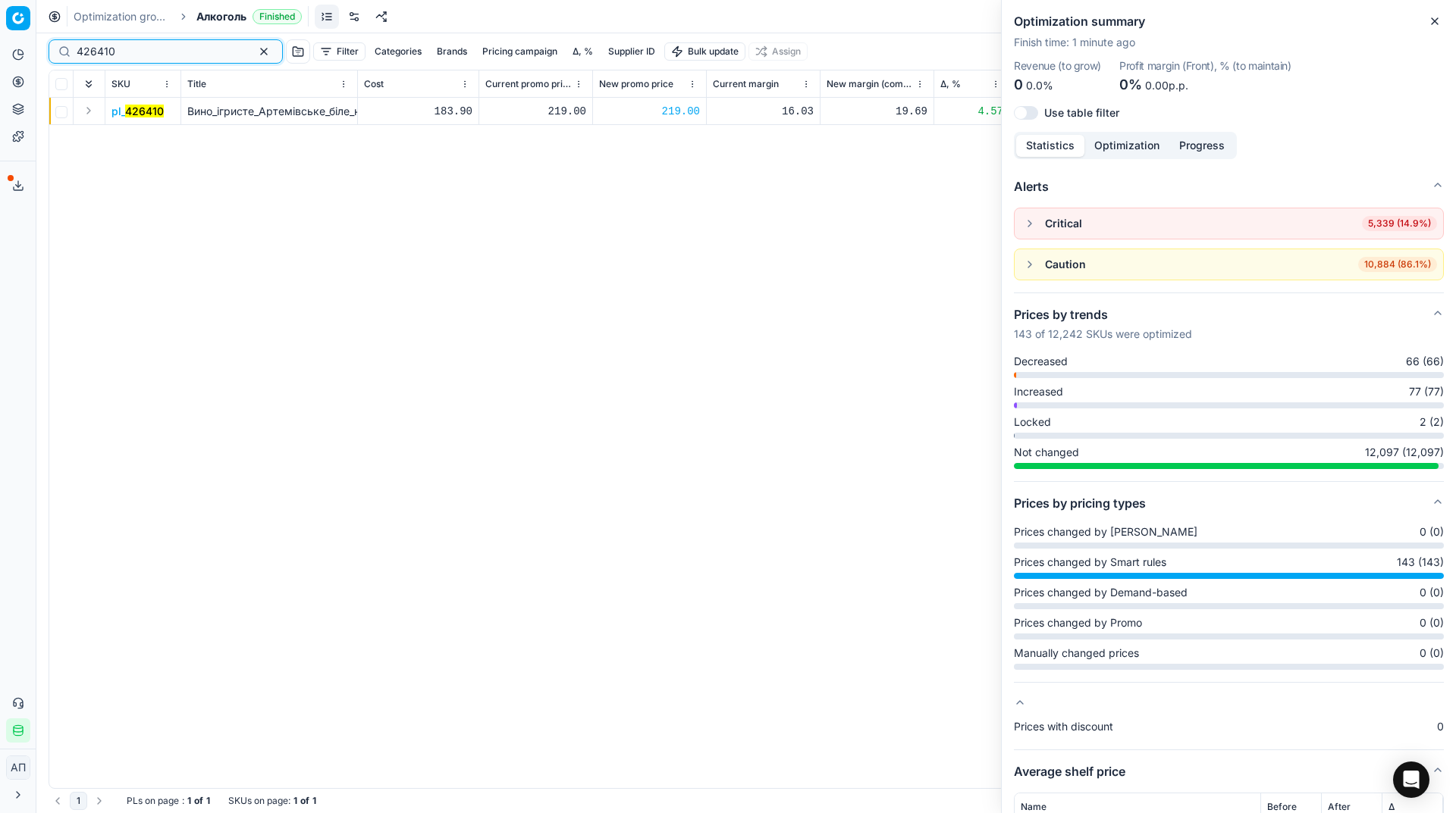
click at [140, 57] on input "426410" at bounding box center [160, 52] width 166 height 15
type input "426412"
click at [664, 113] on div "229.00" at bounding box center [649, 112] width 101 height 15
type input "219.00"
click at [138, 58] on input "426412" at bounding box center [160, 52] width 166 height 15
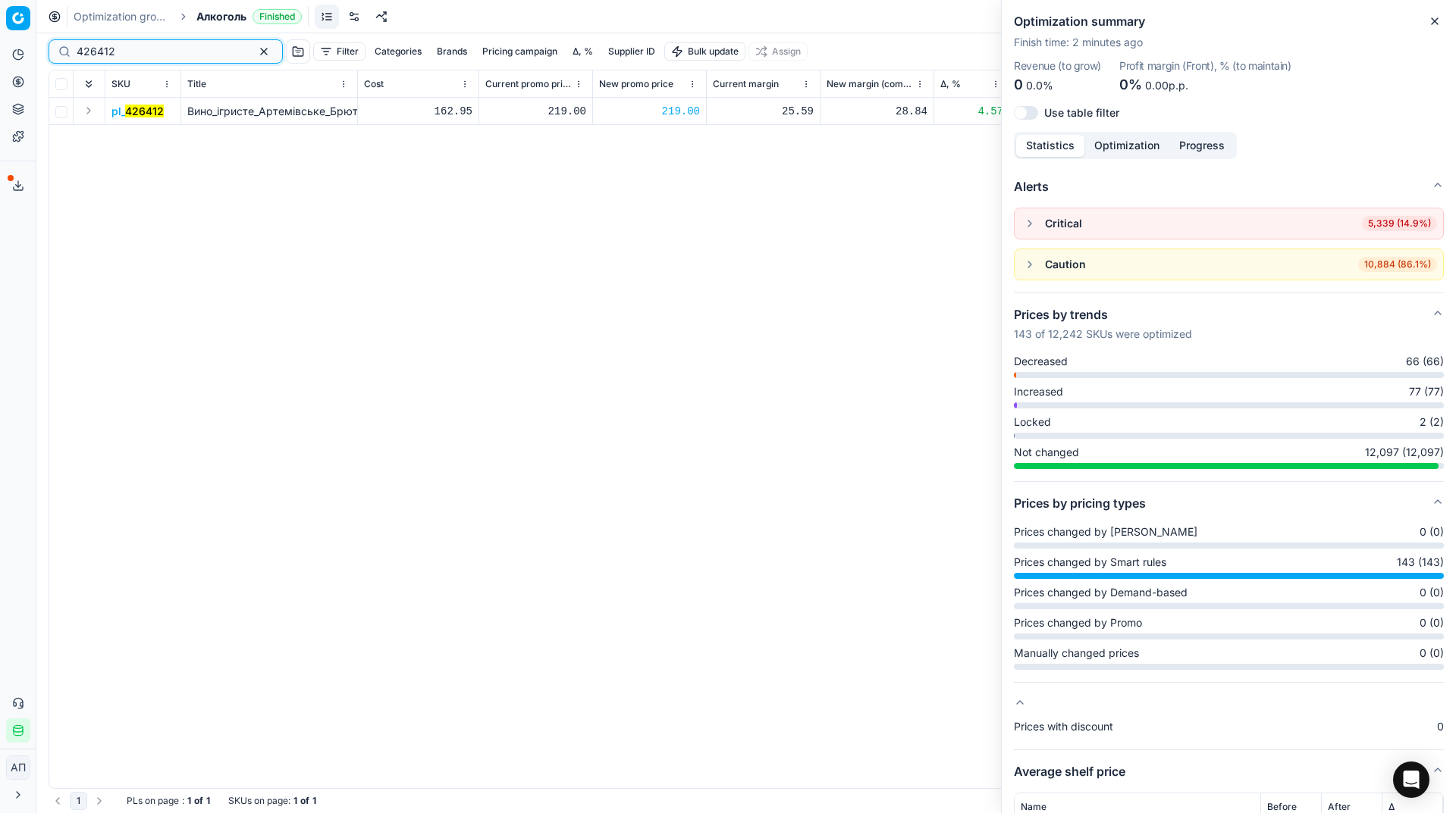
paste input "07"
click at [138, 58] on input "426407" at bounding box center [160, 52] width 166 height 15
type input "426407"
click at [666, 115] on div "229.00" at bounding box center [649, 112] width 101 height 15
type input "219.00"
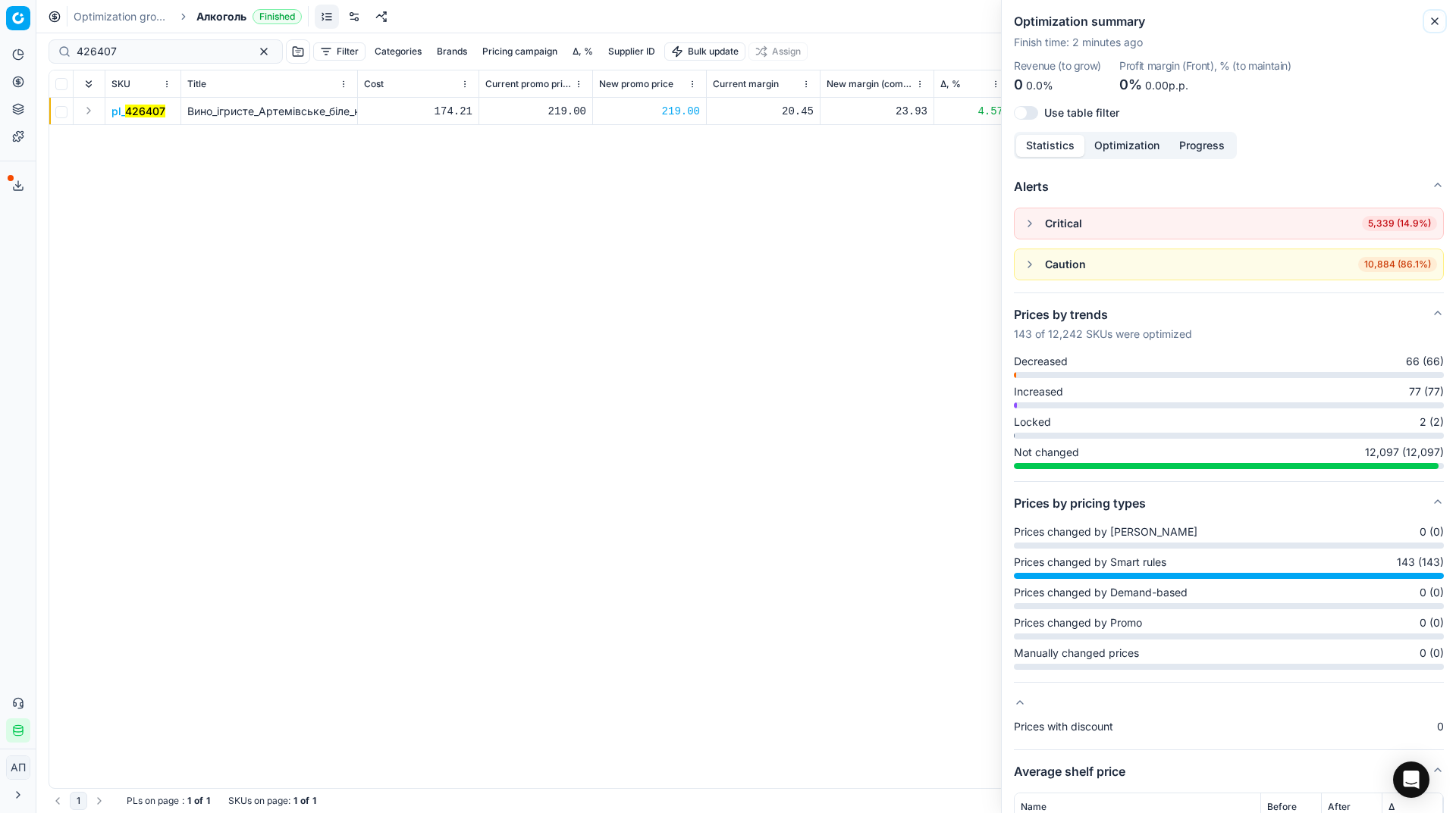
click at [1433, 16] on icon "button" at bounding box center [1434, 21] width 12 height 12
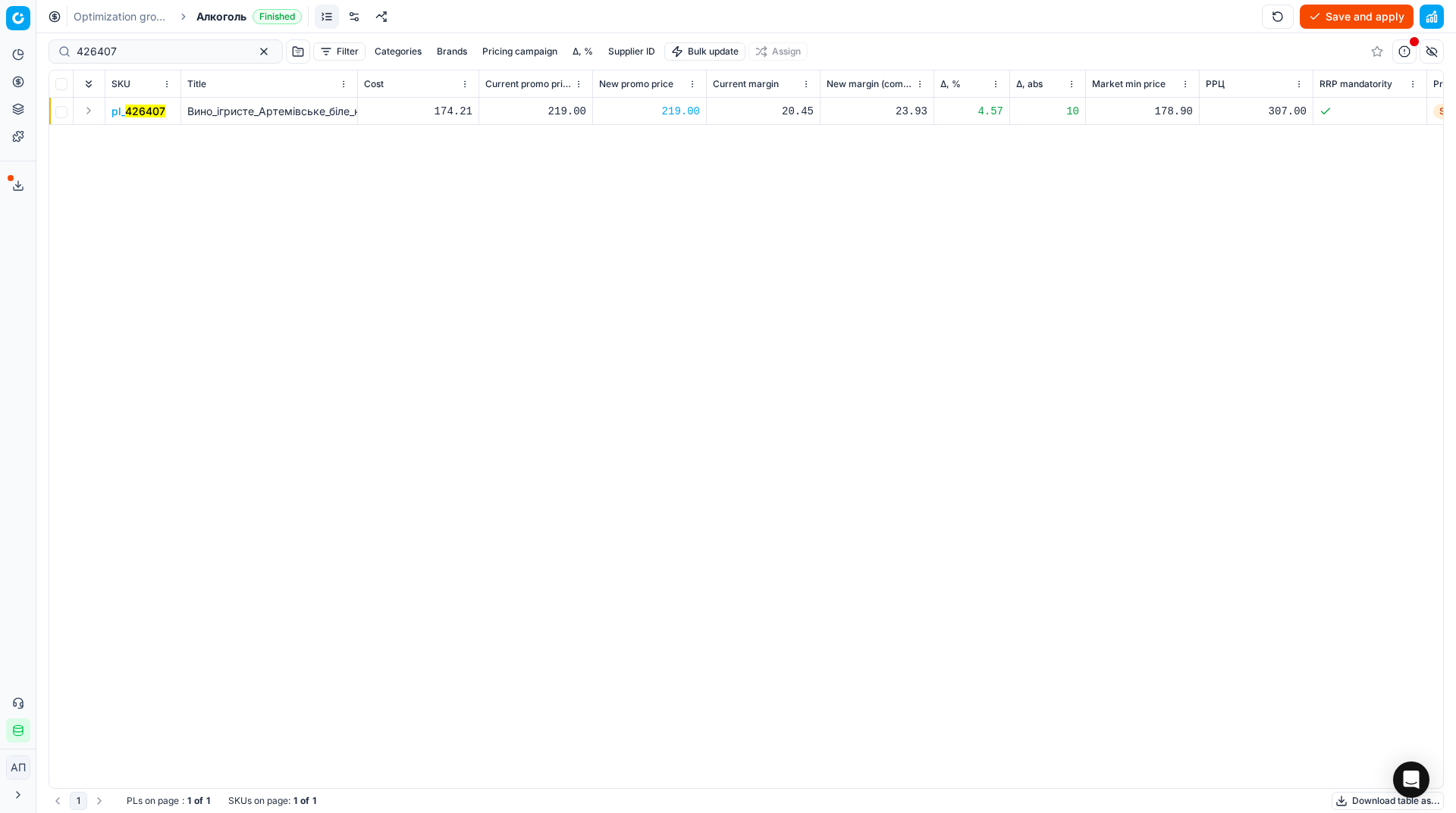
click at [1347, 23] on button "Save and apply" at bounding box center [1356, 17] width 114 height 24
click at [218, 18] on span "Алкоголь" at bounding box center [221, 17] width 50 height 15
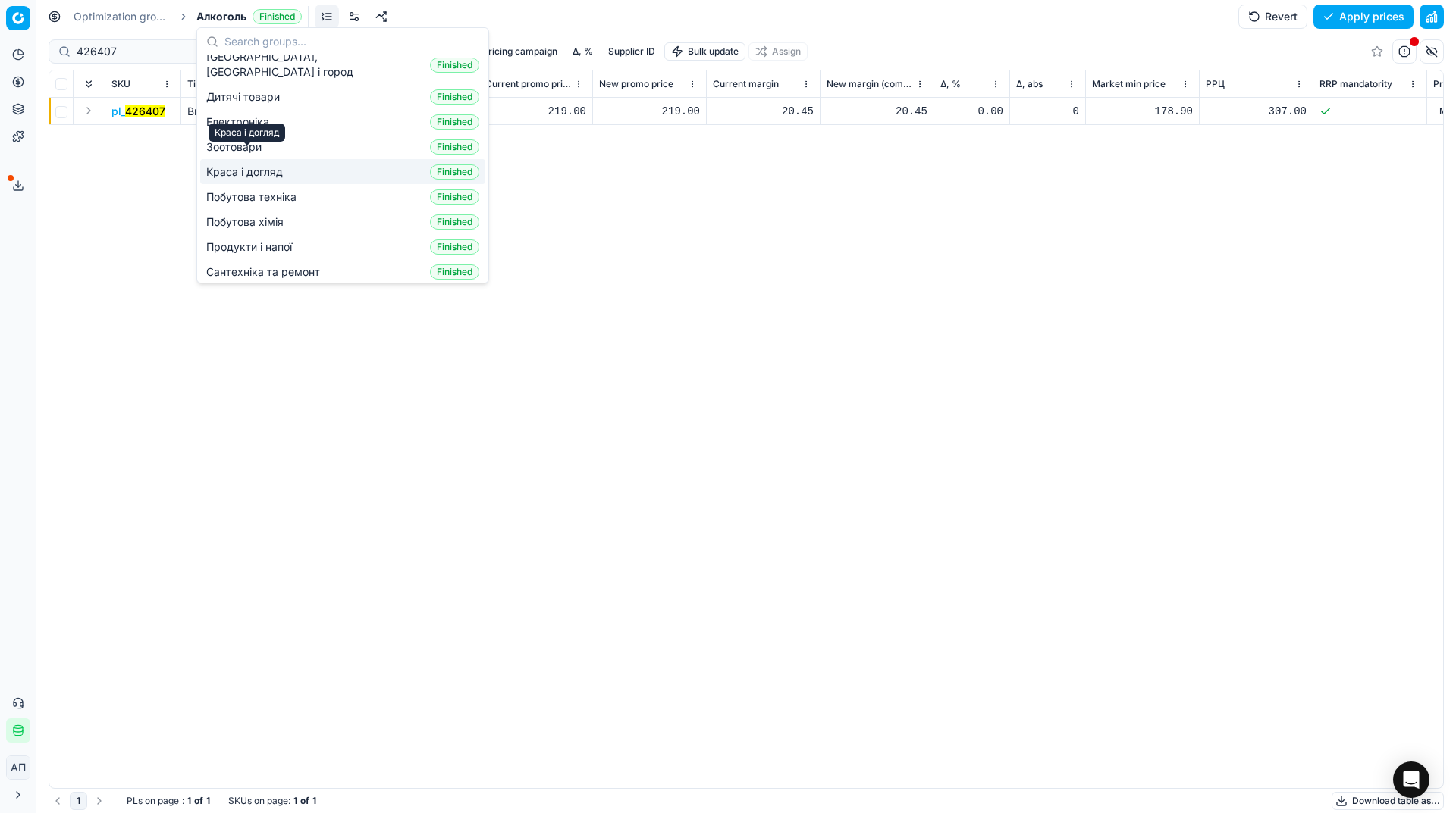
scroll to position [65, 0]
click at [259, 238] on span "Продукти і напої" at bounding box center [253, 246] width 92 height 15
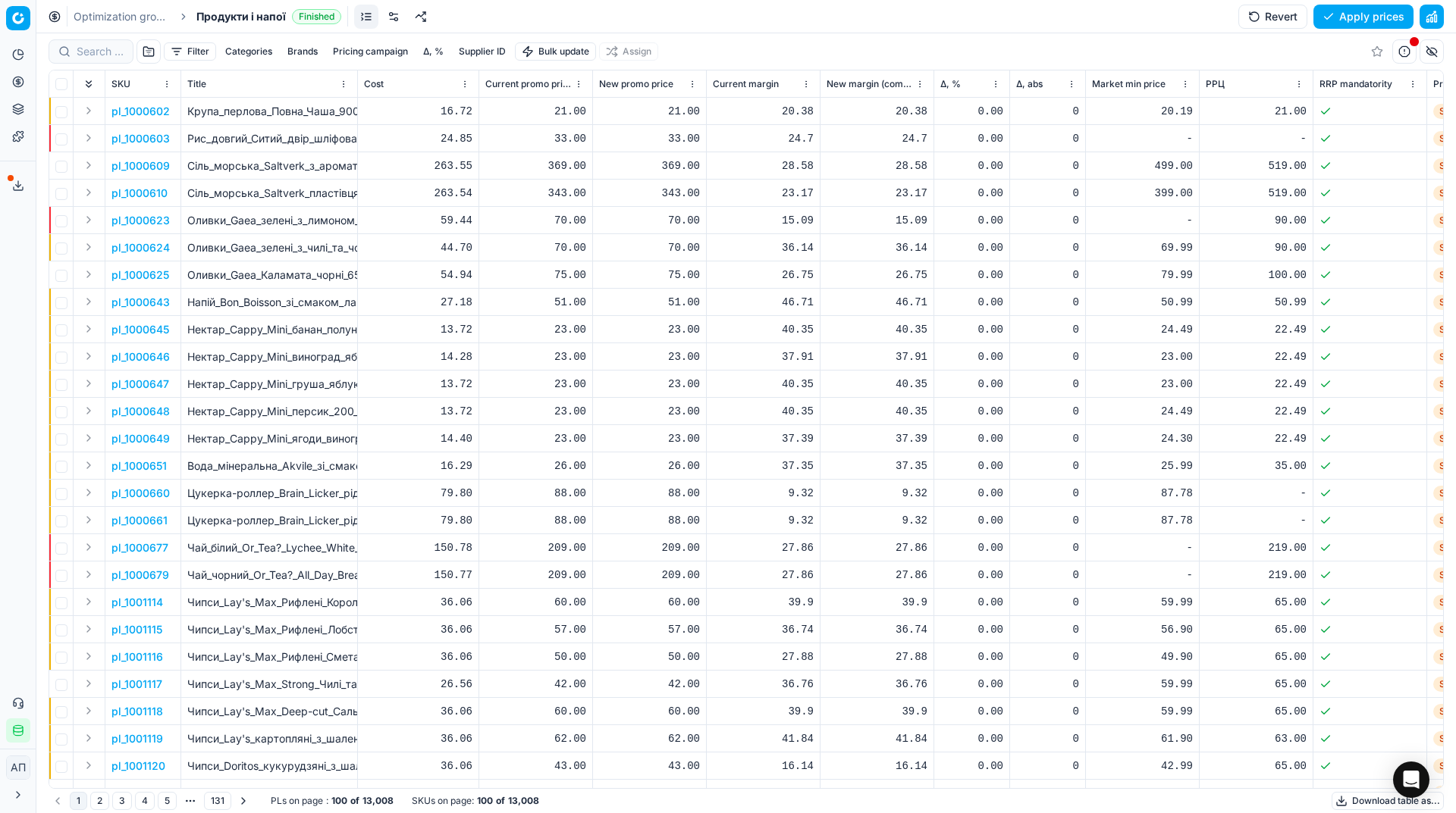
click at [109, 43] on div at bounding box center [91, 52] width 85 height 24
paste input "447139"
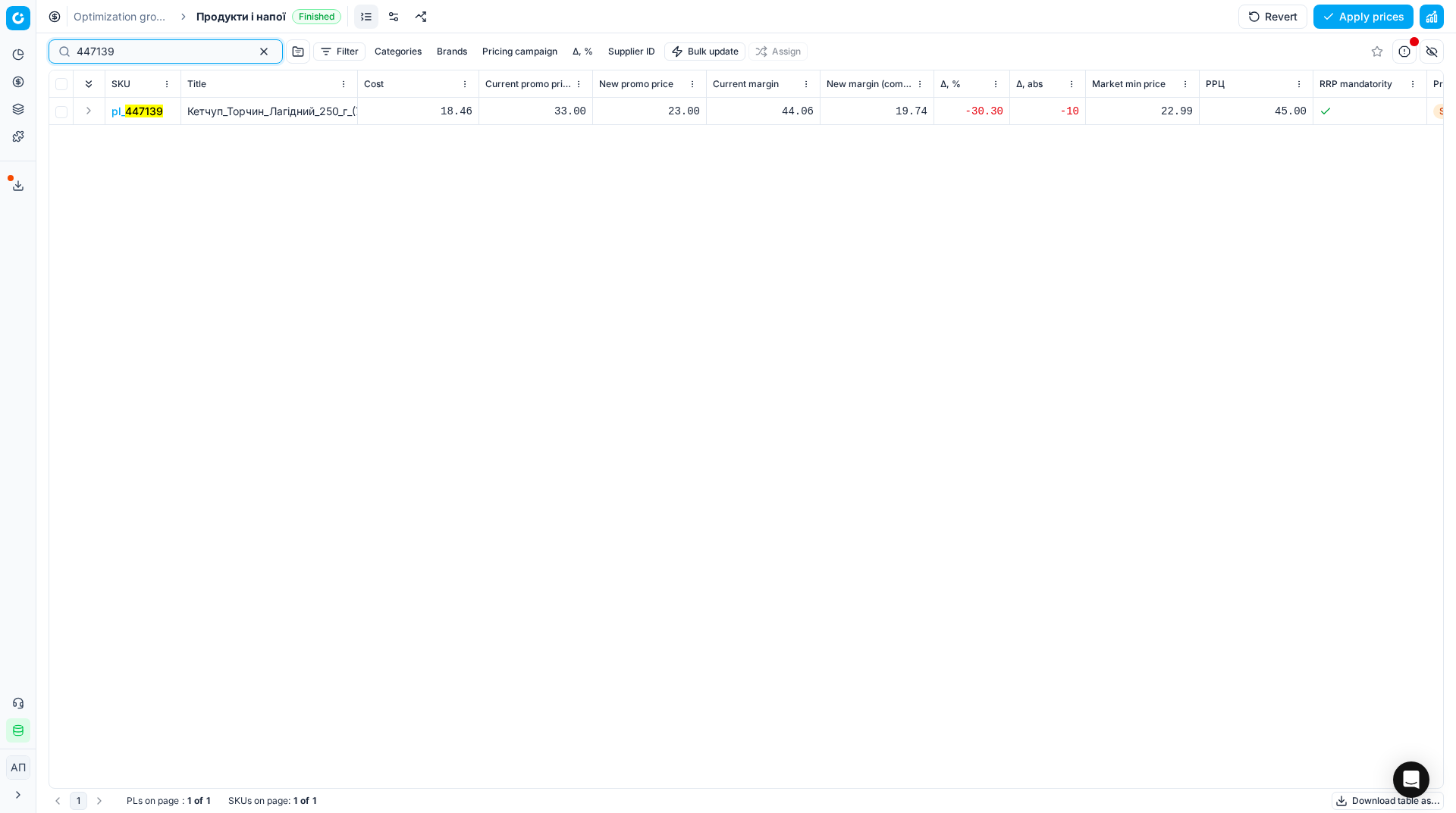
type input "447139"
click at [120, 108] on span "pl_ 447139" at bounding box center [137, 112] width 52 height 15
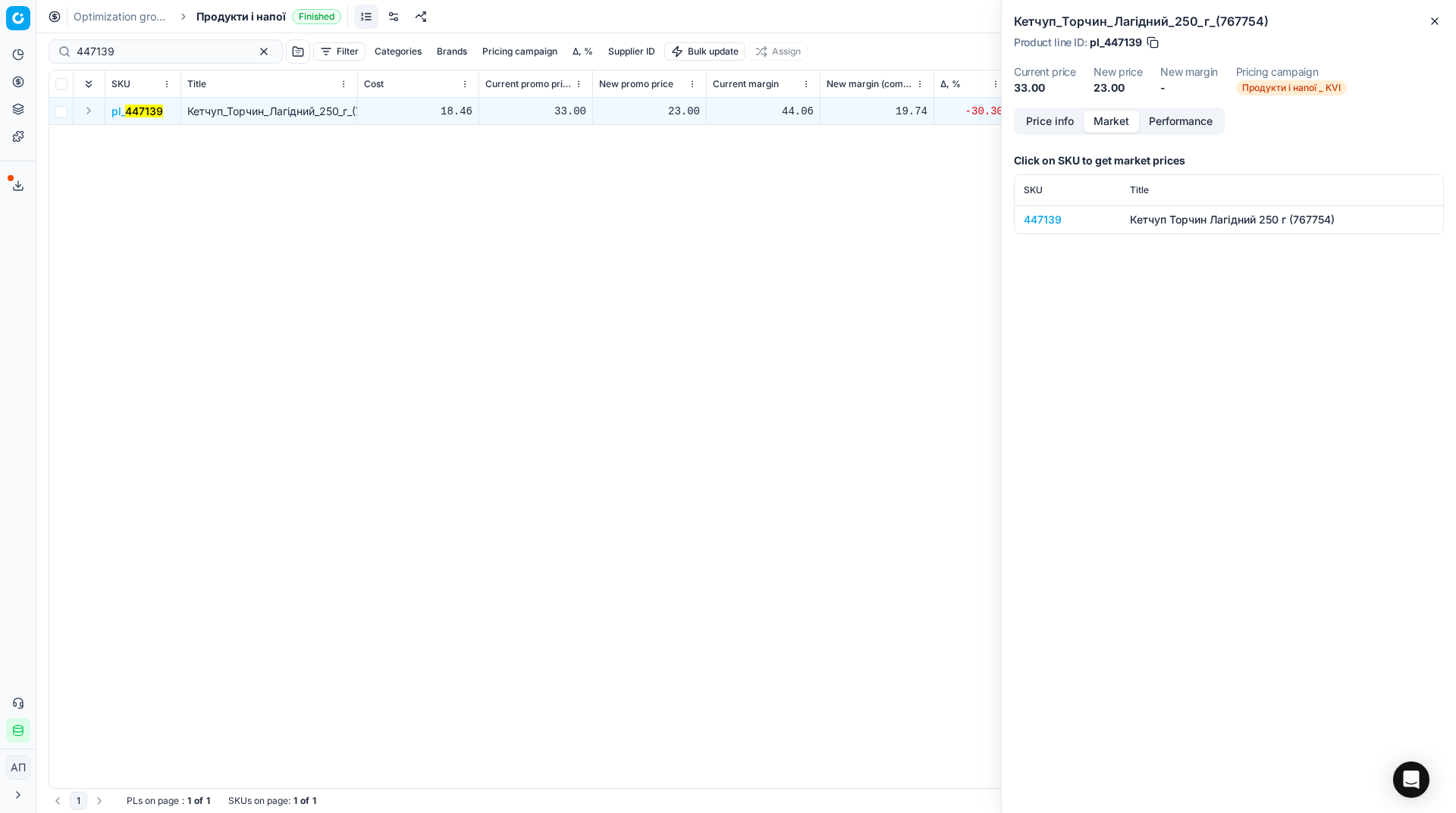
click at [1088, 128] on button "Market" at bounding box center [1111, 121] width 55 height 22
click at [1045, 222] on div "447139" at bounding box center [1068, 220] width 88 height 15
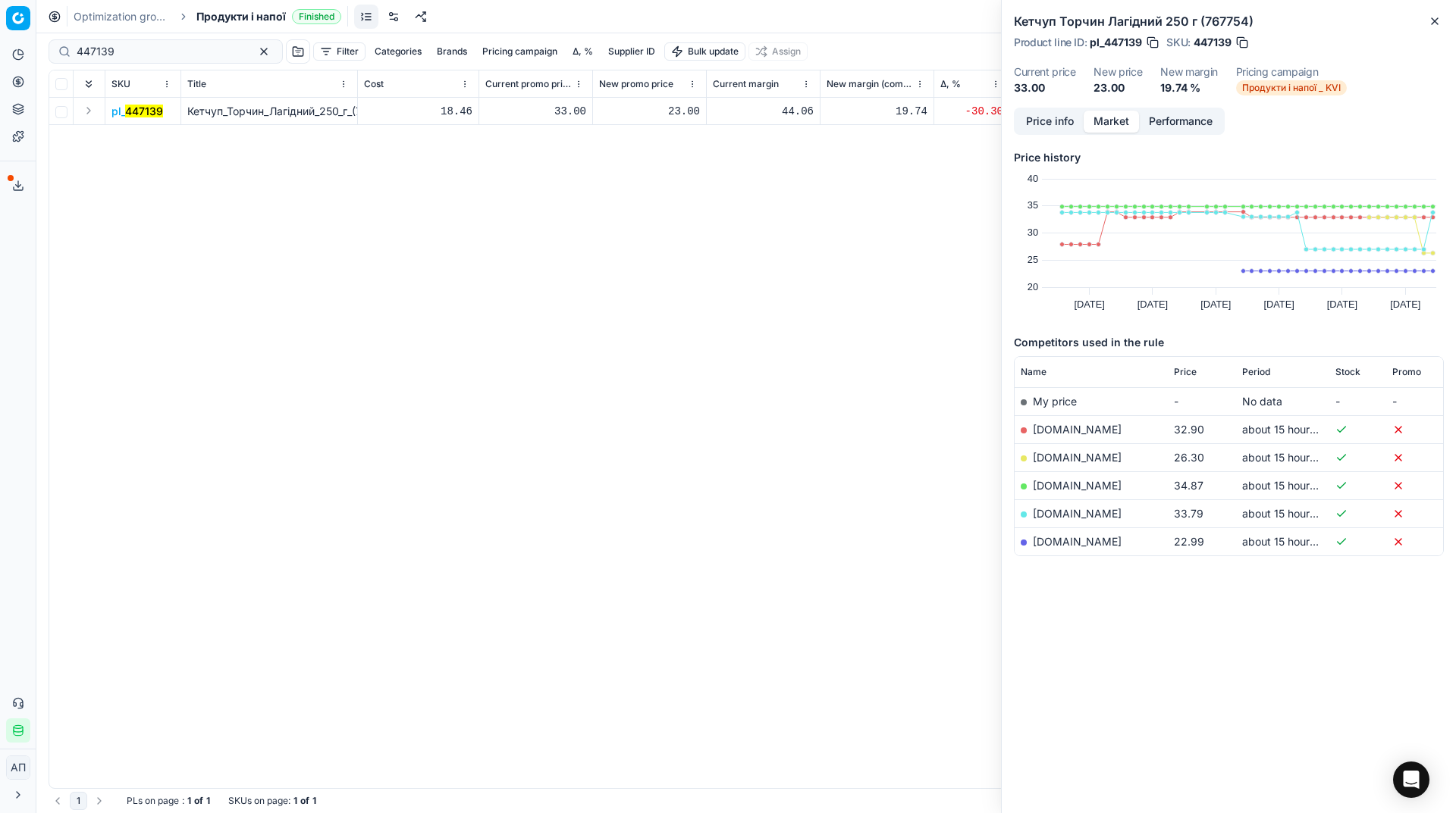
click at [681, 115] on div "23.00" at bounding box center [649, 112] width 101 height 15
type input "33.00"
click at [1430, 27] on button "Close" at bounding box center [1434, 21] width 18 height 18
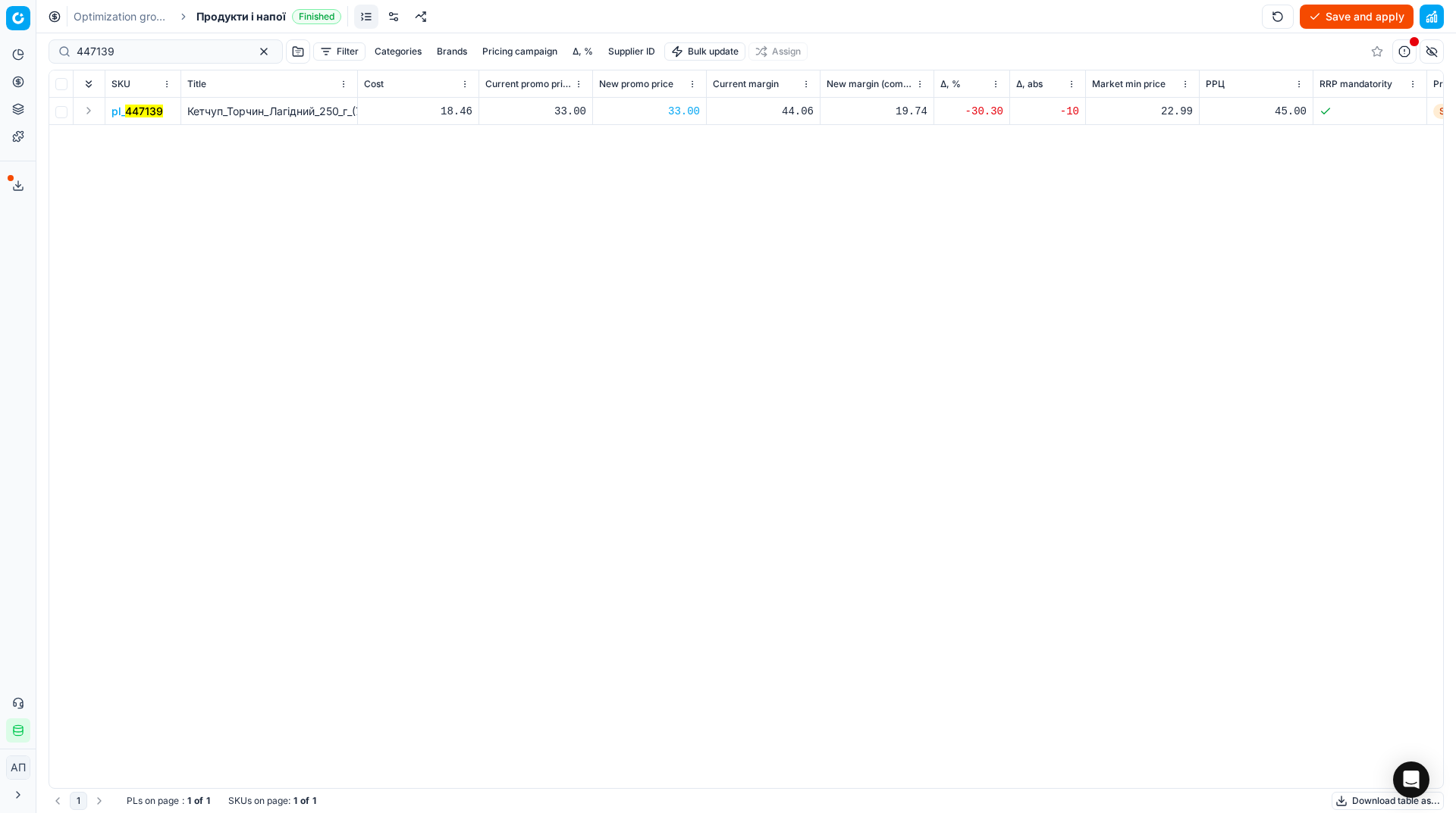
click at [1325, 18] on button "Save and apply" at bounding box center [1356, 17] width 114 height 24
click at [204, 62] on div "447139" at bounding box center [165, 52] width 234 height 24
click at [223, 24] on div "Optimization groups Продукти і напої Finished Revert Apply prices" at bounding box center [746, 17] width 1419 height 34
click at [214, 20] on span "Продукти і напої" at bounding box center [240, 17] width 89 height 15
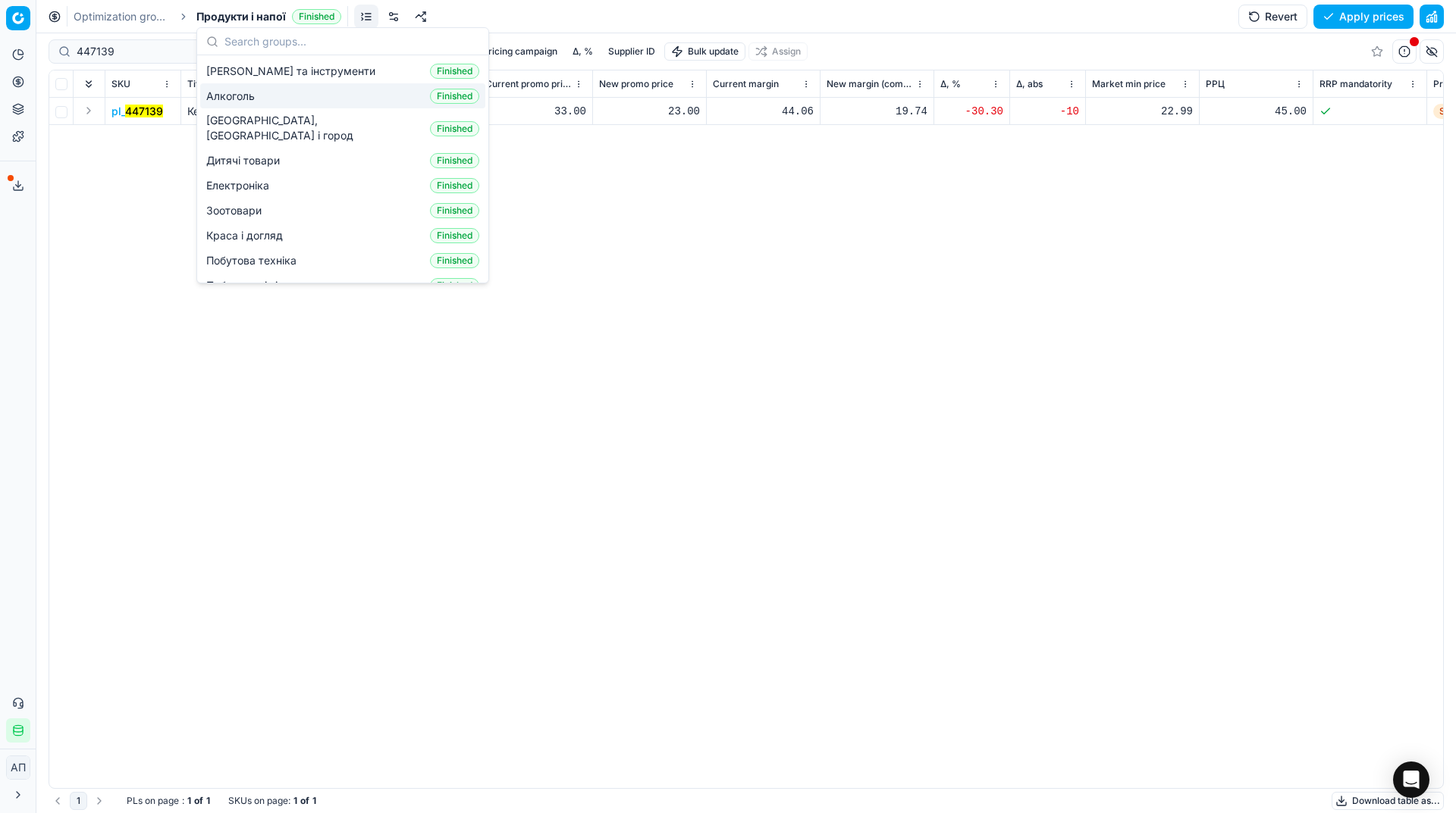
click at [243, 96] on span "Алкоголь" at bounding box center [234, 96] width 54 height 15
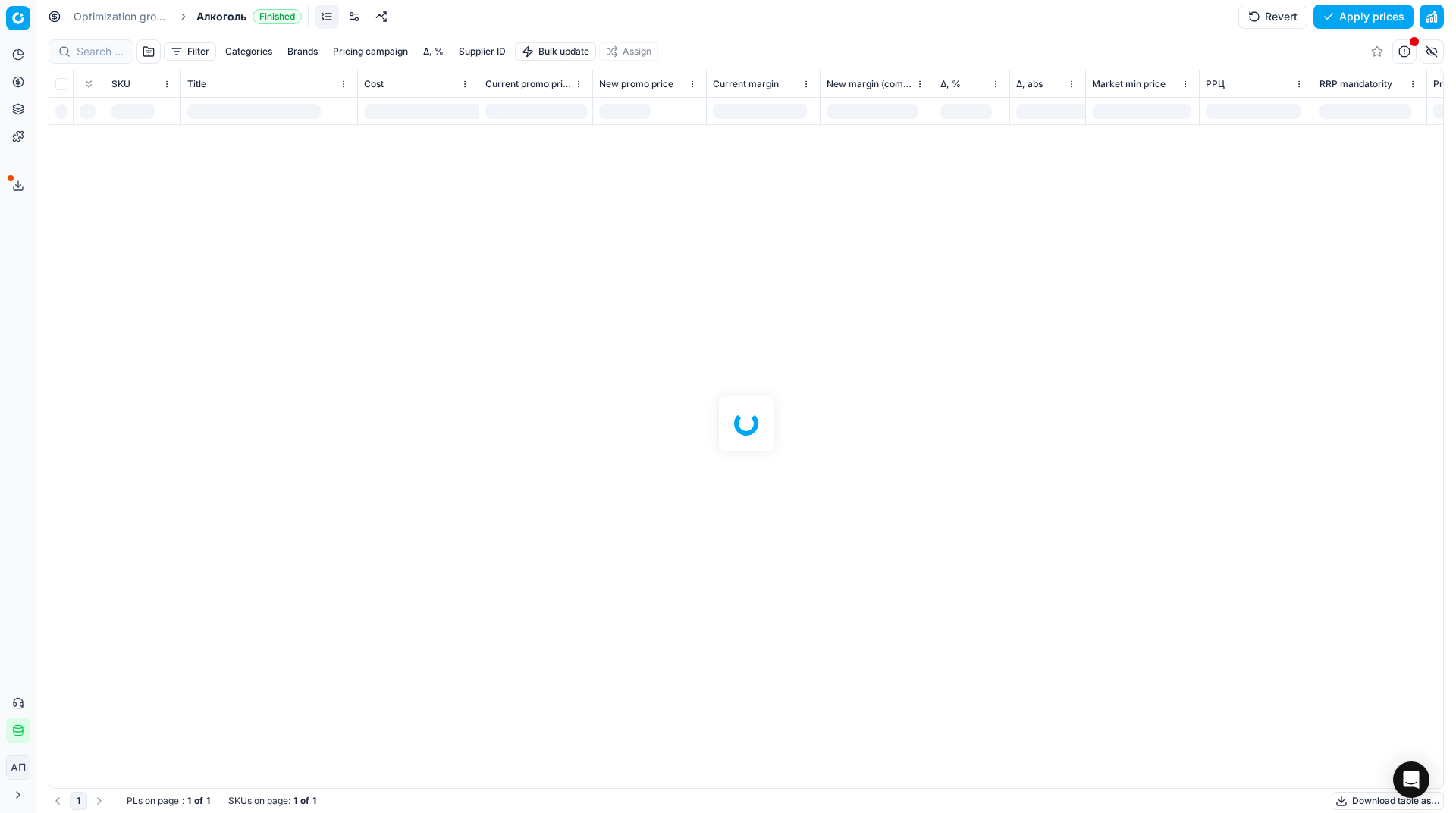
click at [97, 54] on div at bounding box center [746, 423] width 1419 height 780
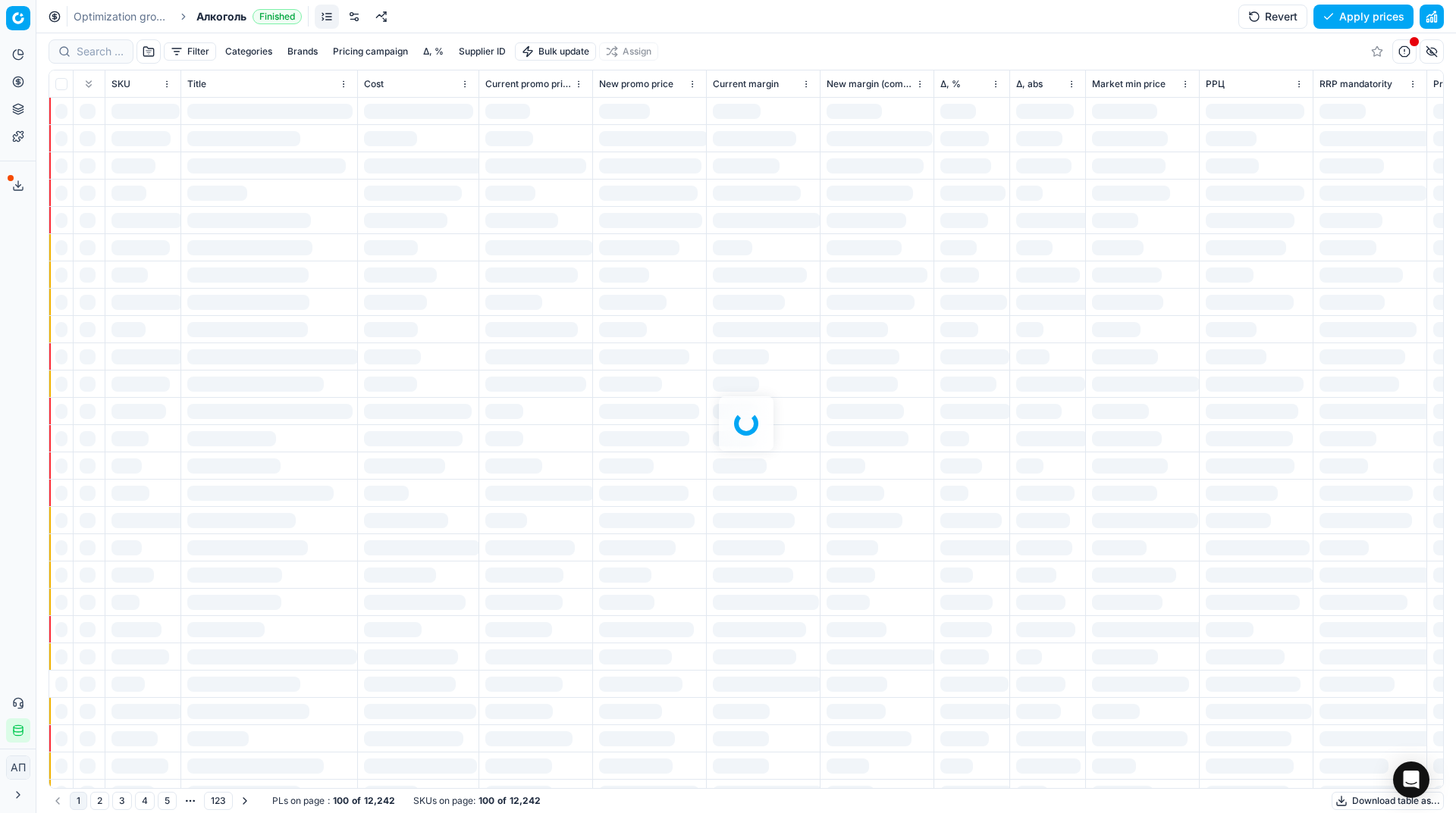
click at [97, 54] on div at bounding box center [746, 423] width 1419 height 780
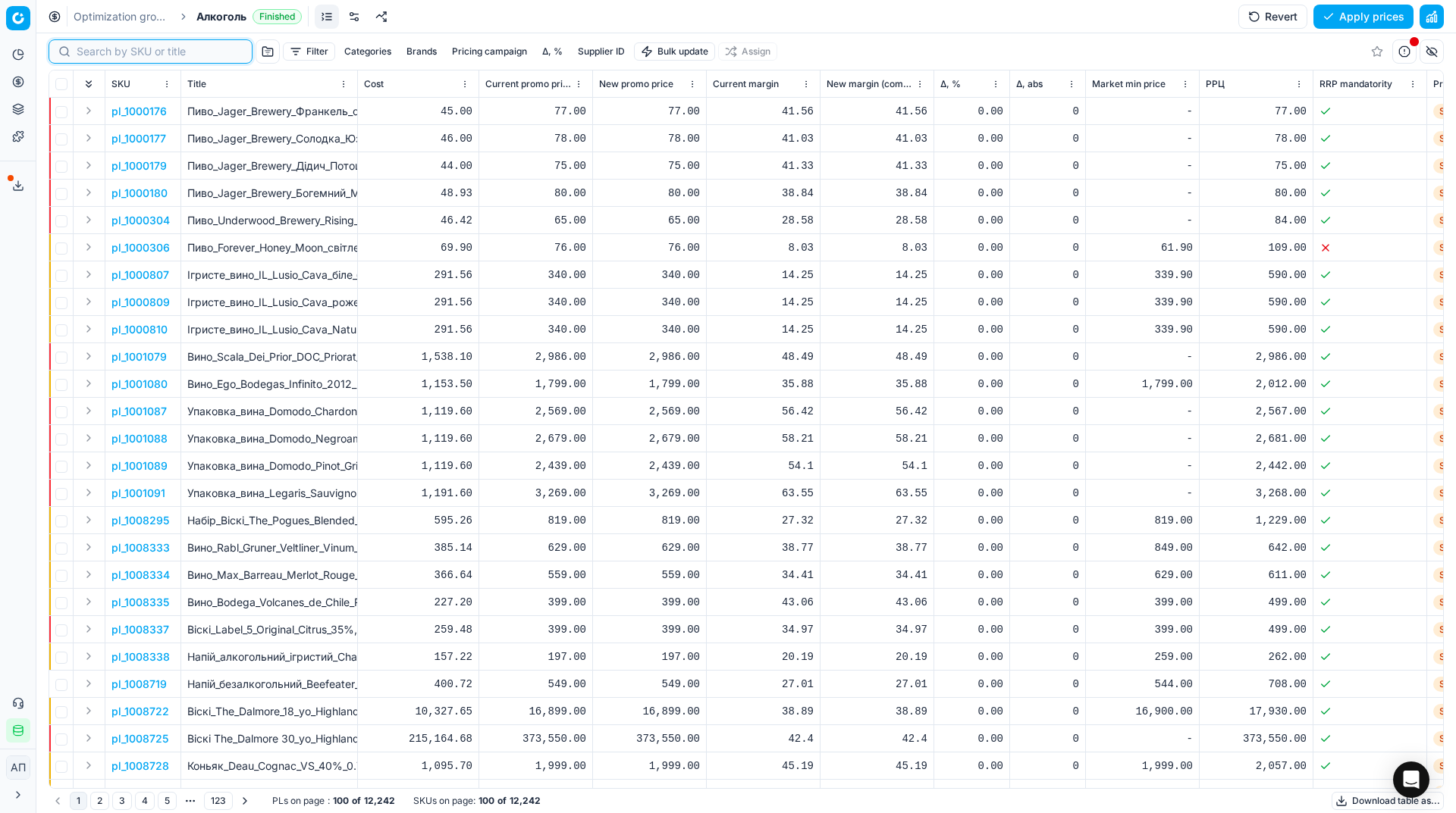
click at [97, 54] on input at bounding box center [160, 52] width 166 height 15
paste input "482519"
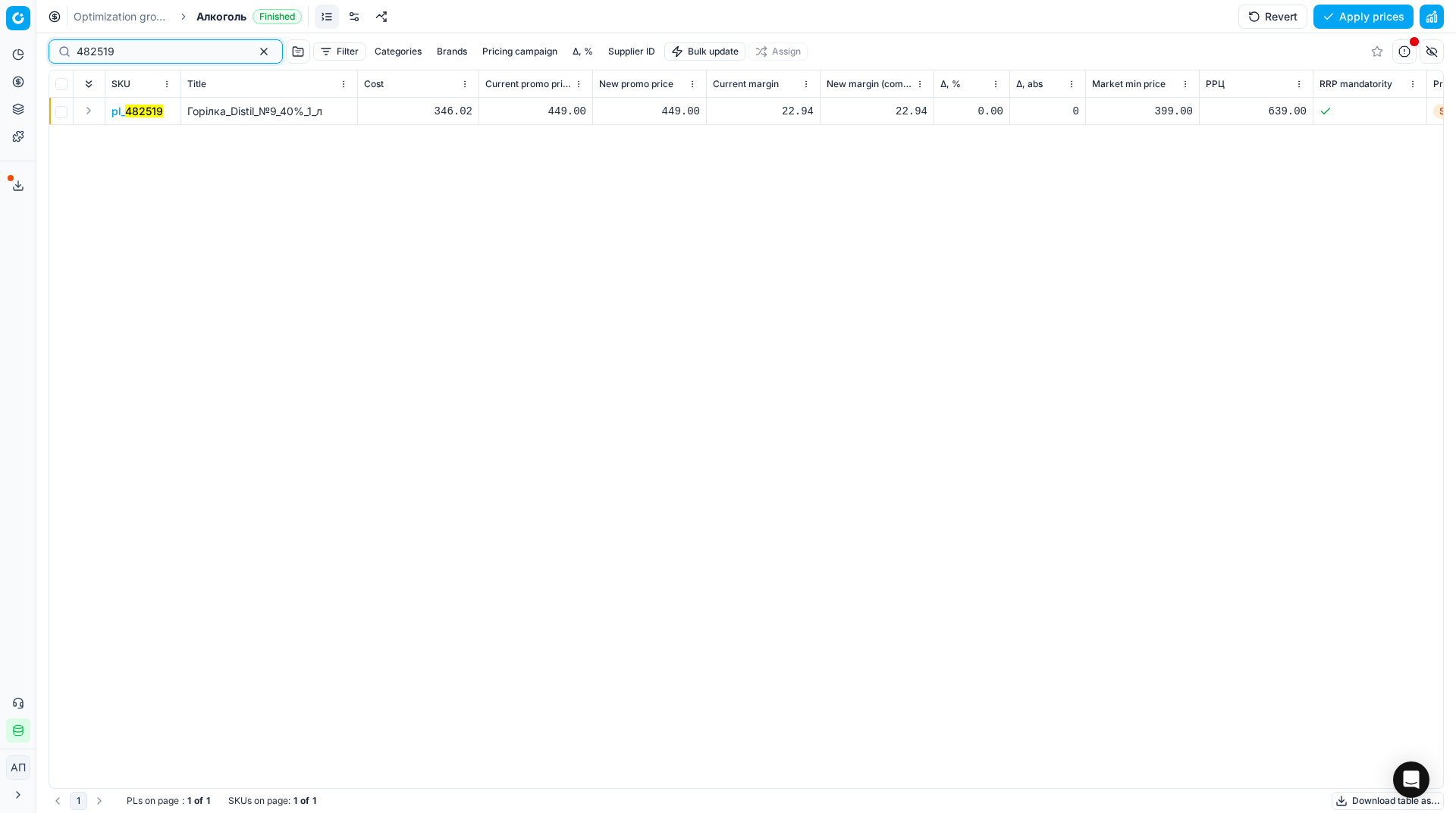
type input "482519"
click at [218, 14] on span "Алкоголь" at bounding box center [221, 17] width 50 height 15
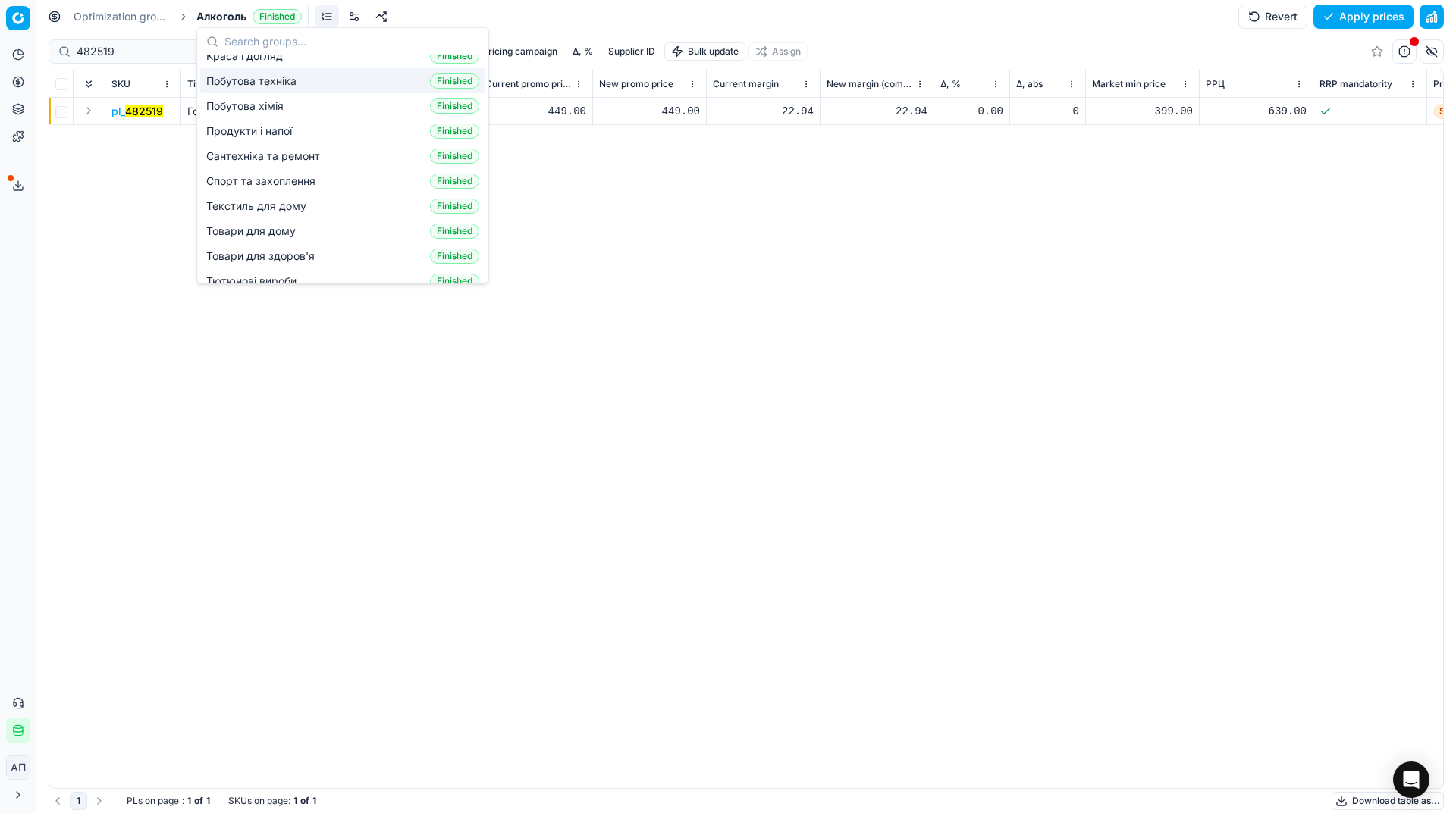
scroll to position [204, 0]
click at [297, 100] on span "Продукти і напої" at bounding box center [253, 107] width 92 height 15
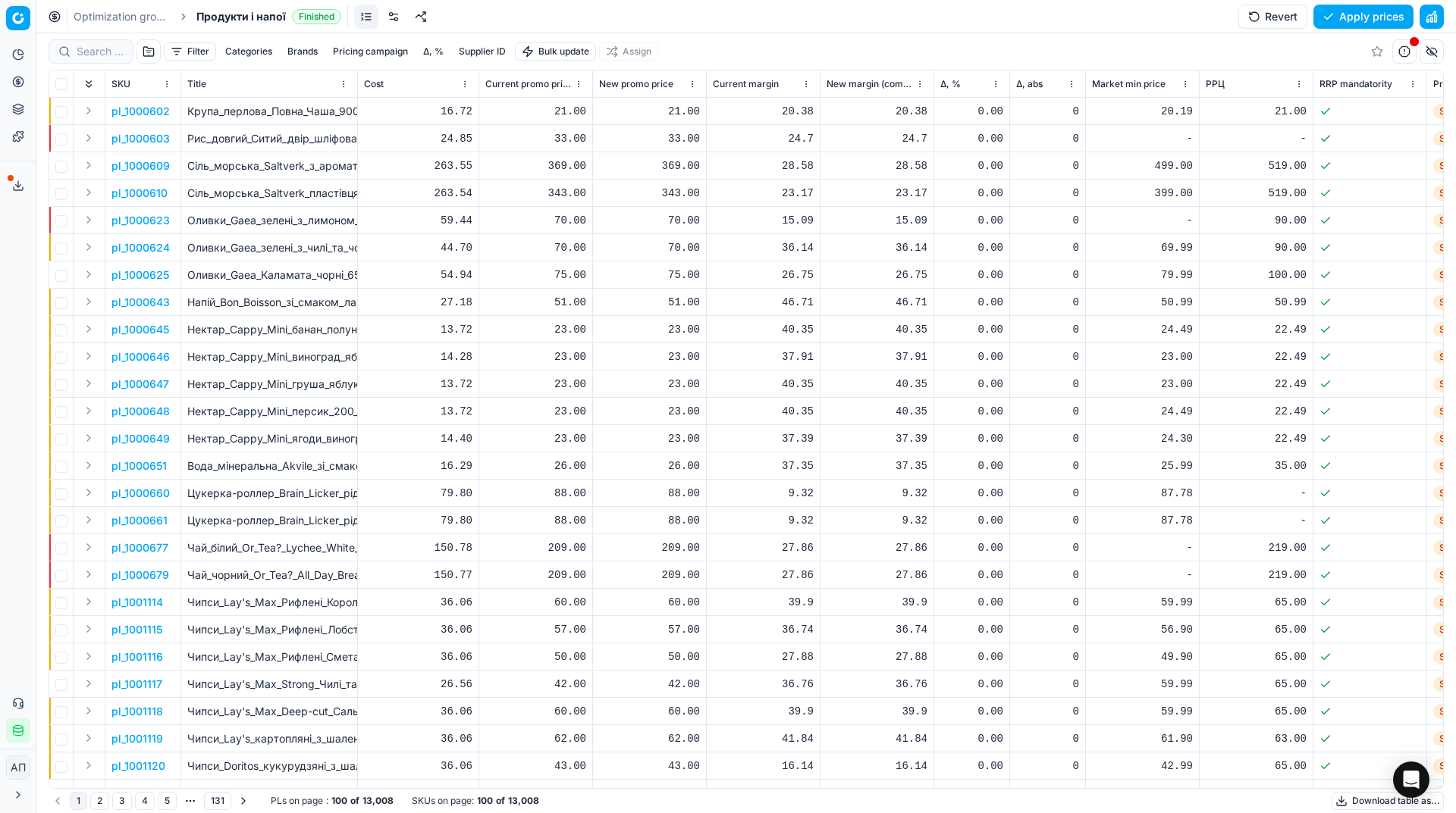
drag, startPoint x: 98, startPoint y: 34, endPoint x: 101, endPoint y: 47, distance: 13.3
click at [101, 47] on div "Filter Categories Brands Pricing campaign Δ, % Supplier ID Bulk update Assign" at bounding box center [746, 52] width 1395 height 37
click at [101, 47] on input at bounding box center [160, 52] width 166 height 15
paste input "617083"
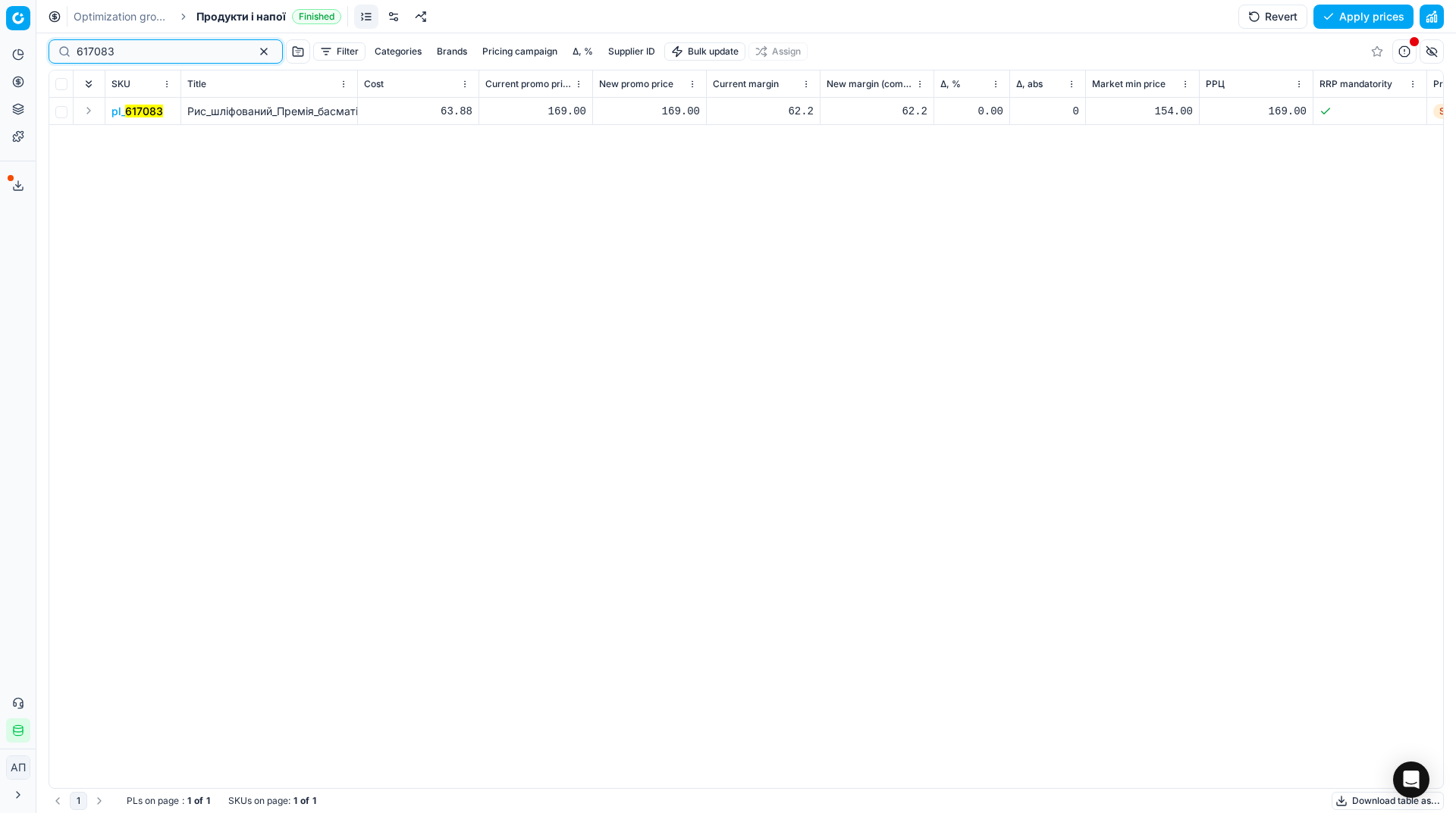
click at [165, 45] on input "617083" at bounding box center [160, 52] width 166 height 15
paste input "482519"
click at [165, 45] on input "482519" at bounding box center [160, 52] width 166 height 15
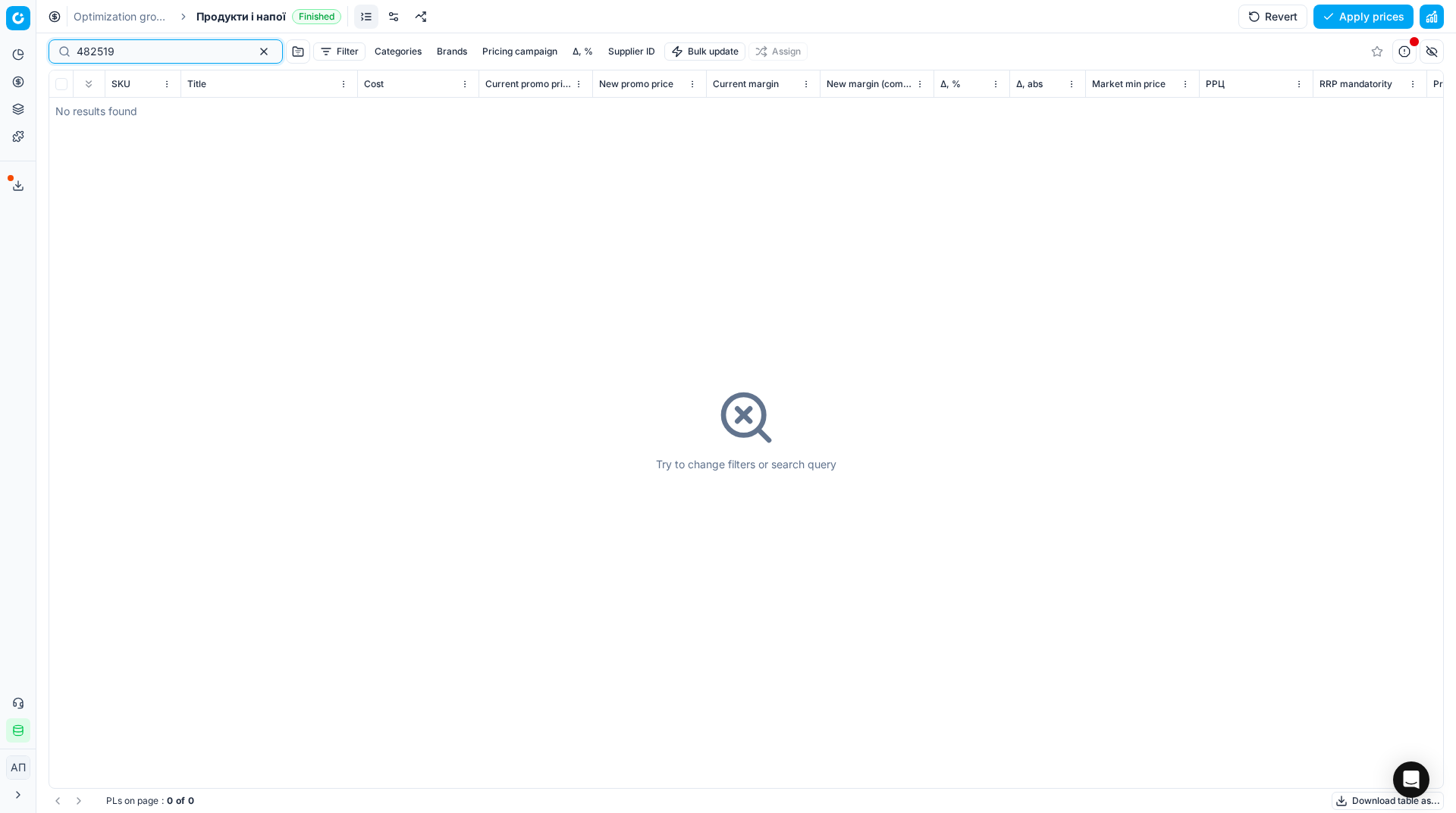
type input "482519"
click at [230, 23] on span "Продукти і напої" at bounding box center [240, 17] width 89 height 15
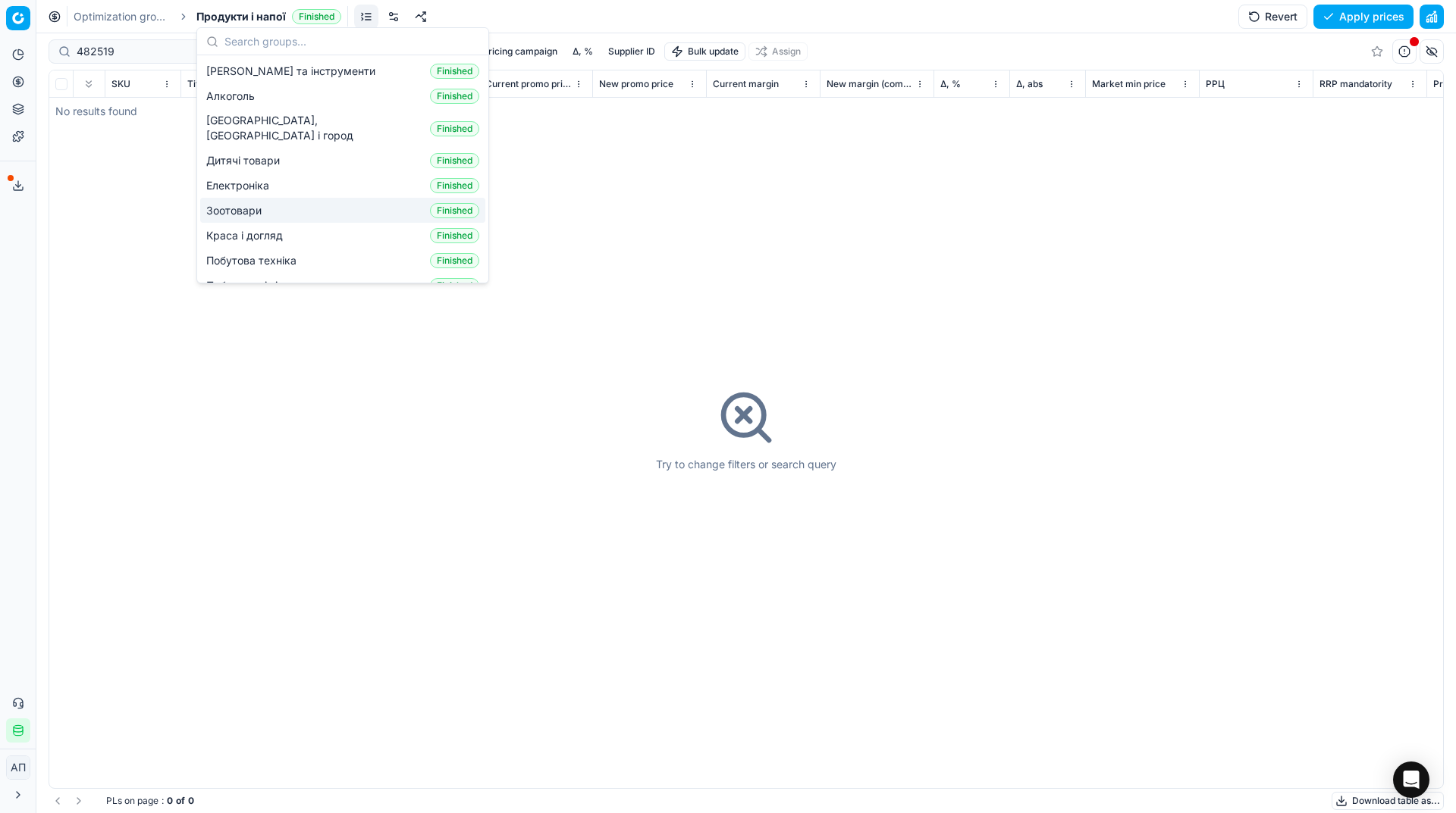
scroll to position [204, 0]
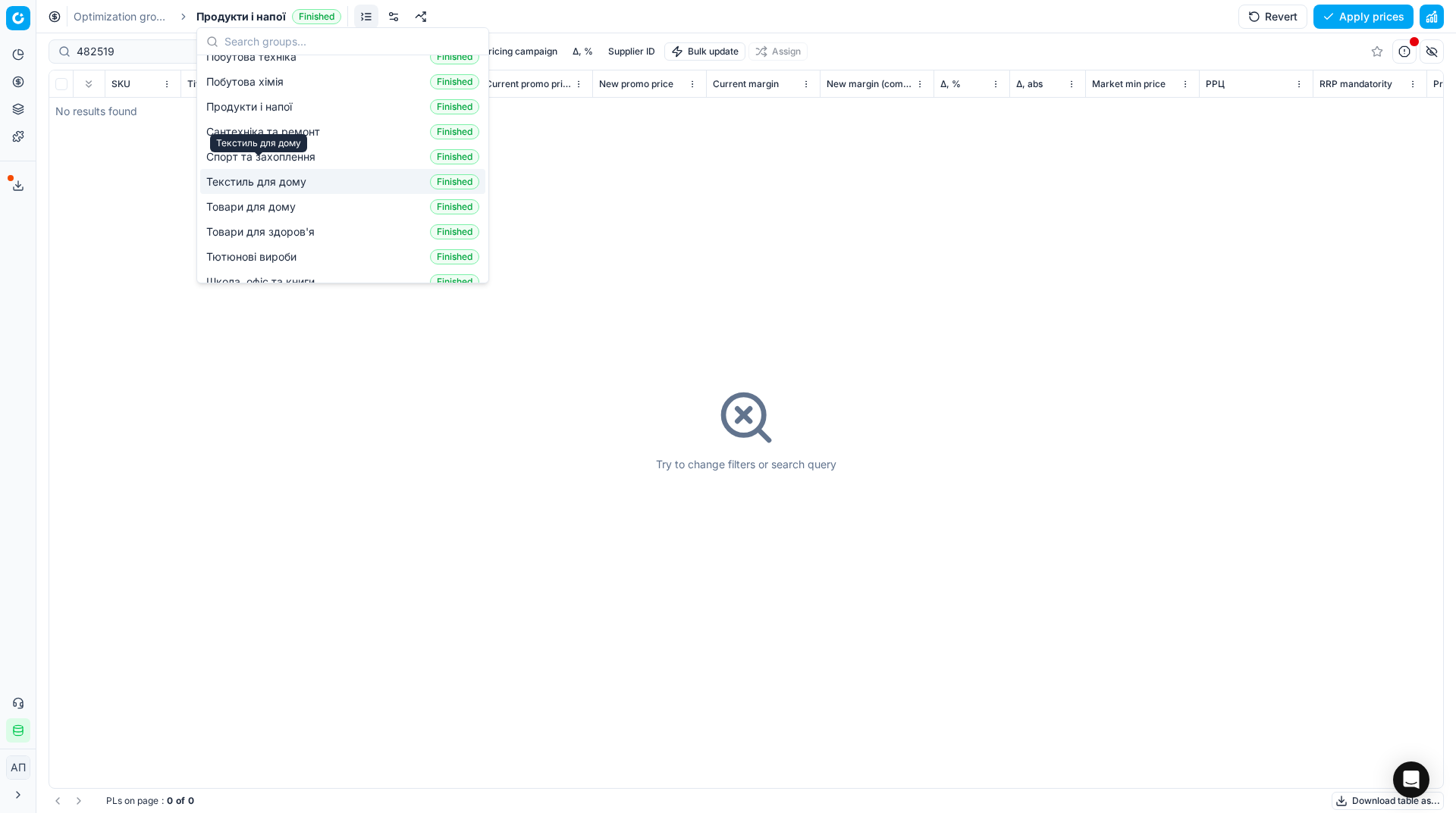
click at [279, 175] on span "Текстиль для дому" at bounding box center [259, 182] width 106 height 15
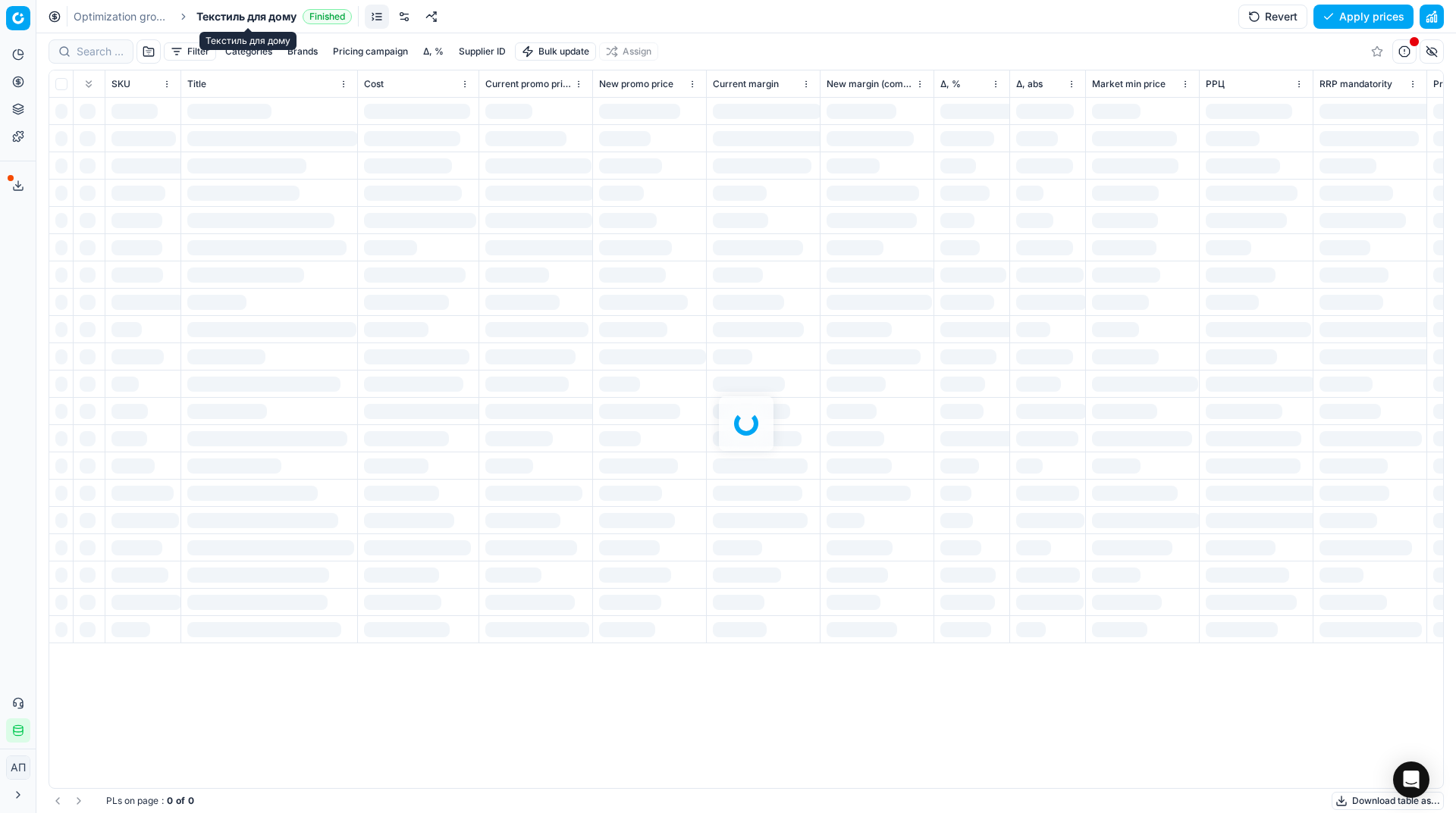
click at [240, 17] on span "Текстиль для дому" at bounding box center [246, 17] width 101 height 15
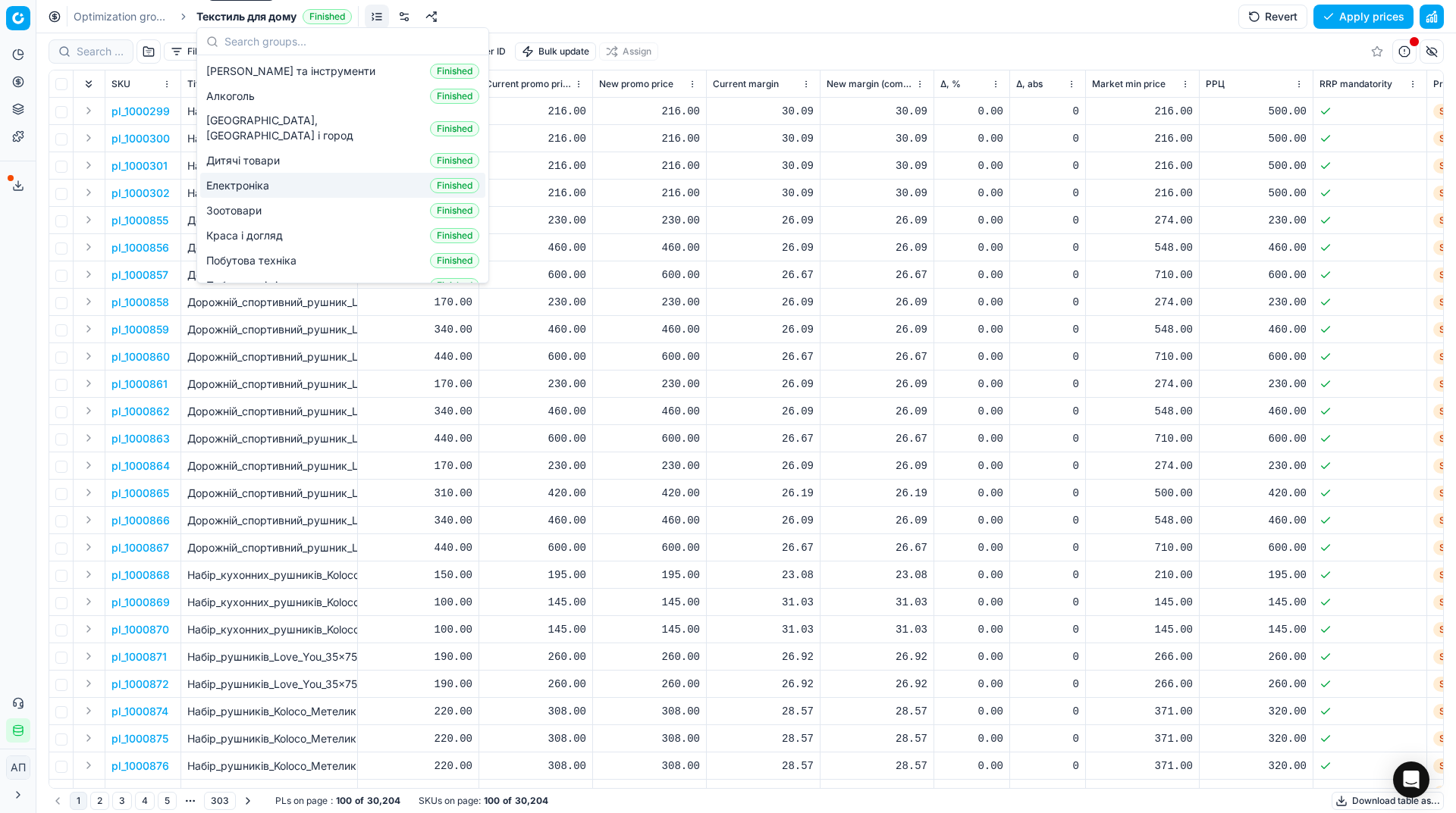
scroll to position [204, 0]
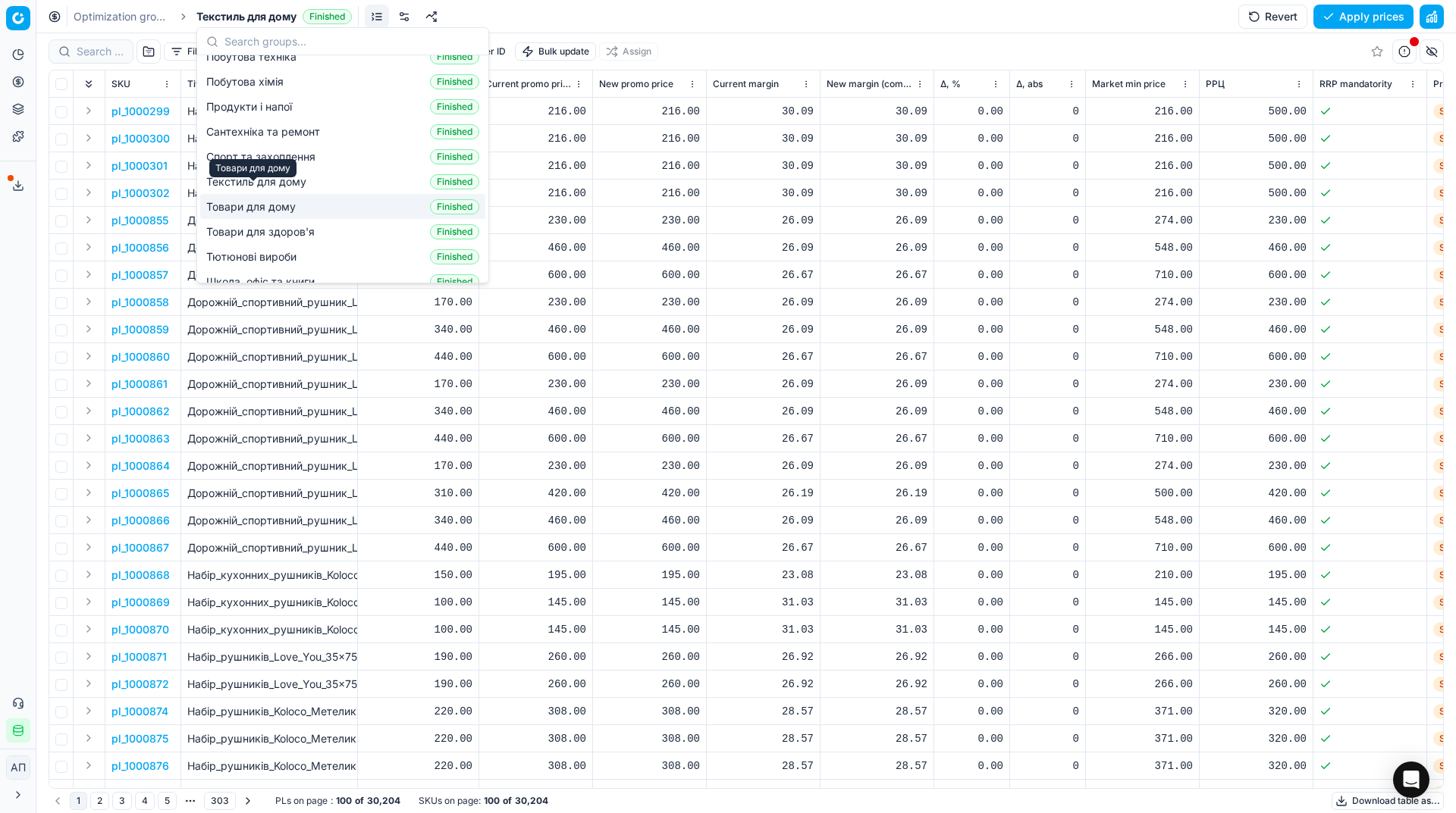
click at [269, 199] on span "Товари для дому" at bounding box center [255, 207] width 96 height 15
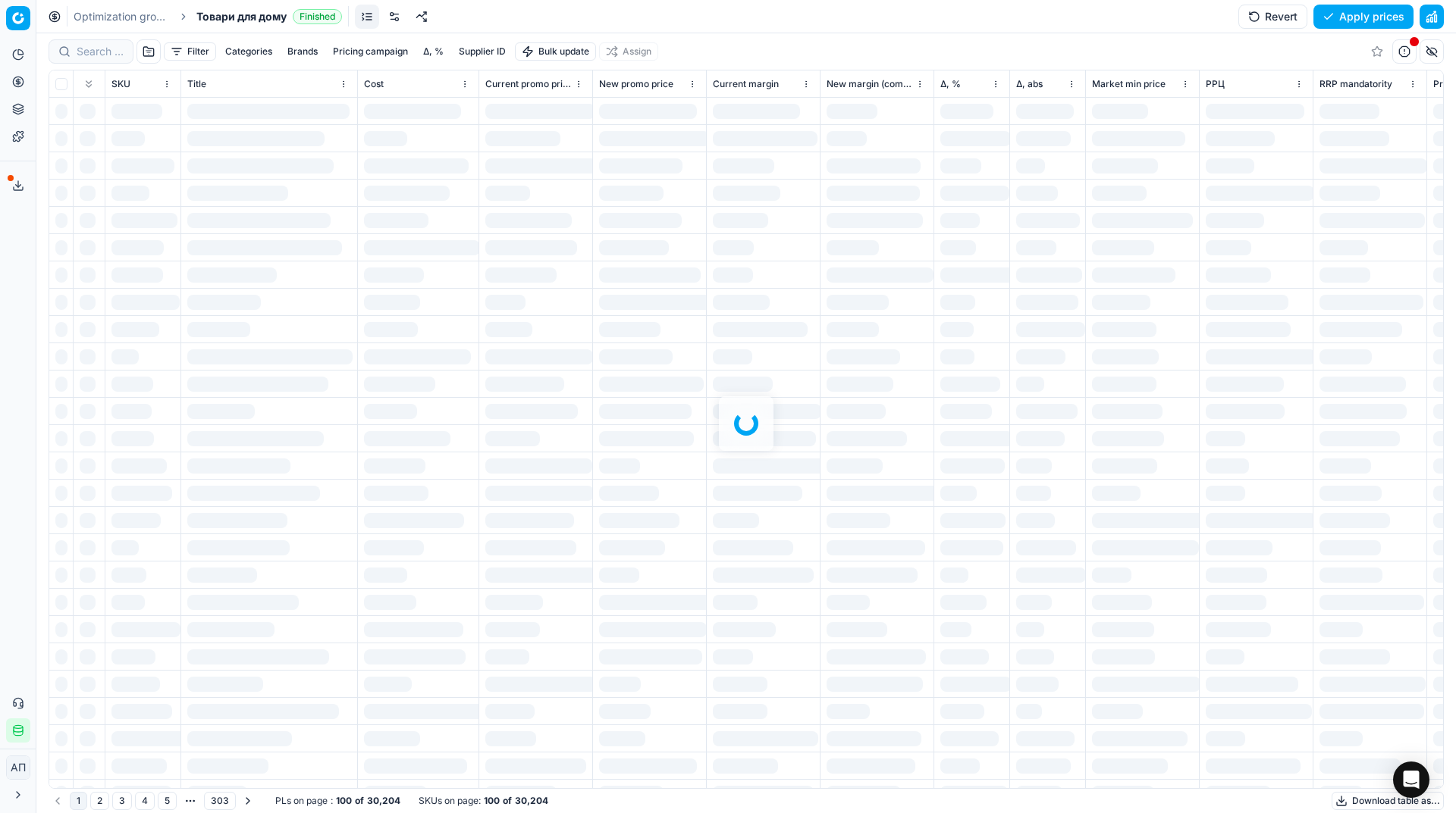
click at [95, 55] on div at bounding box center [746, 423] width 1419 height 780
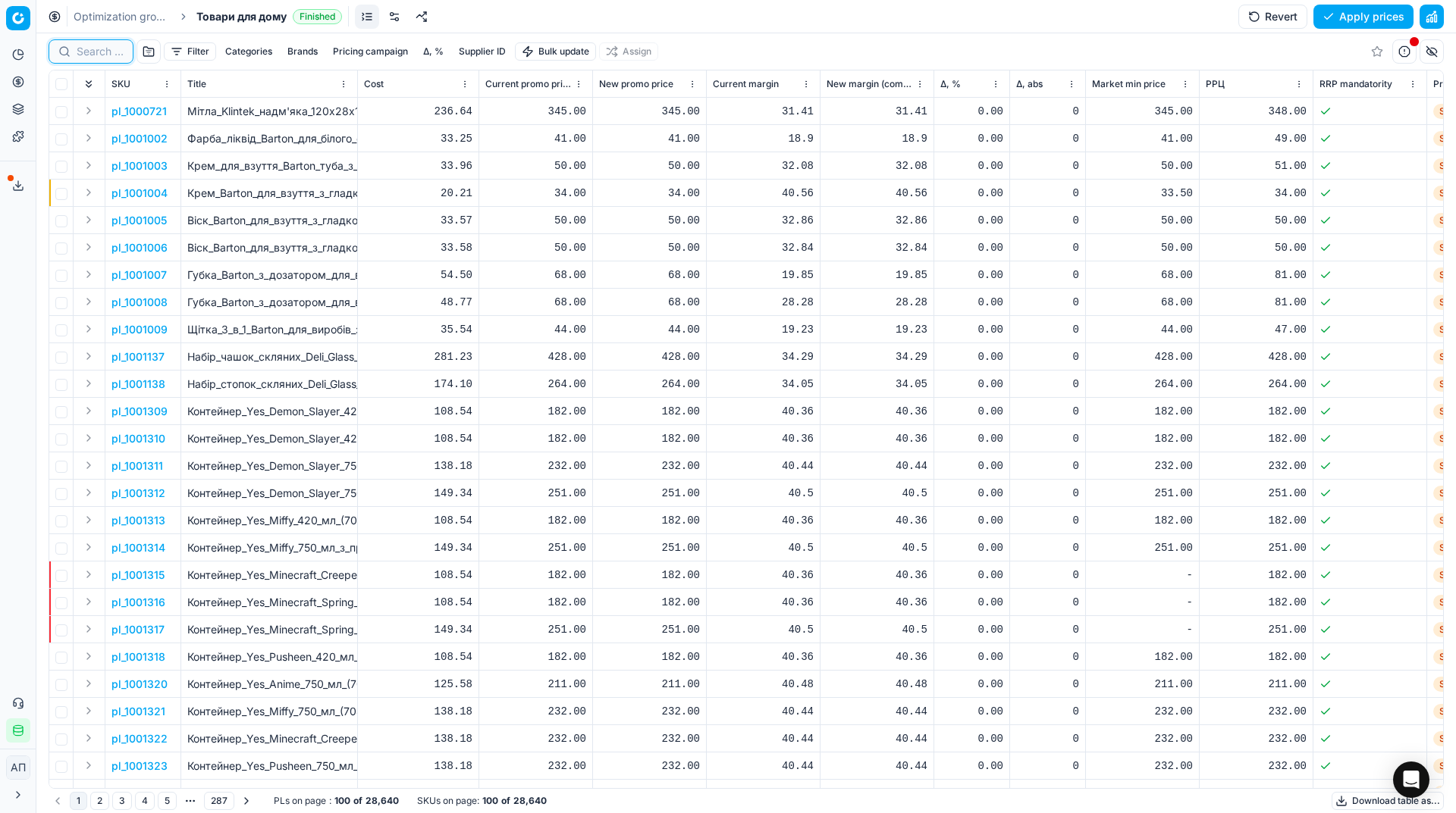
click at [95, 55] on input at bounding box center [101, 52] width 47 height 15
paste input "431633"
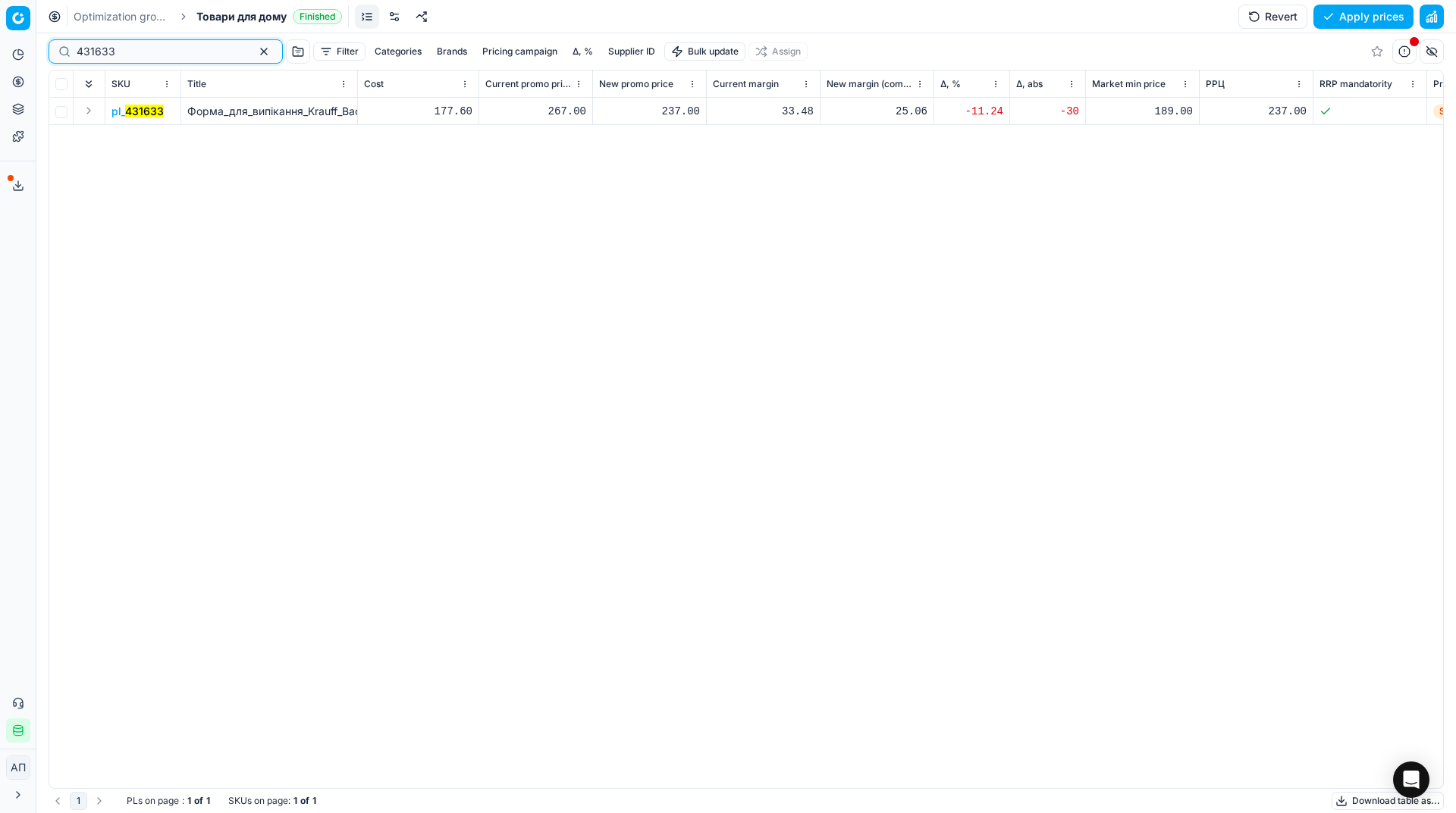
type input "431633"
click at [683, 111] on div "237.00" at bounding box center [649, 112] width 101 height 15
type input "267.00"
click at [1355, 15] on button "Save and apply" at bounding box center [1356, 17] width 114 height 24
click at [1341, 14] on button "Apply prices" at bounding box center [1363, 17] width 101 height 24
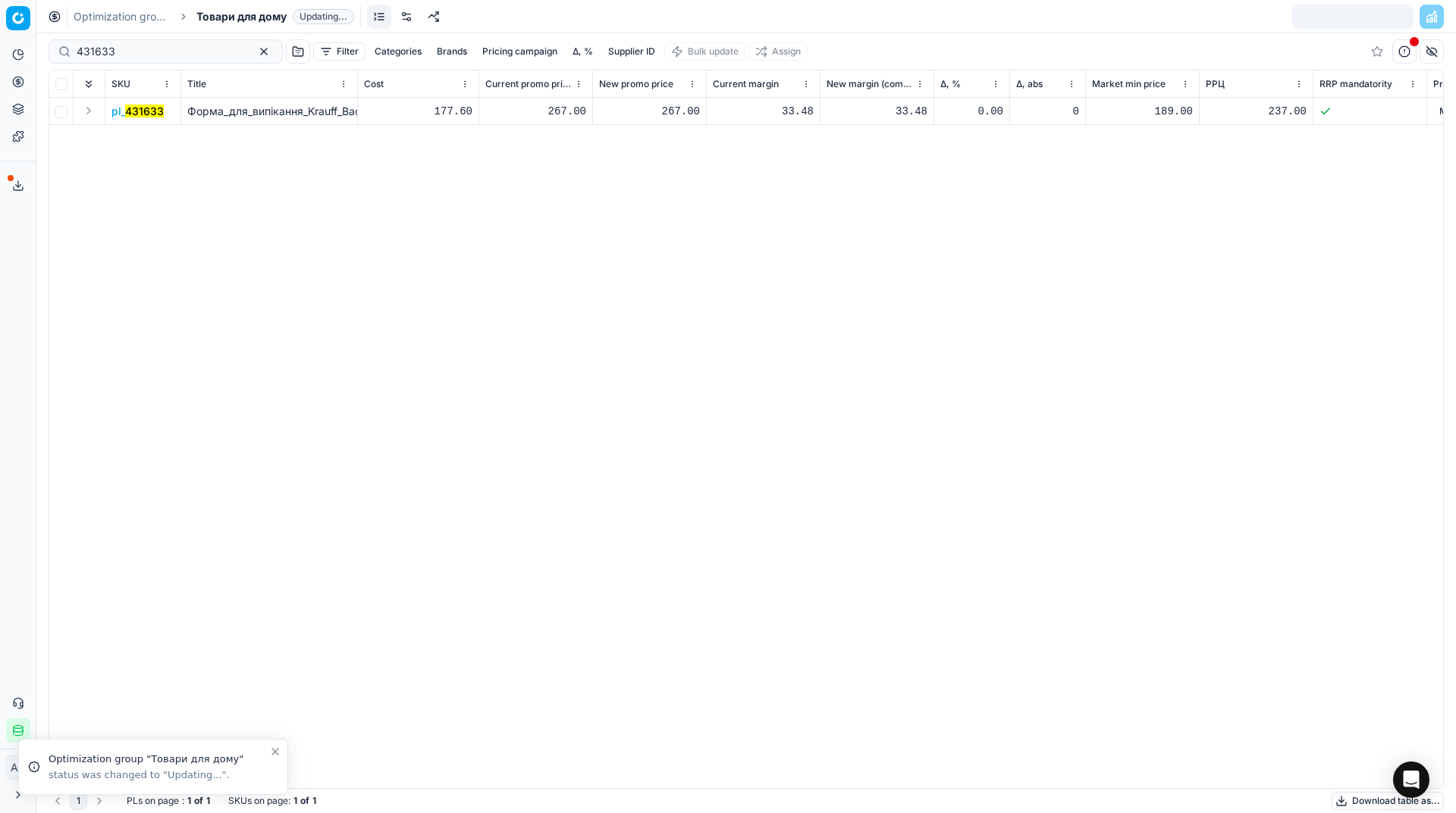
click at [257, 18] on span "Товари для дому" at bounding box center [241, 17] width 90 height 15
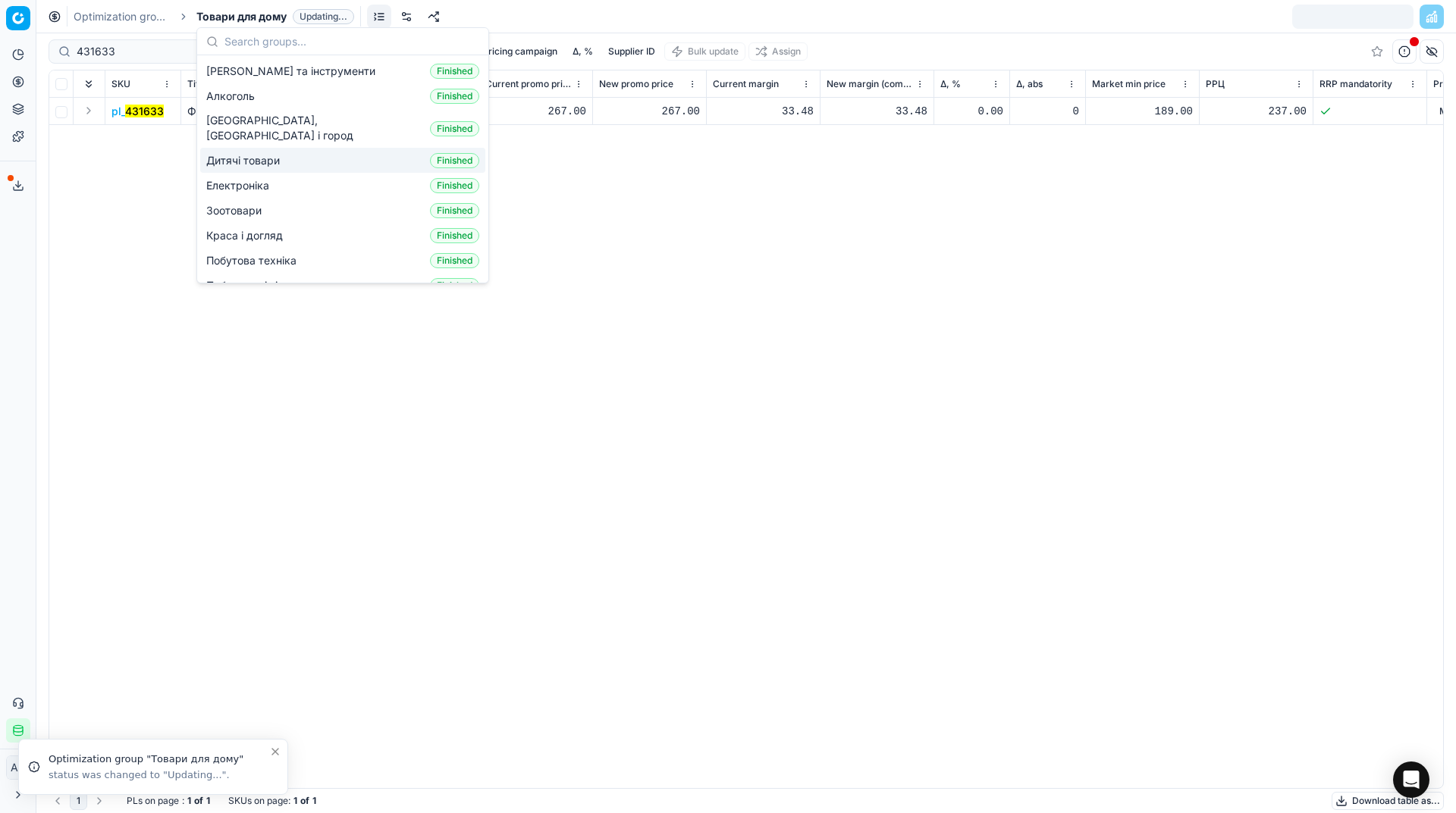
click at [256, 153] on span "Дитячі товари" at bounding box center [246, 161] width 80 height 15
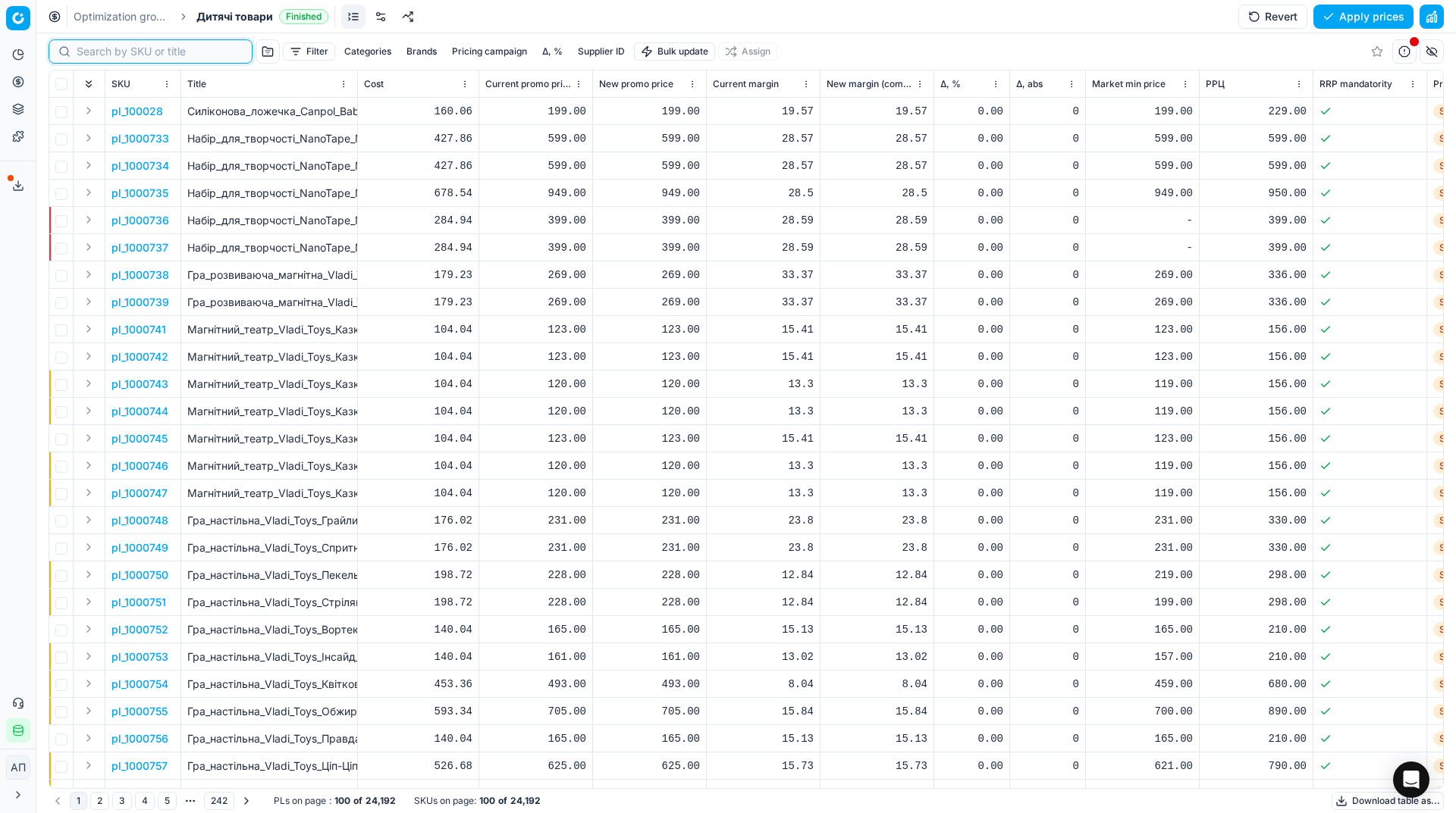
click at [105, 50] on input at bounding box center [160, 52] width 166 height 15
paste input "167760"
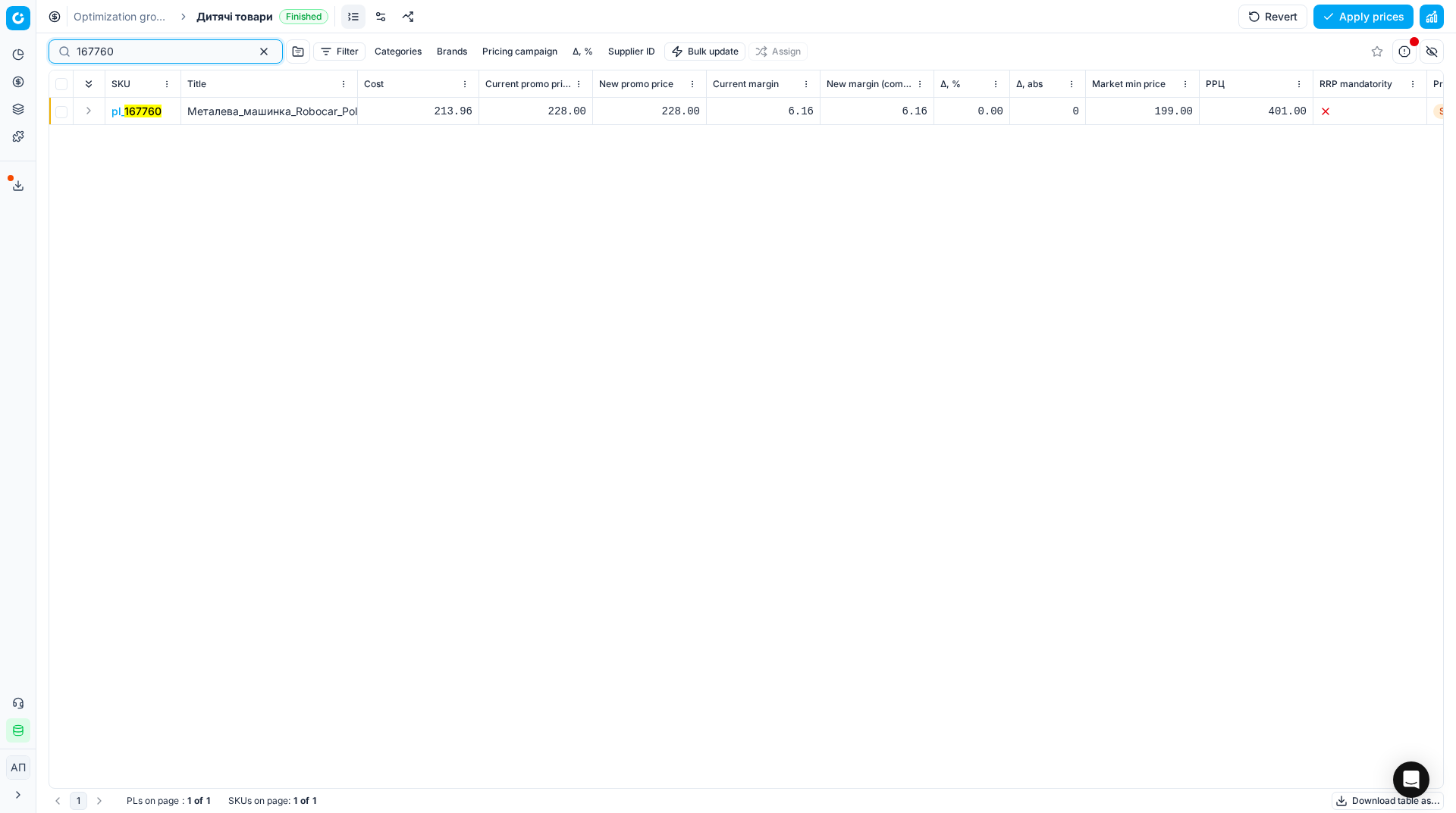
type input "167760"
click at [671, 115] on div "228.00" at bounding box center [649, 112] width 101 height 15
type input "268.00"
drag, startPoint x: 180, startPoint y: 38, endPoint x: 182, endPoint y: 47, distance: 9.2
click at [182, 47] on div "167760 Filter Categories Brands Pricing campaign Δ, % Supplier ID Bulk update A…" at bounding box center [746, 52] width 1395 height 37
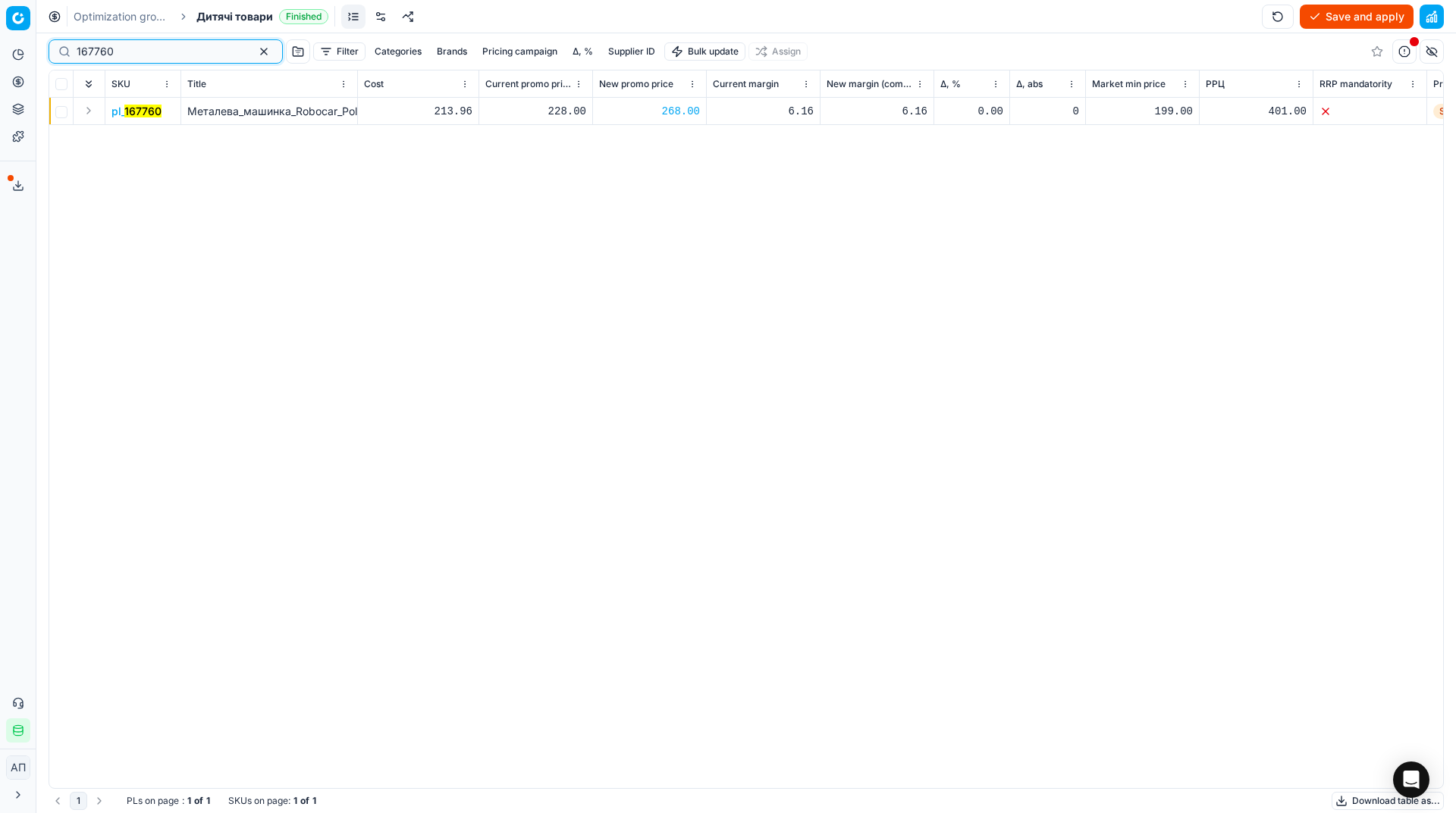
click at [182, 47] on input "167760" at bounding box center [160, 52] width 166 height 15
paste input "73235"
click at [182, 47] on input "73235" at bounding box center [160, 52] width 166 height 15
type input "73235"
click at [677, 115] on div "244.00" at bounding box center [649, 112] width 101 height 15
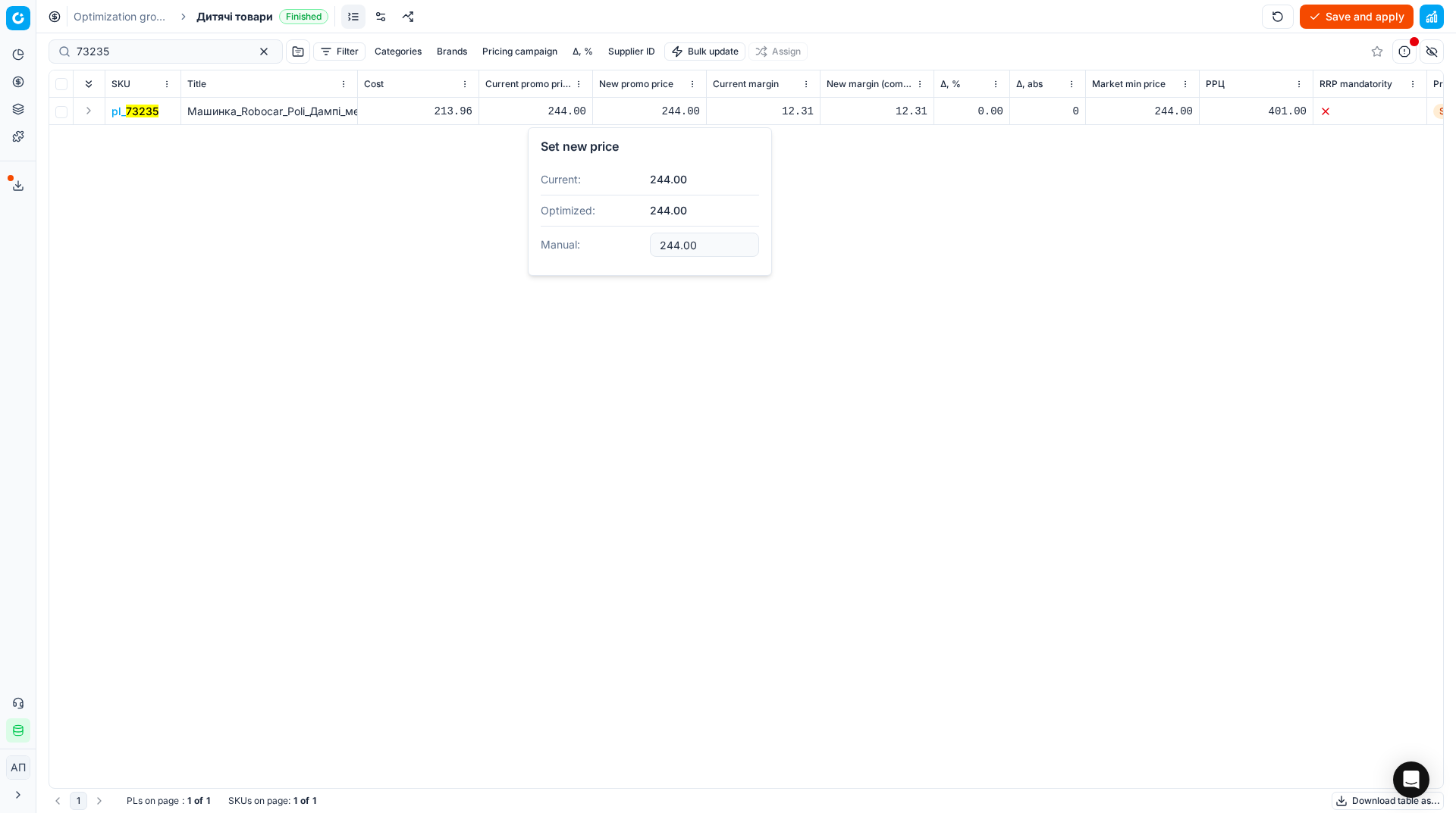
type input "6"
type input "268.00"
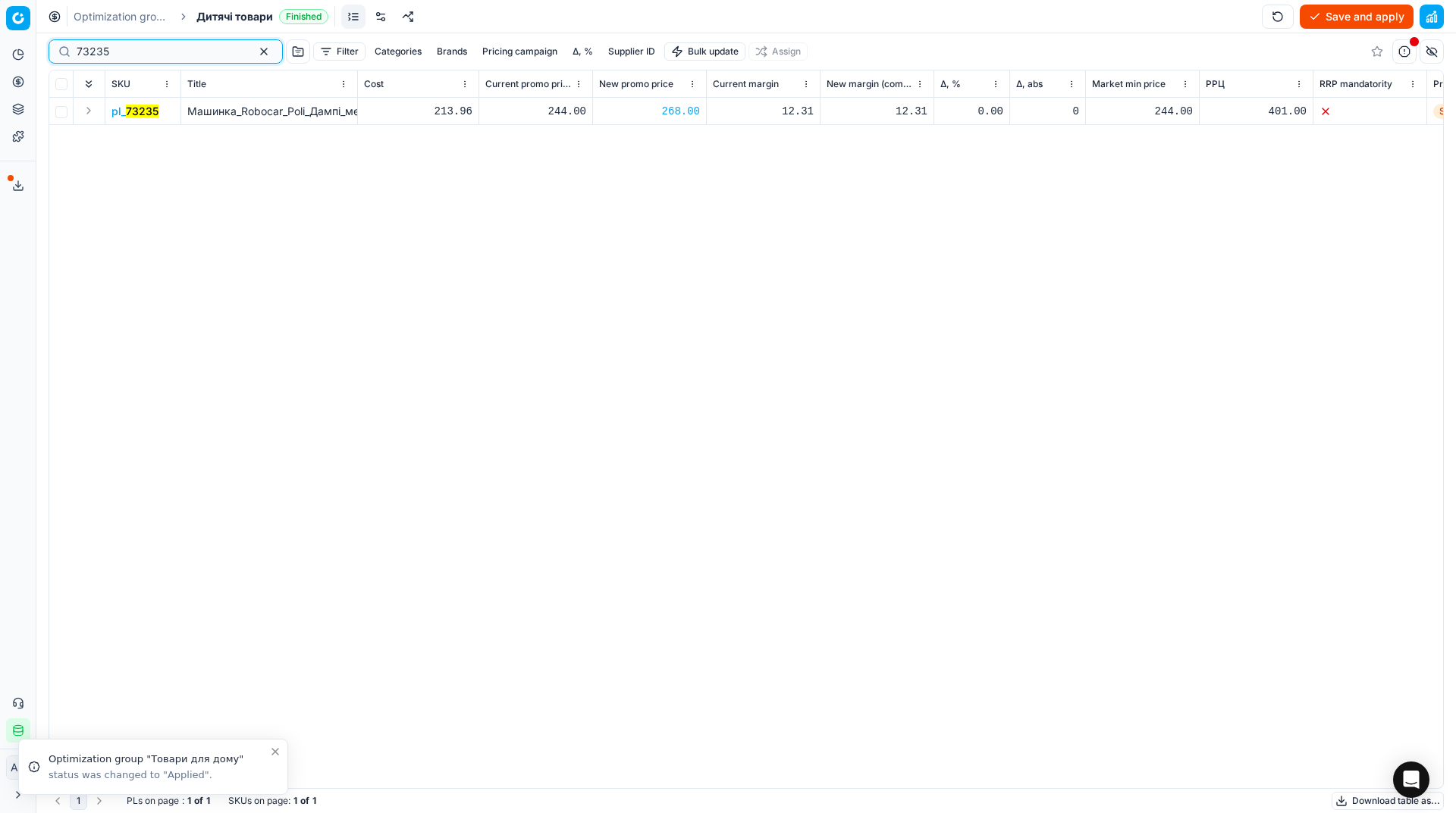
click at [177, 49] on input "73235" at bounding box center [160, 52] width 166 height 15
paste input "379806"
click at [177, 49] on input "379806" at bounding box center [160, 52] width 166 height 15
type input "379806"
click at [1347, 22] on button "Save and apply" at bounding box center [1356, 17] width 114 height 24
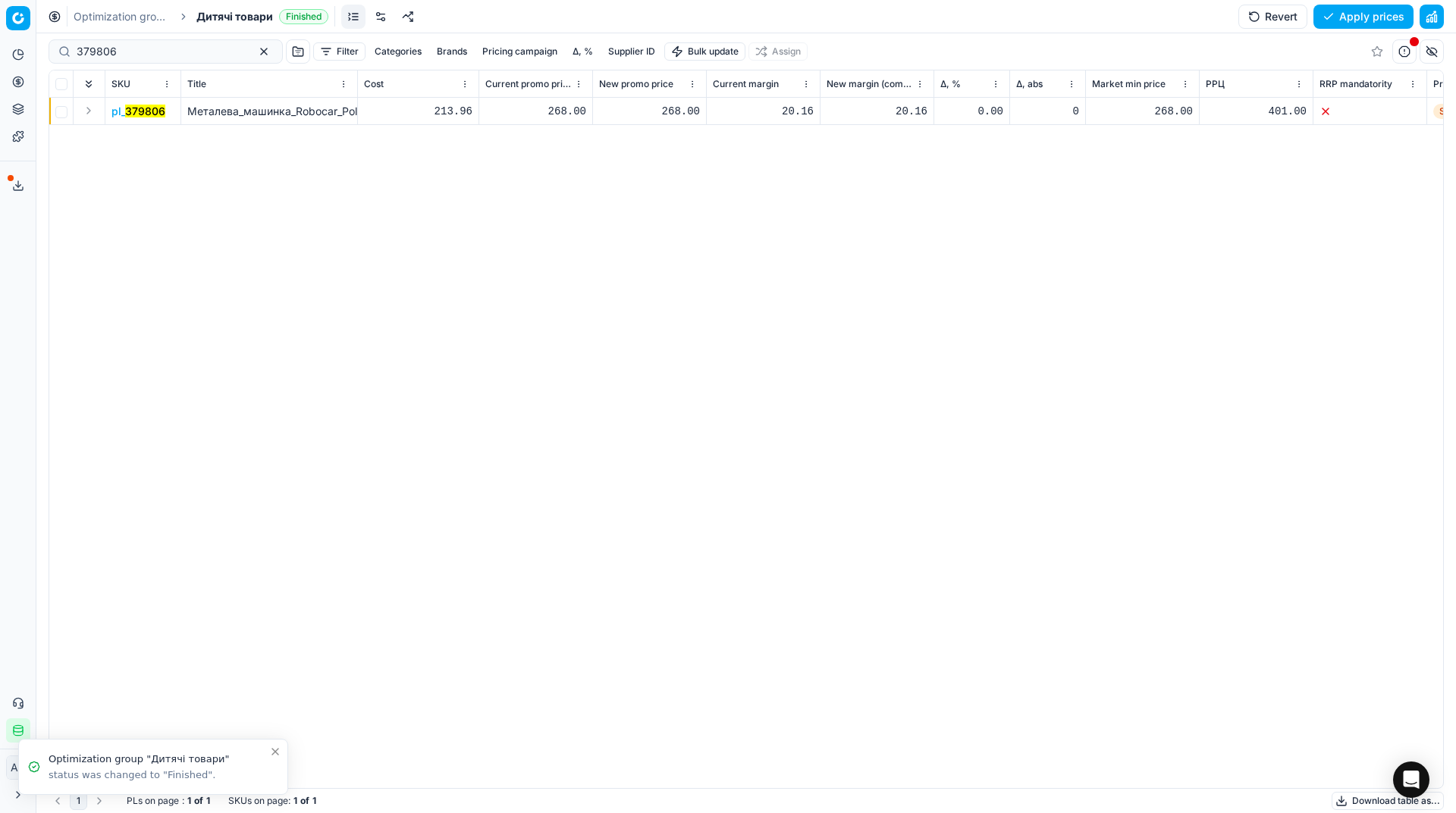
click at [1344, 7] on button "Apply prices" at bounding box center [1363, 17] width 101 height 24
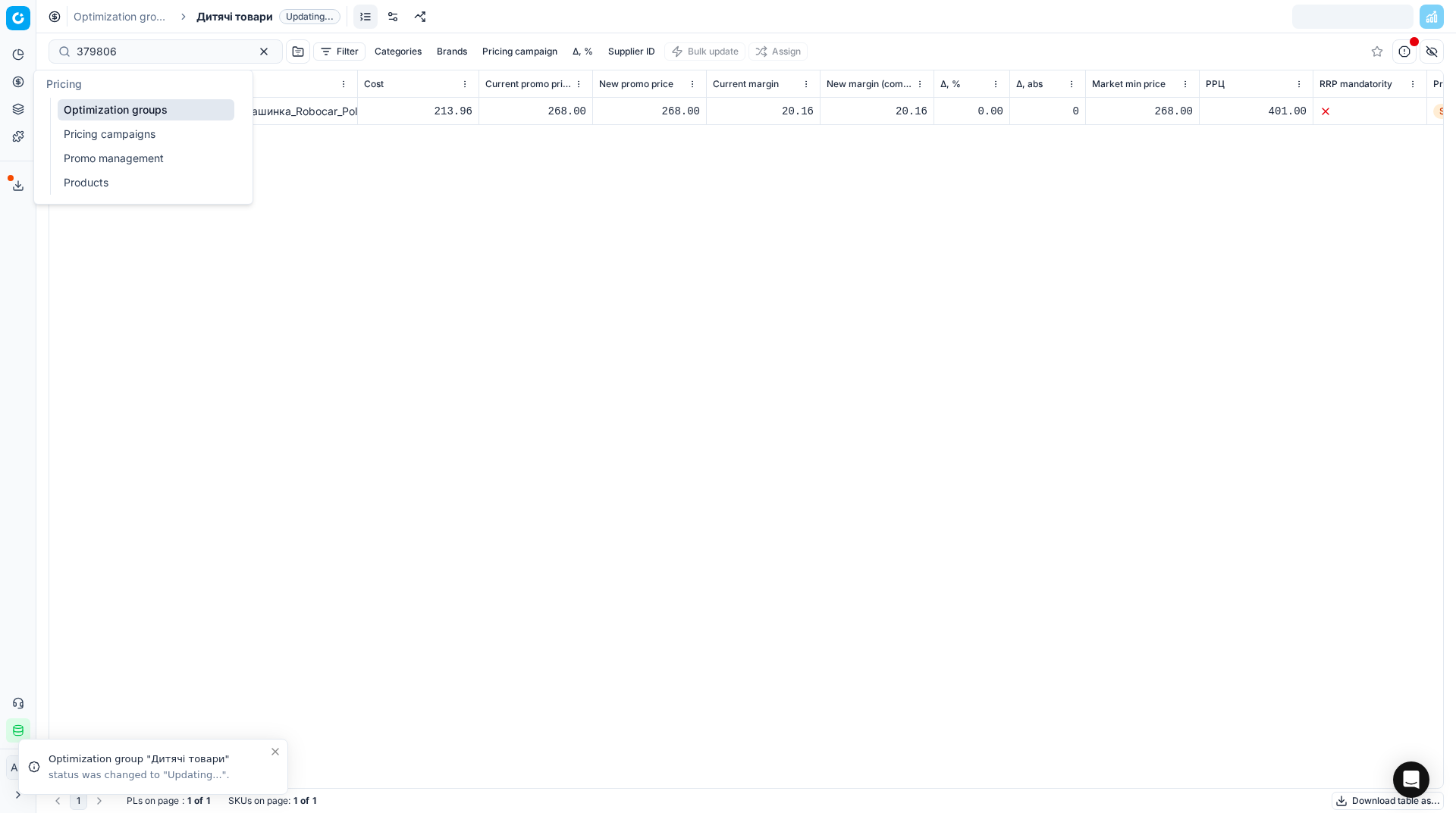
click at [68, 108] on link "Optimization groups" at bounding box center [146, 110] width 177 height 22
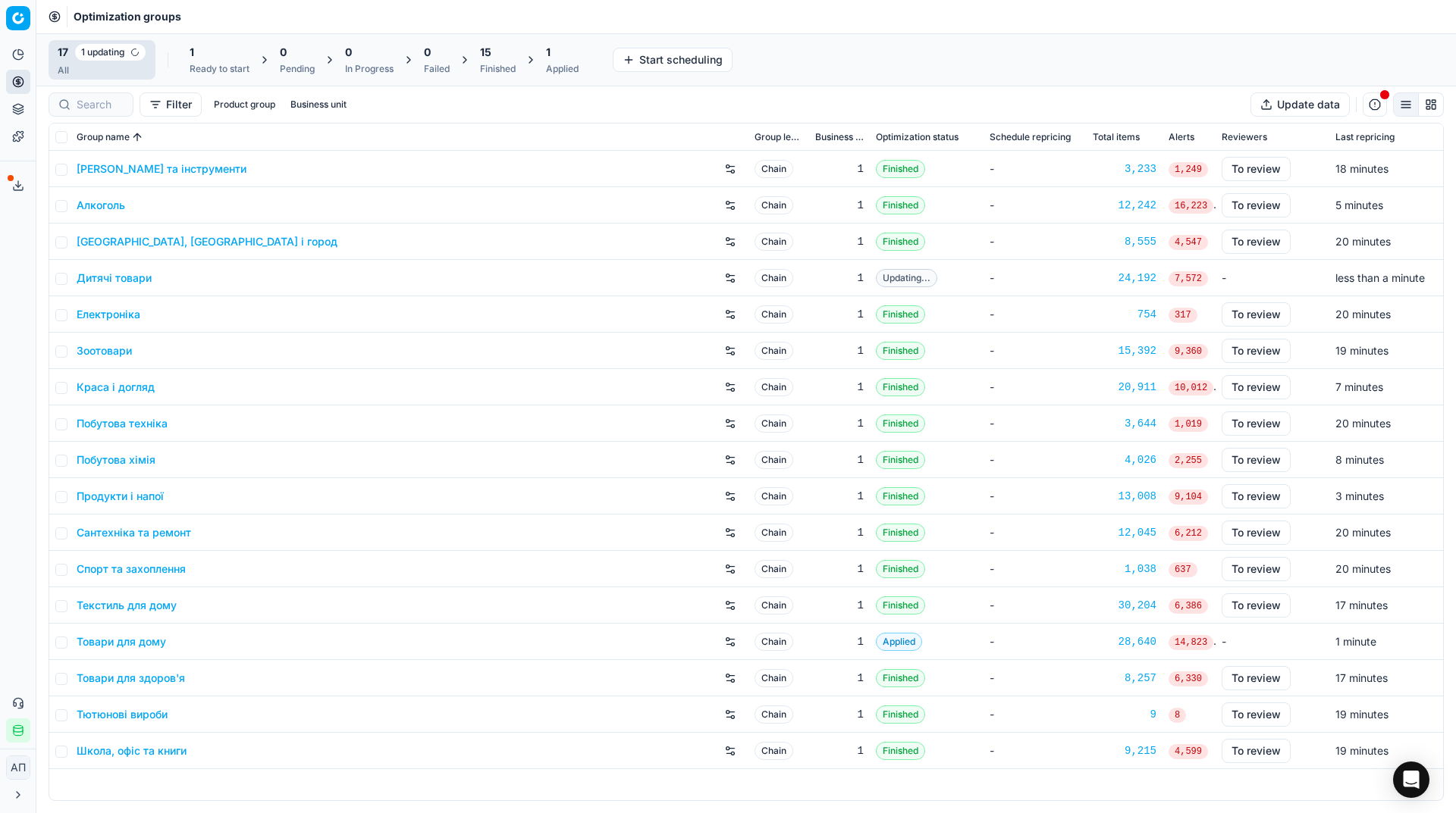
click at [12, 230] on div "Analytics Pricing Product portfolio Templates Export service 25 Contact support…" at bounding box center [18, 392] width 36 height 713
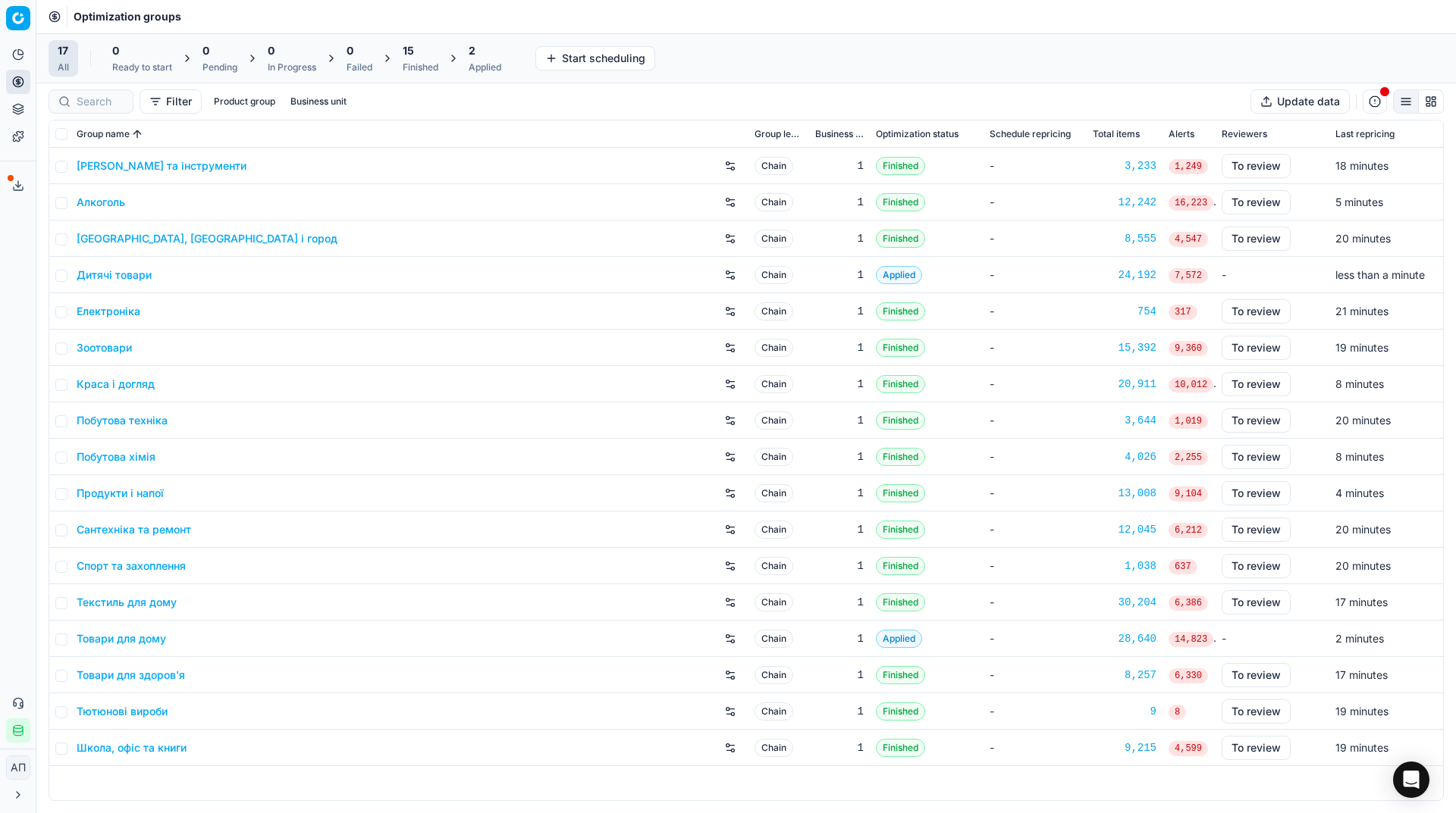
click at [0, 365] on div "Analytics Pricing Product portfolio Templates Export service 25 Contact support…" at bounding box center [18, 392] width 36 height 713
click at [83, 135] on link "Assortment" at bounding box center [146, 137] width 177 height 22
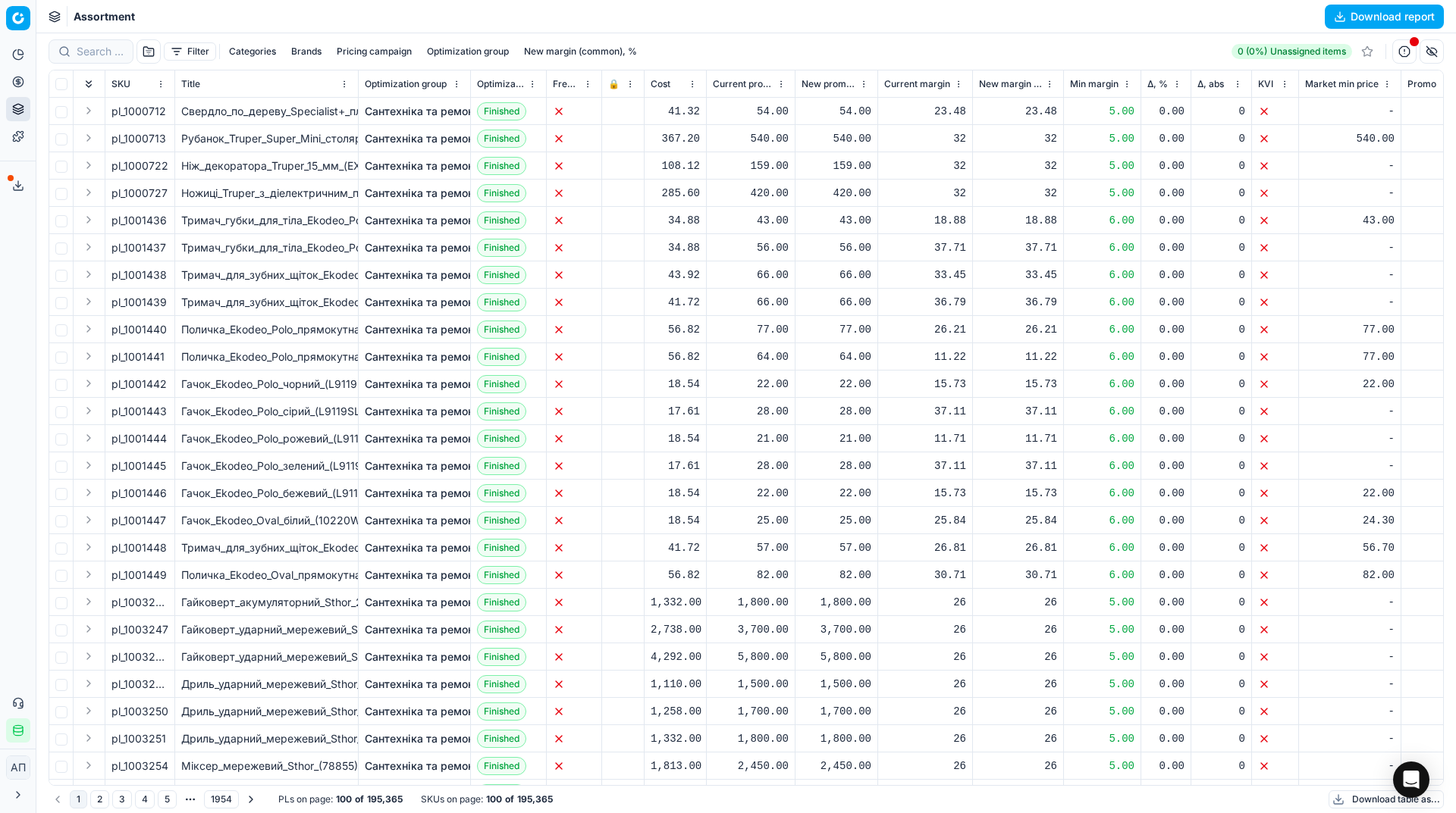
click at [155, 55] on button "button" at bounding box center [148, 52] width 24 height 24
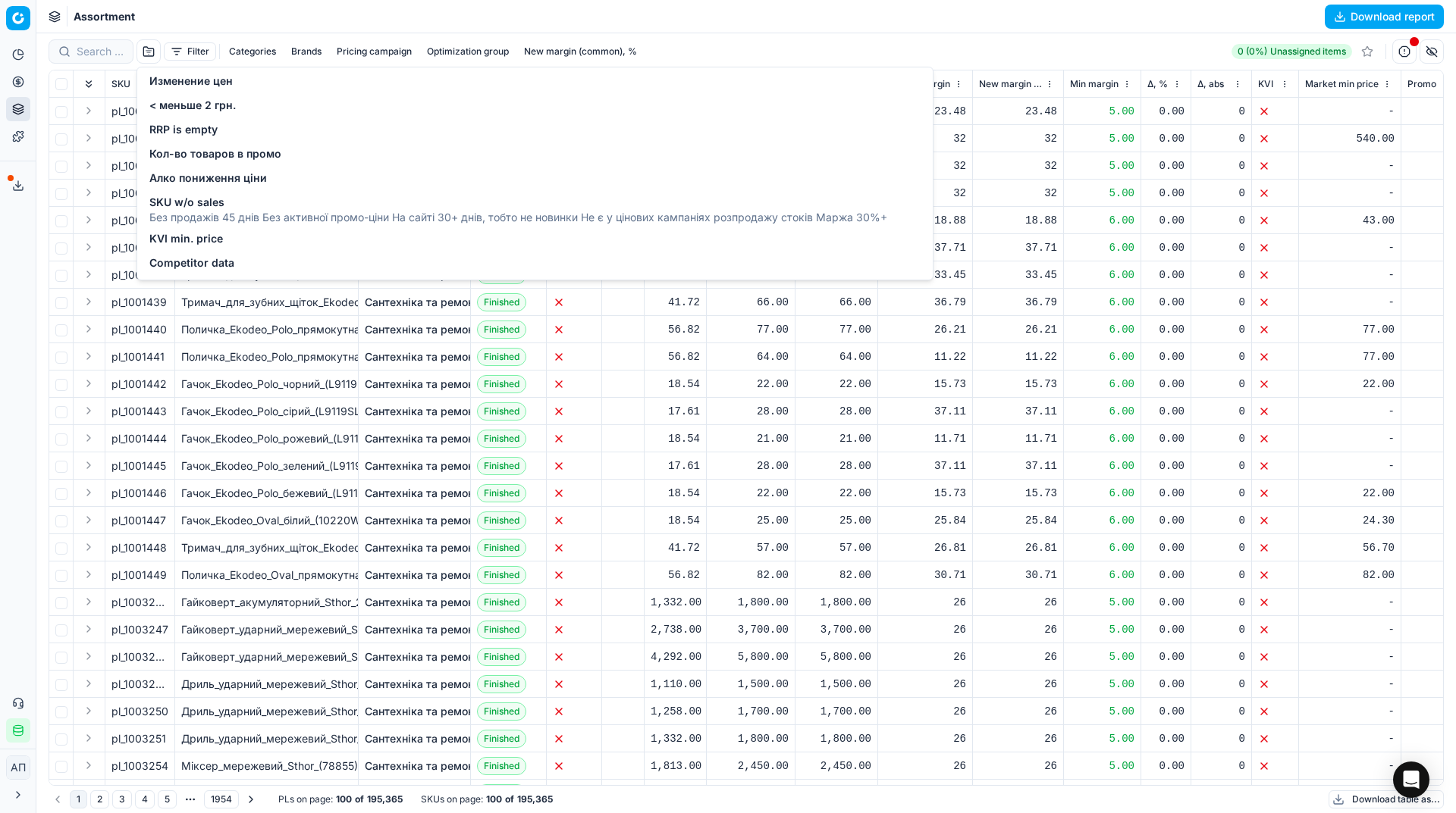
click at [182, 77] on span "Изменение цен" at bounding box center [191, 81] width 84 height 15
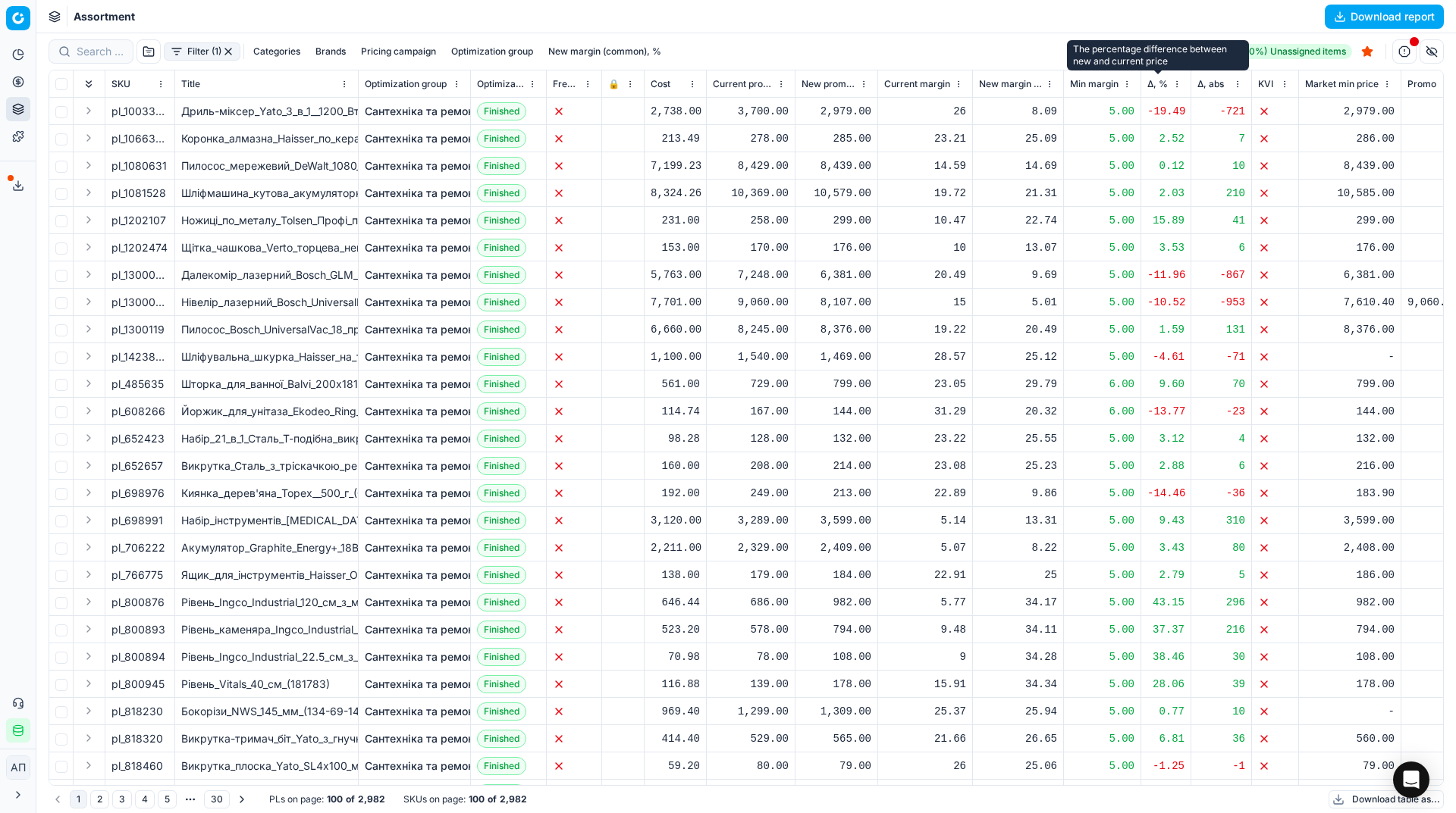
click at [1161, 84] on span "Δ, %" at bounding box center [1157, 84] width 21 height 12
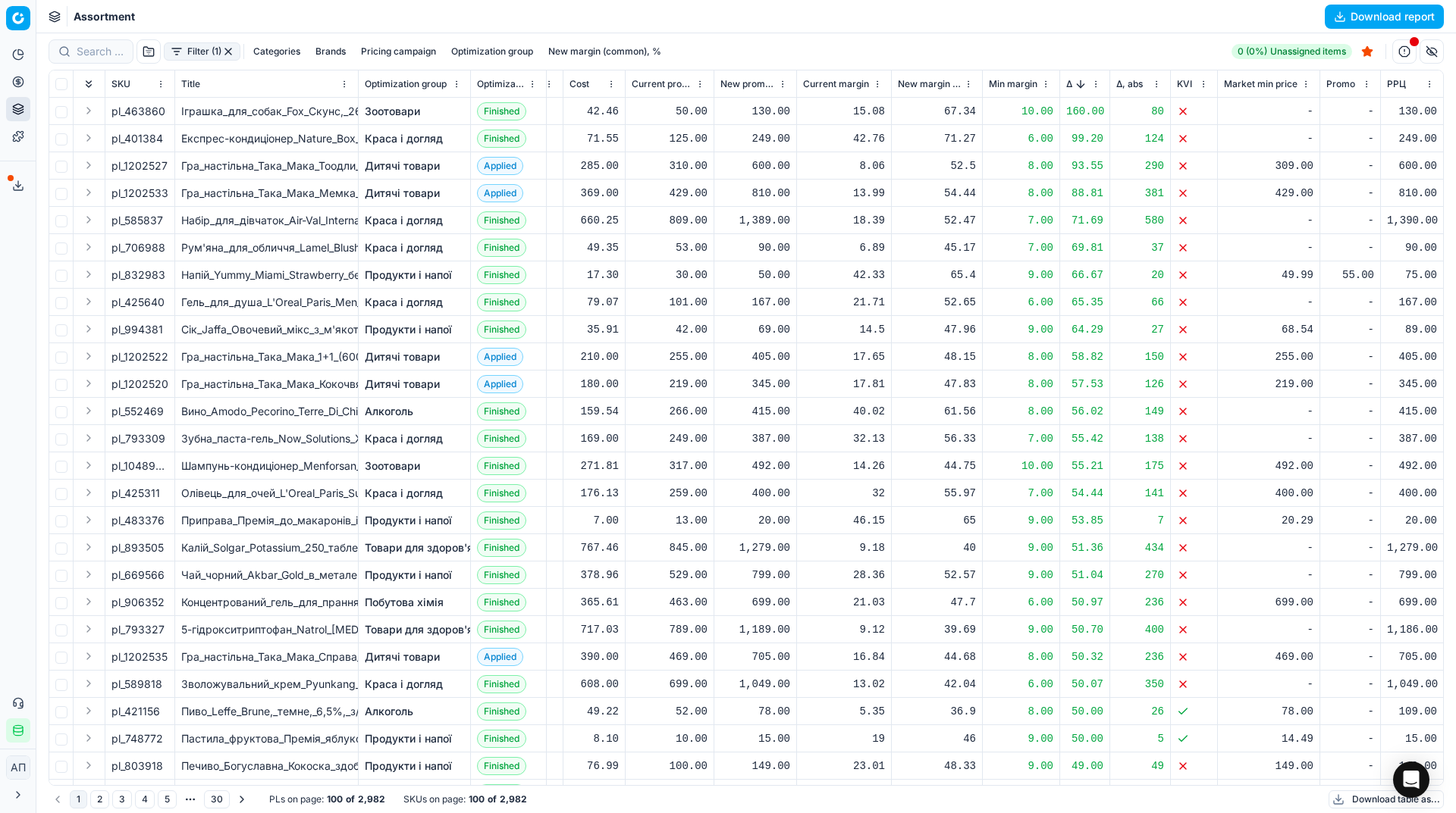
scroll to position [0, 160]
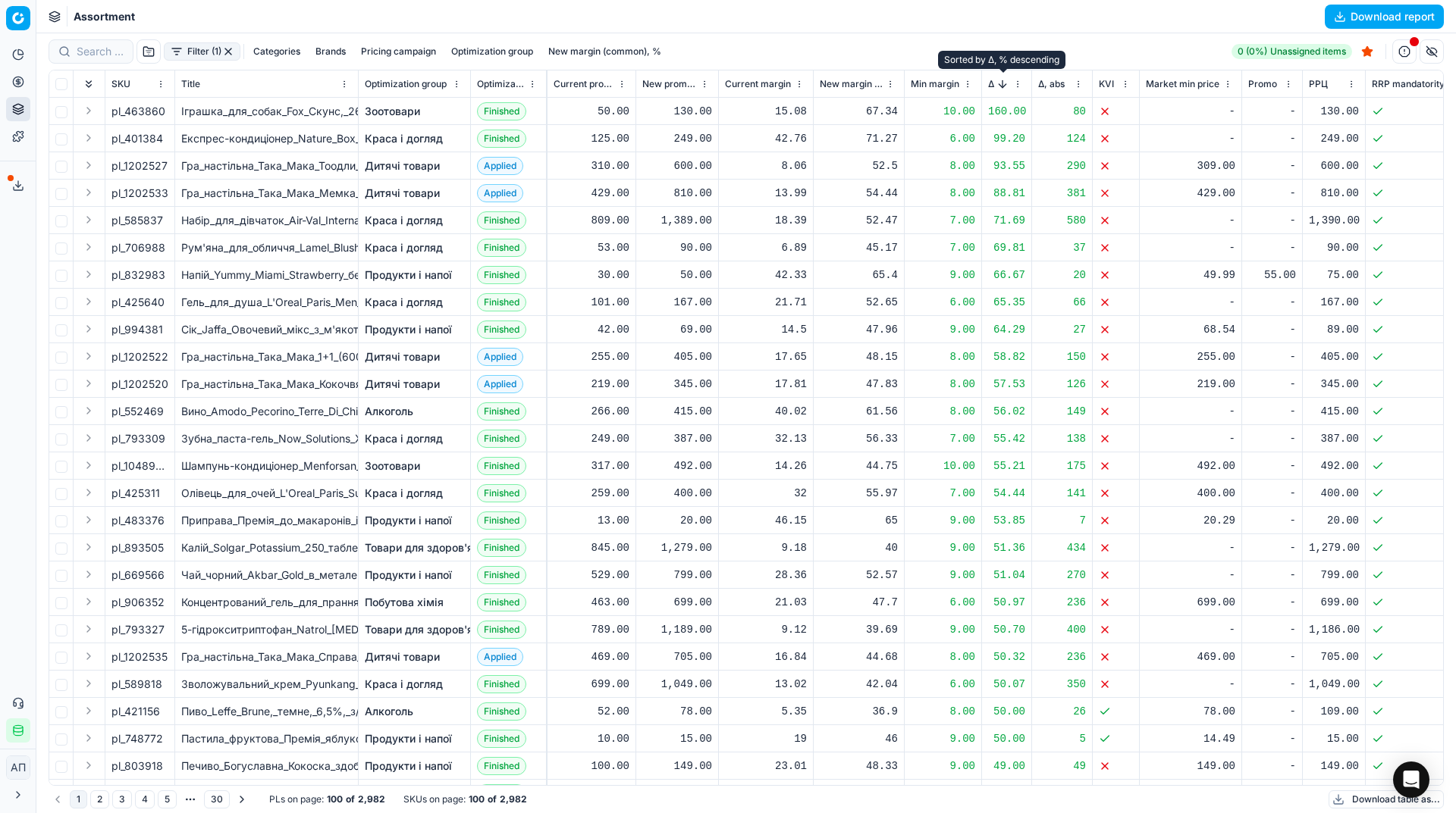
click at [997, 87] on button "Sorted by Δ, % descending" at bounding box center [1002, 84] width 15 height 15
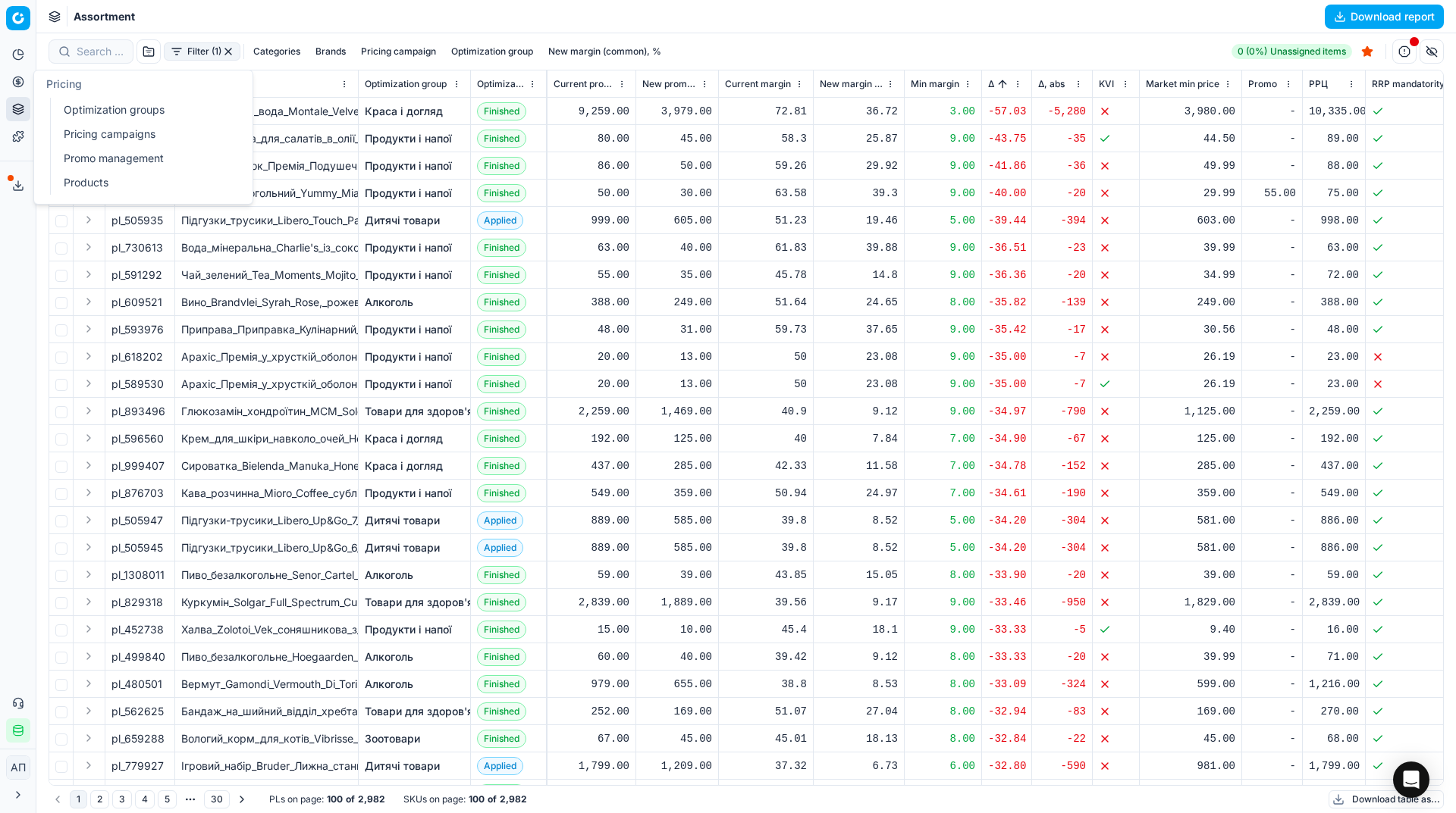
click at [72, 108] on link "Optimization groups" at bounding box center [146, 110] width 177 height 22
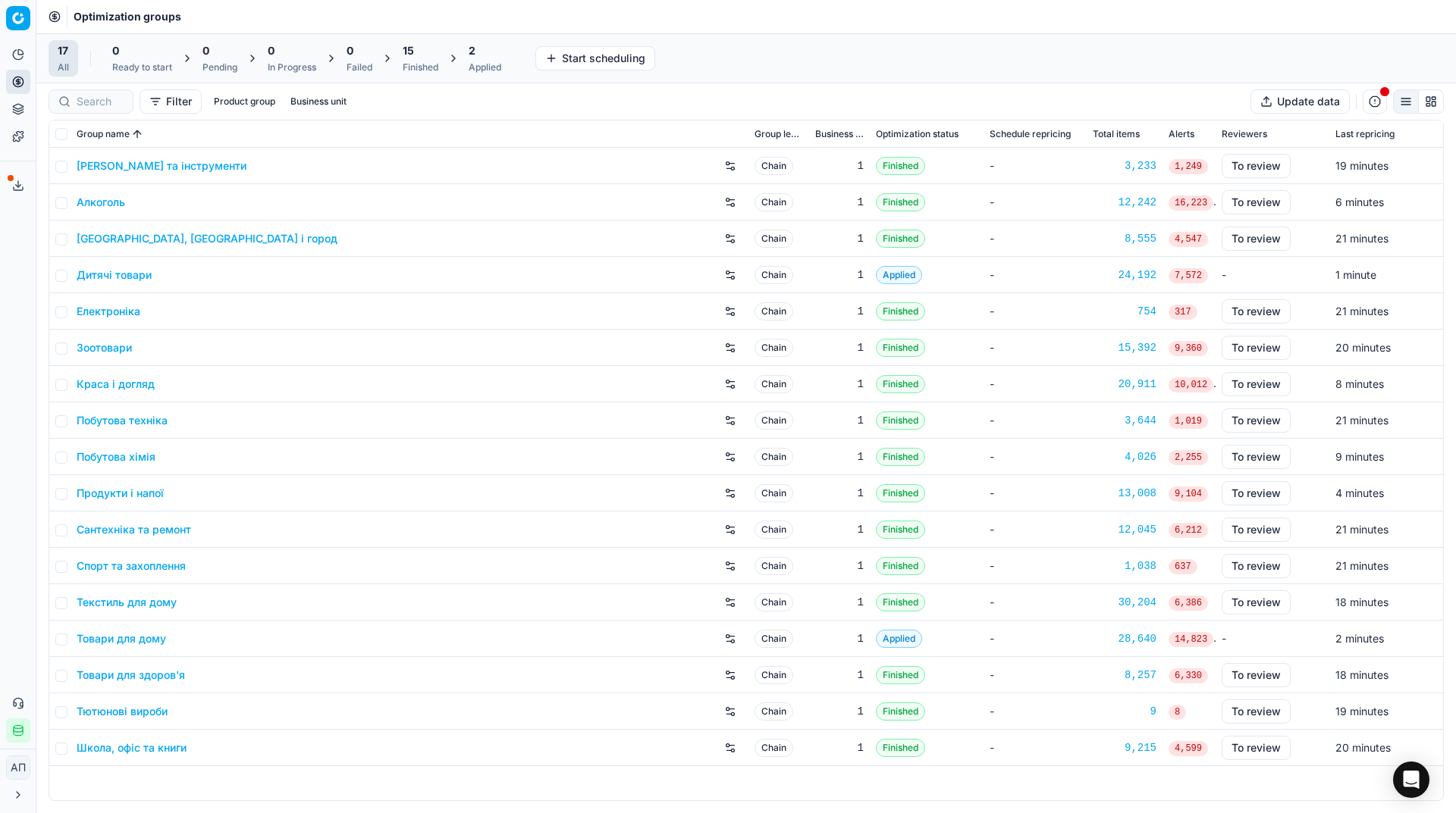
click at [4, 237] on div "Analytics Pricing Product portfolio Templates Export service 25 Contact support…" at bounding box center [18, 392] width 36 height 713
click at [425, 59] on div "15 Finished" at bounding box center [421, 58] width 36 height 30
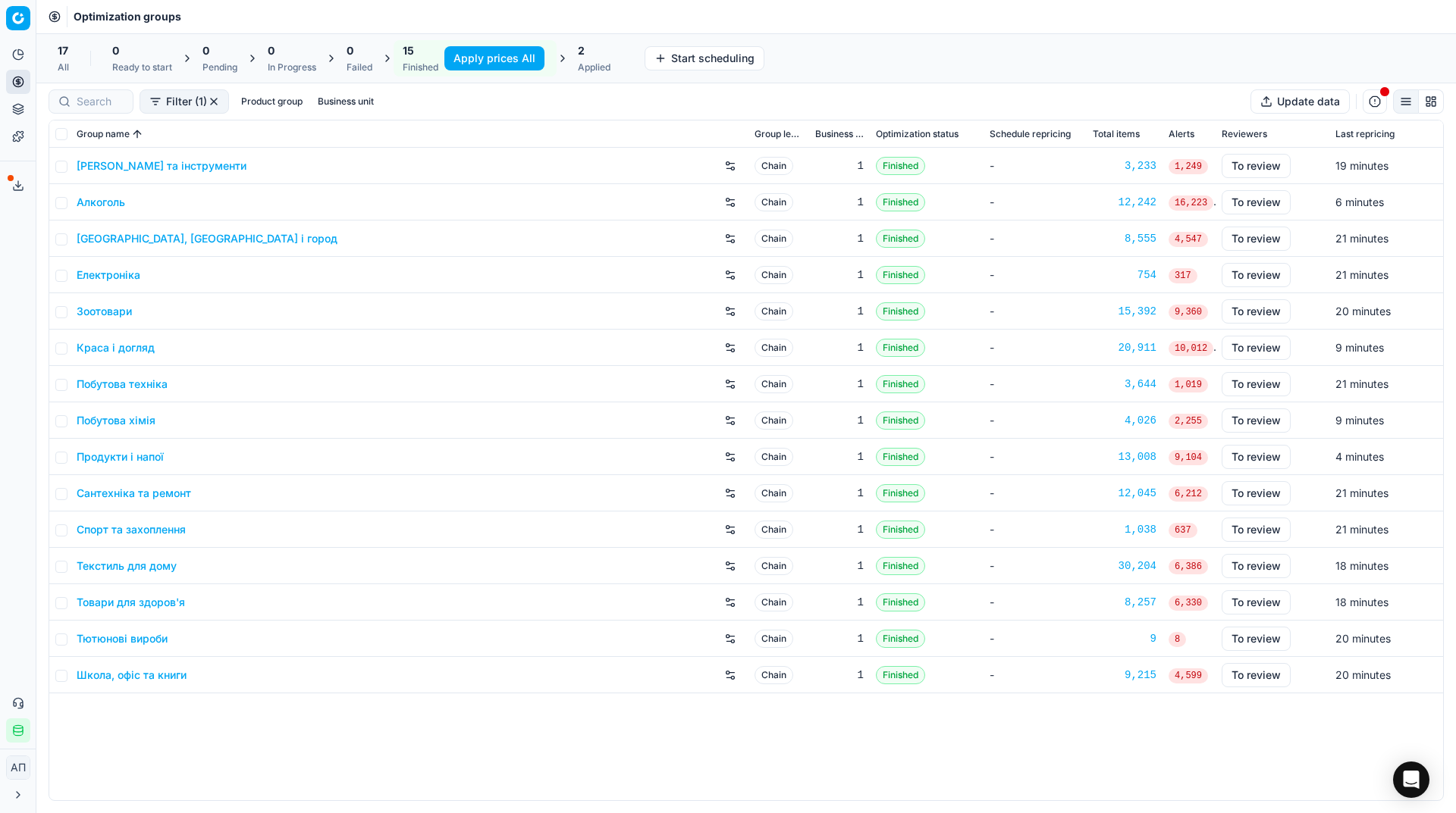
click at [486, 69] on button "Apply prices All" at bounding box center [494, 58] width 101 height 24
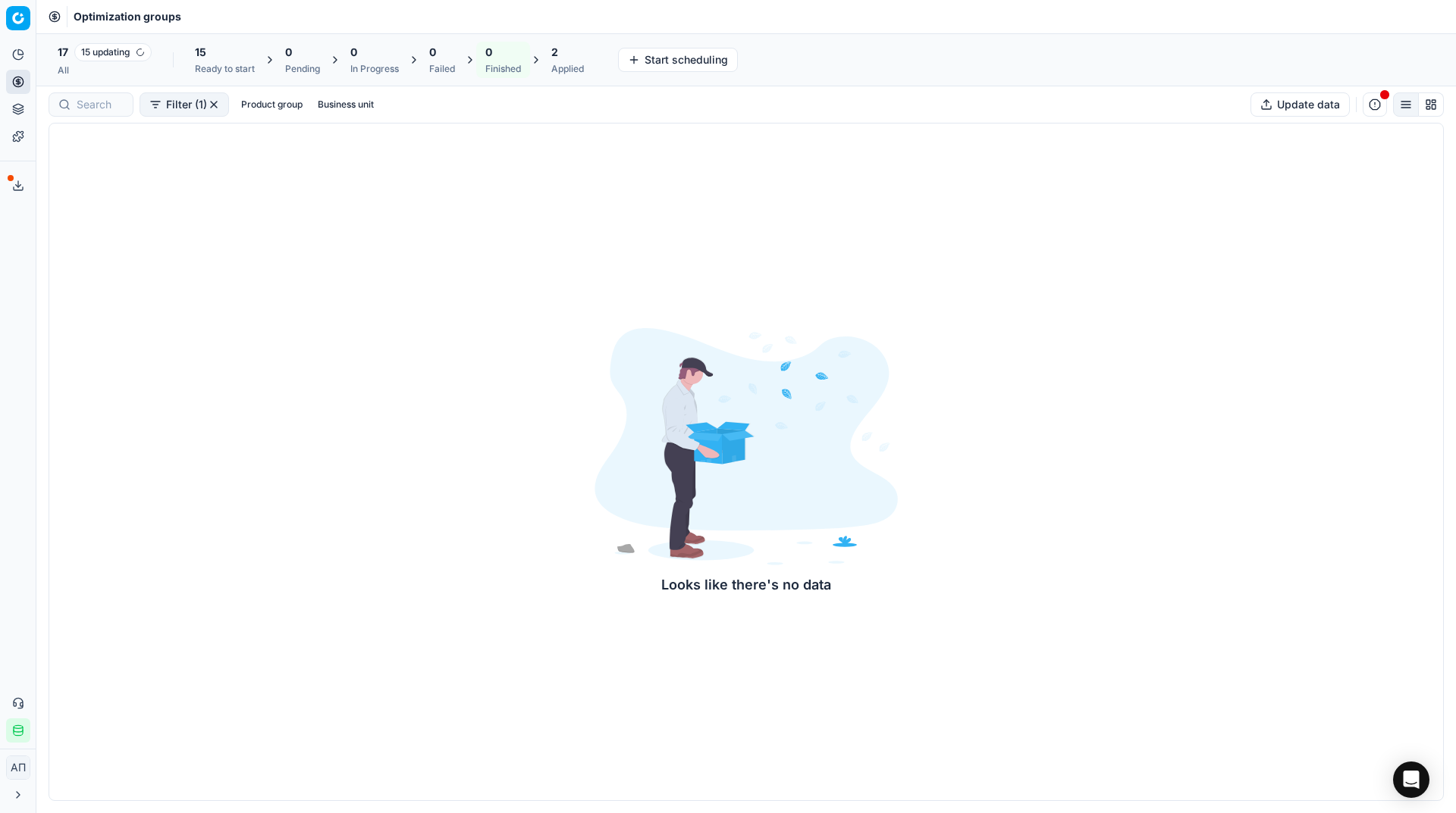
click at [85, 75] on div "All" at bounding box center [104, 70] width 94 height 12
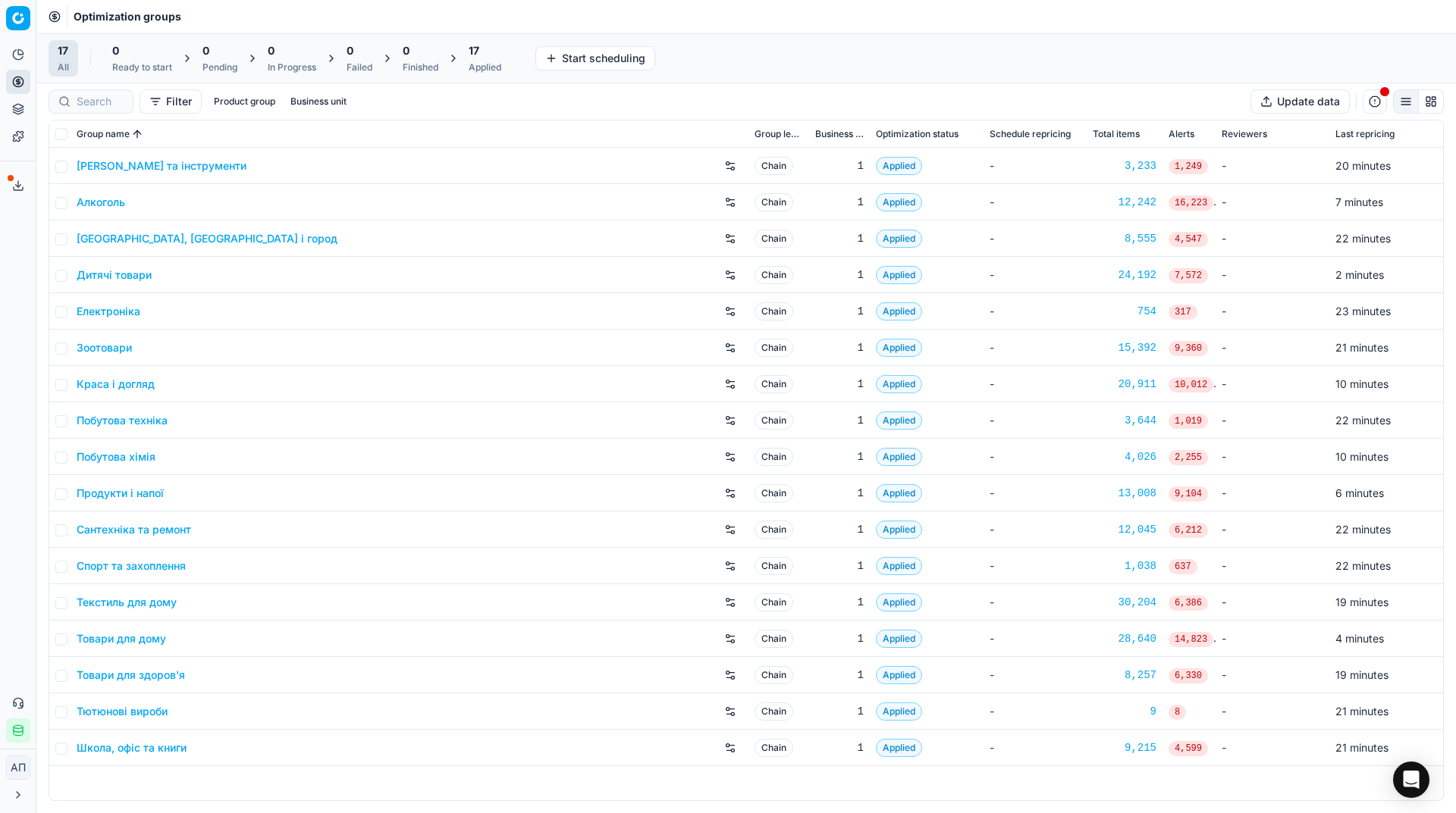
click at [475, 66] on div "Applied" at bounding box center [485, 67] width 33 height 12
click at [567, 54] on button "Export prices All" at bounding box center [558, 58] width 102 height 24
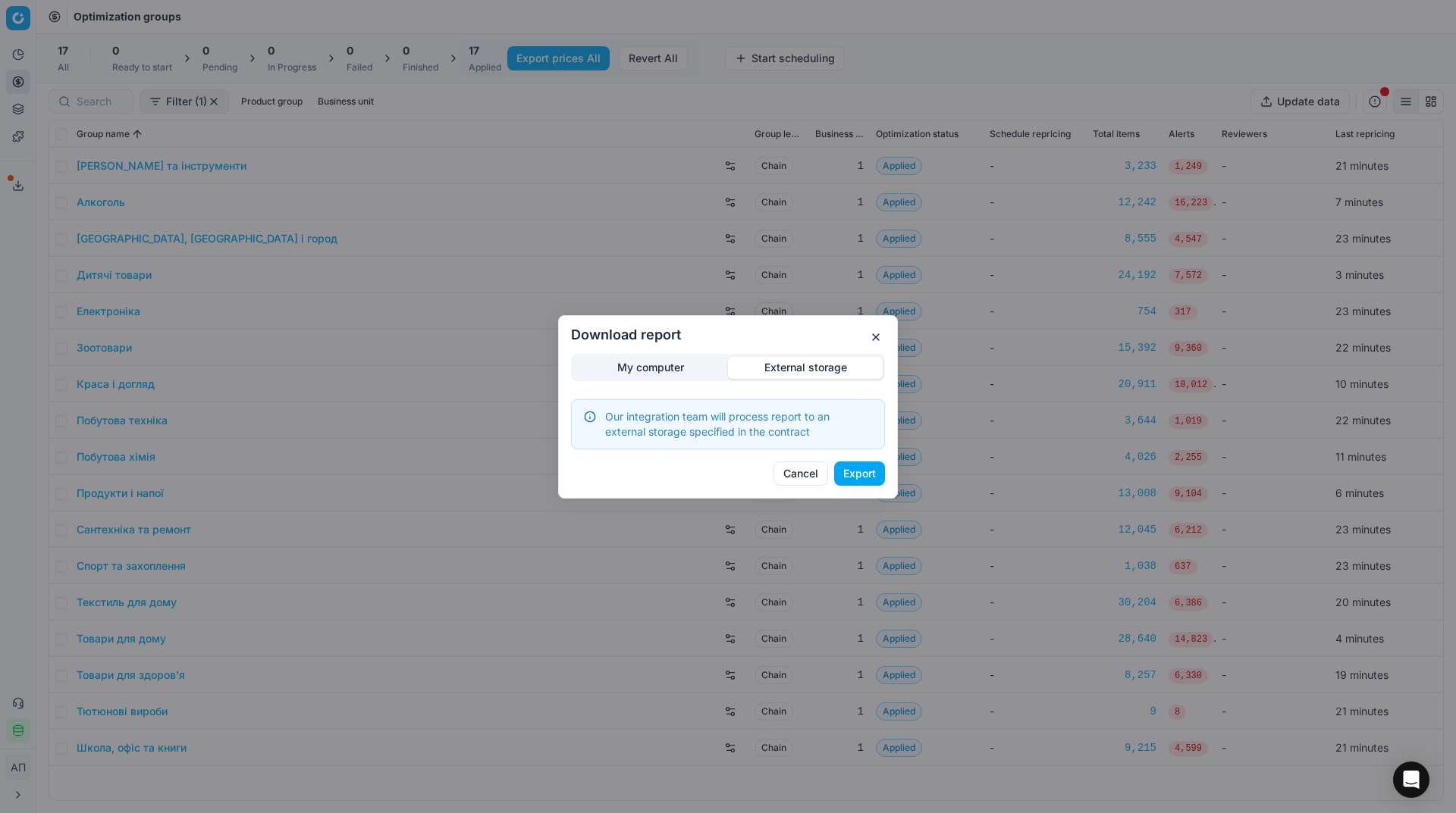
click at [821, 296] on div "Download report My computer External storage Our integration team will process …" at bounding box center [728, 406] width 1456 height 813
click at [852, 466] on button "Export" at bounding box center [860, 474] width 51 height 24
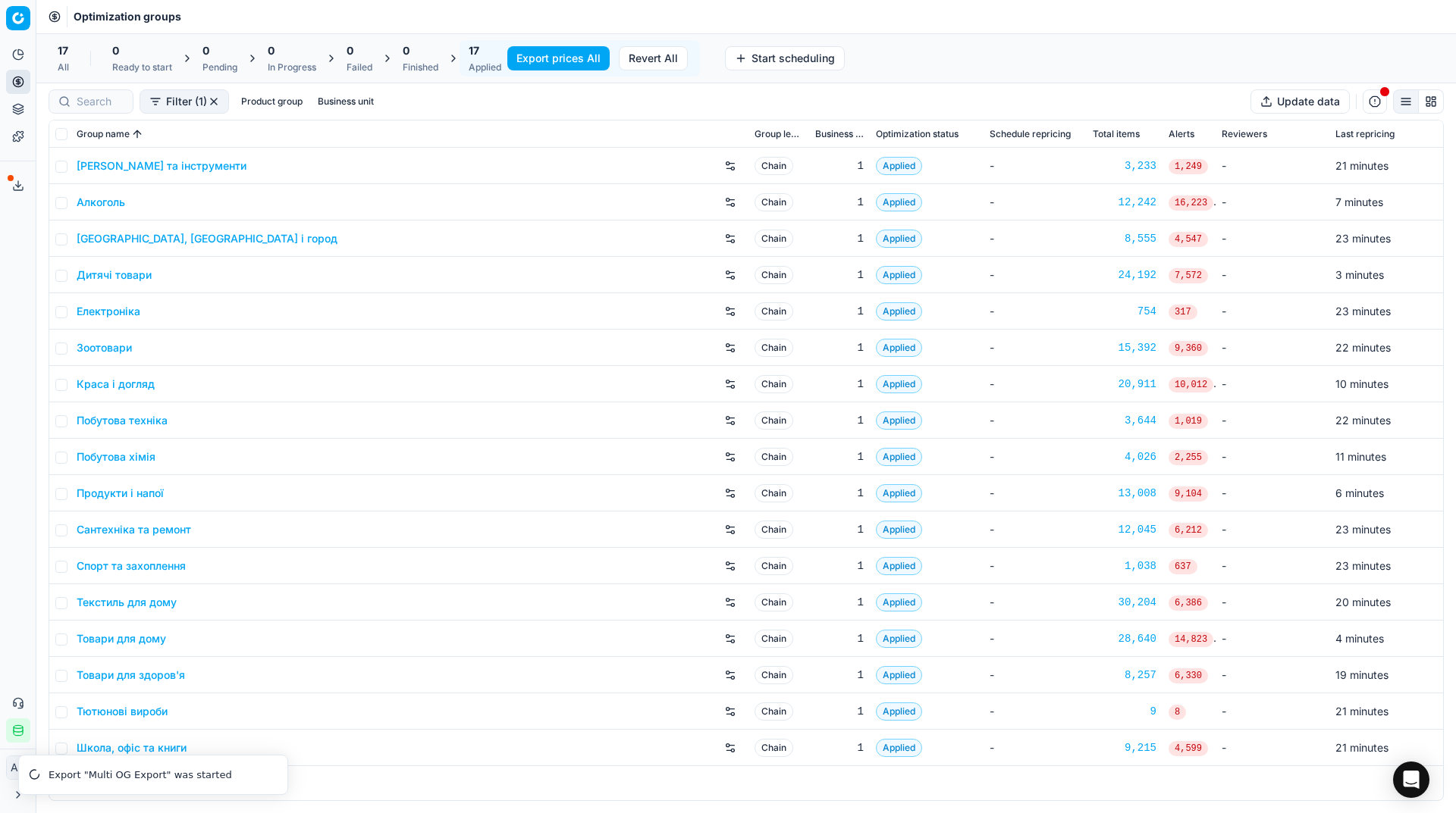
click at [0, 382] on div "Analytics Pricing Product portfolio Templates Export service 26 Contact support…" at bounding box center [18, 392] width 36 height 713
